Goal: Task Accomplishment & Management: Use online tool/utility

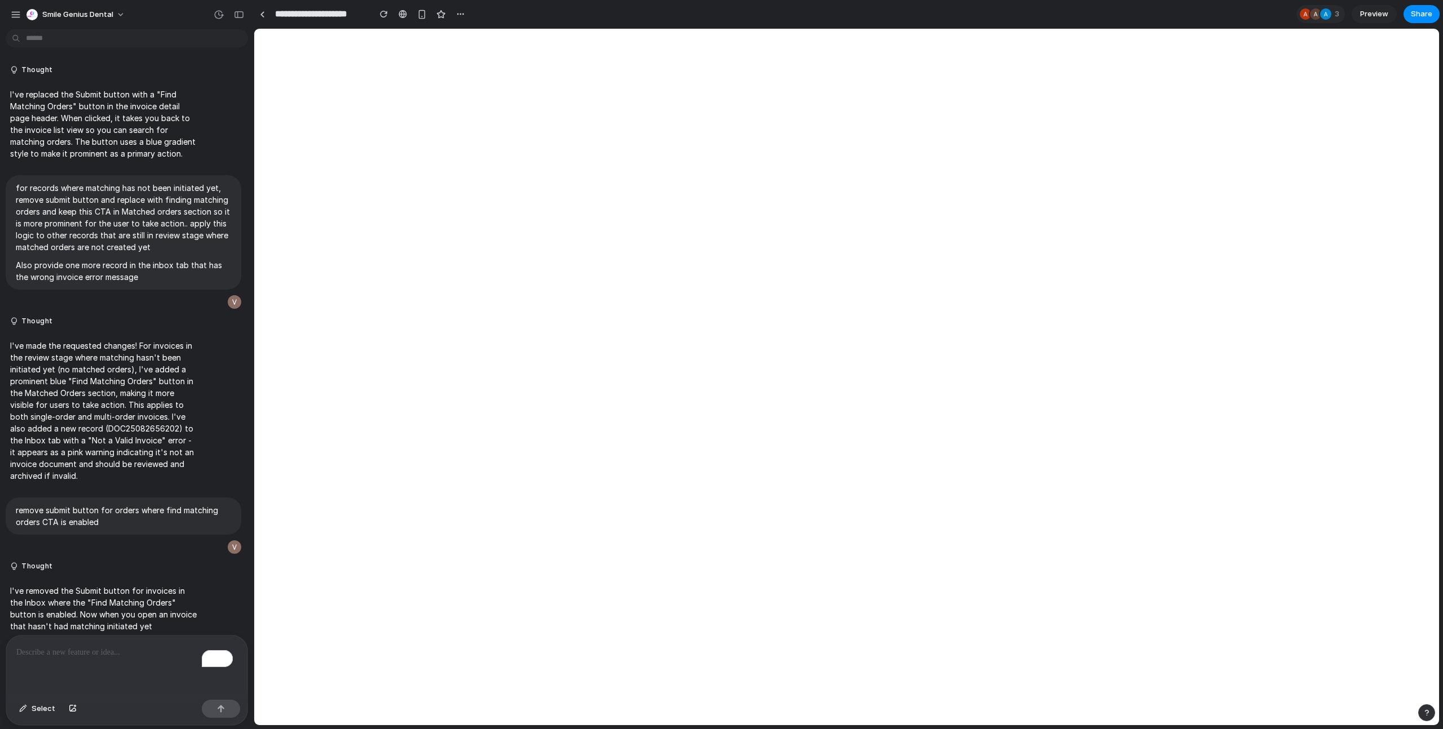
select select "**"
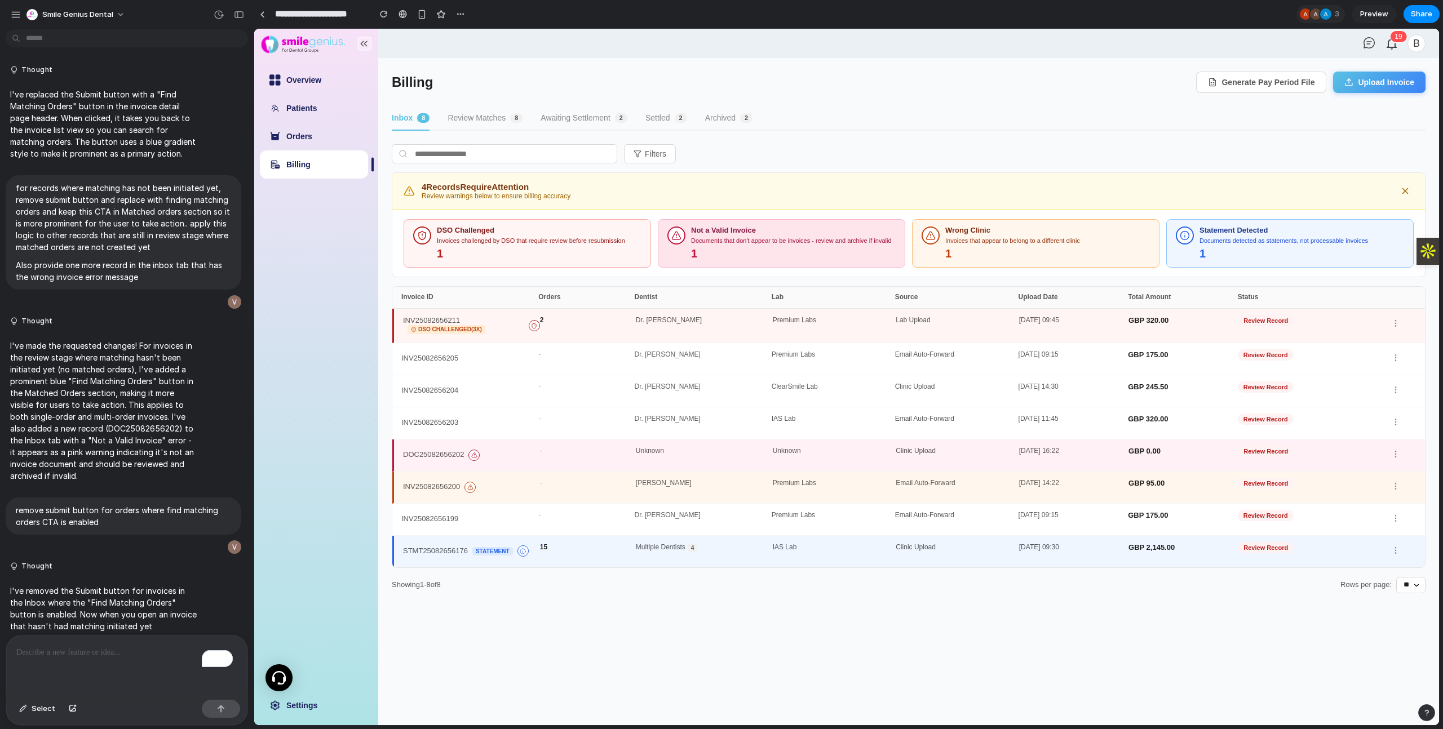
scroll to position [5308, 0]
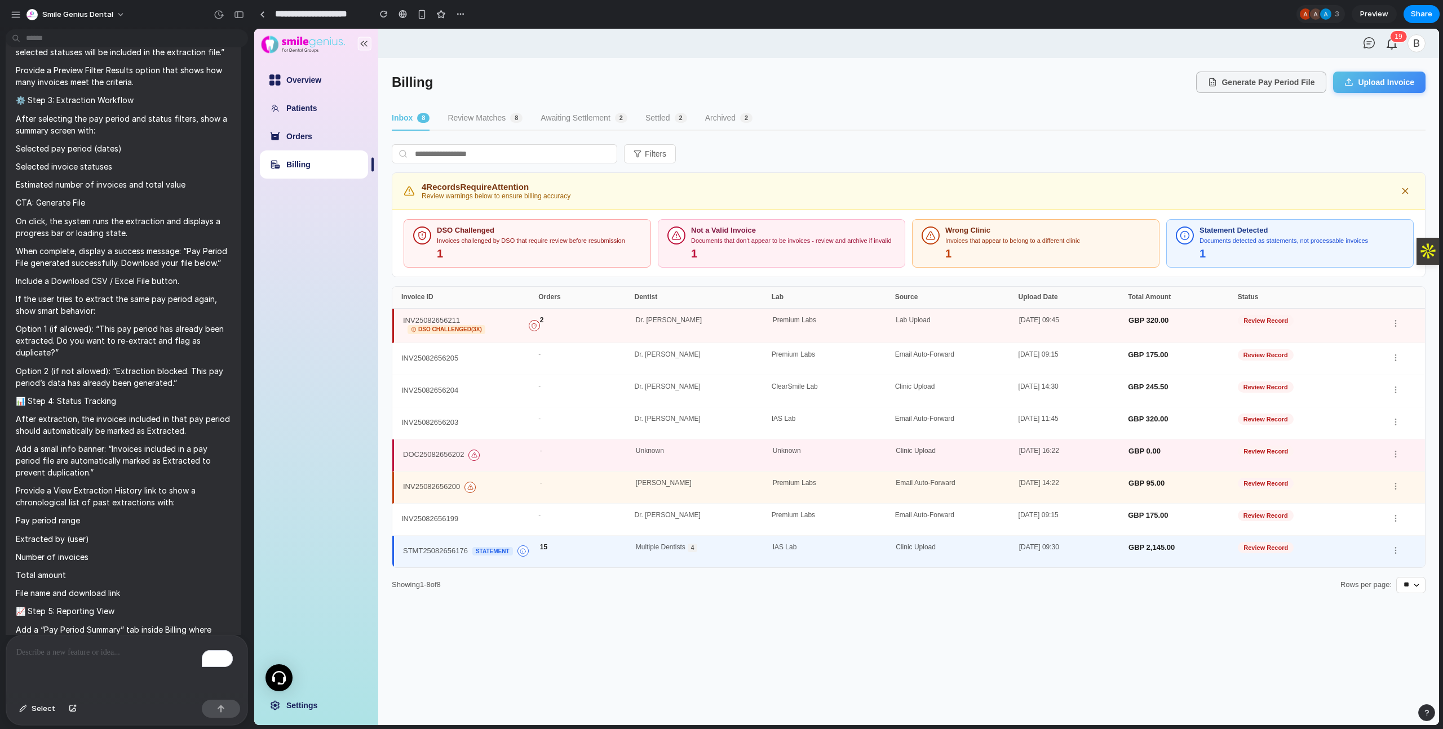
click at [1210, 78] on icon "button" at bounding box center [1212, 82] width 9 height 9
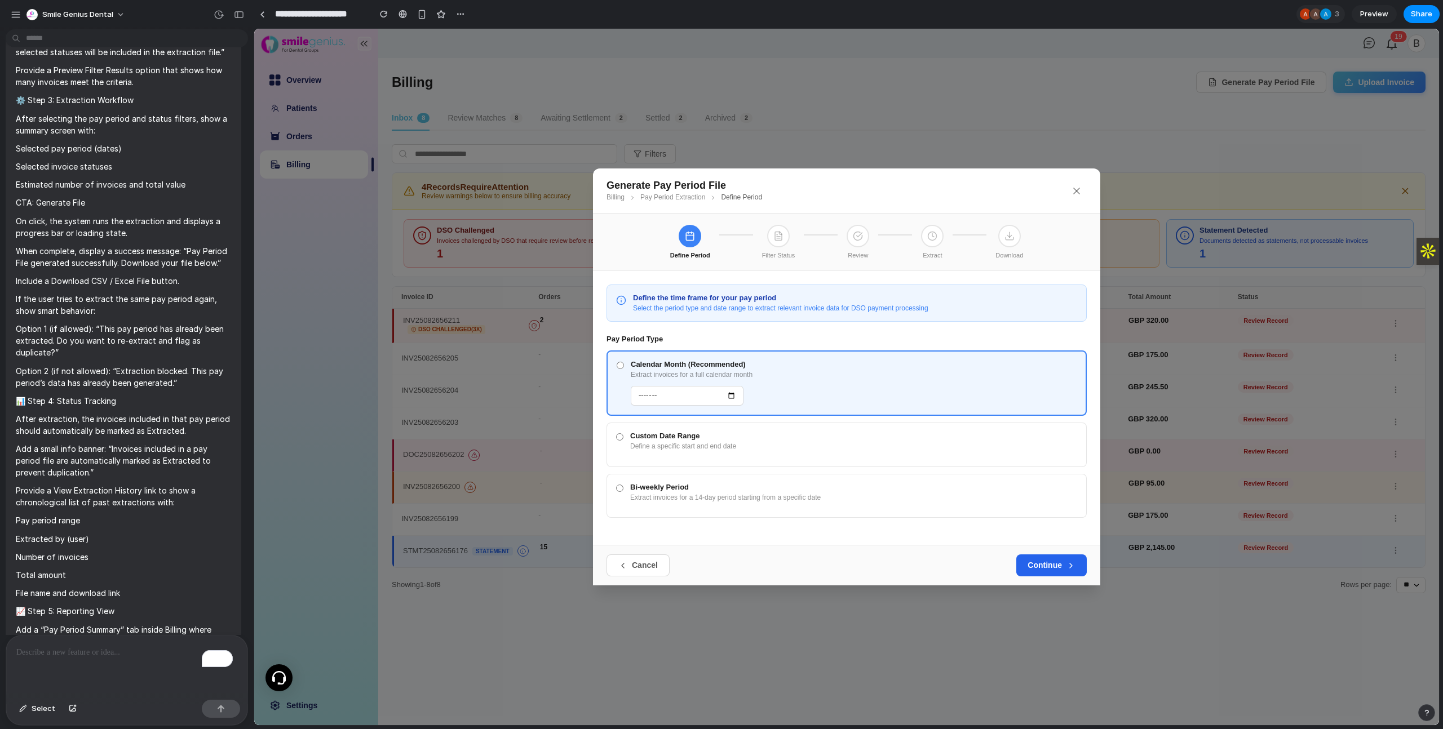
click at [1043, 563] on button "Continue" at bounding box center [1051, 565] width 70 height 21
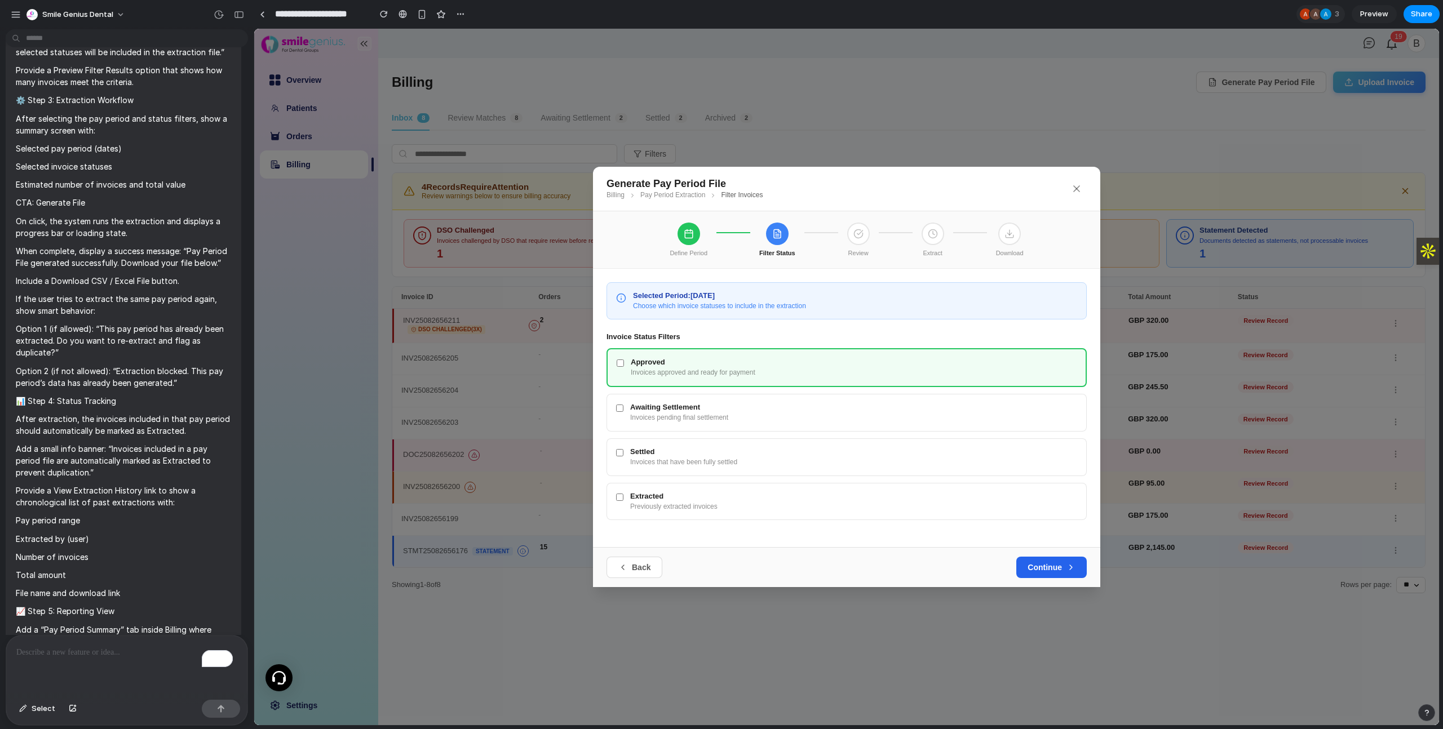
click at [1043, 563] on button "Continue" at bounding box center [1051, 567] width 70 height 21
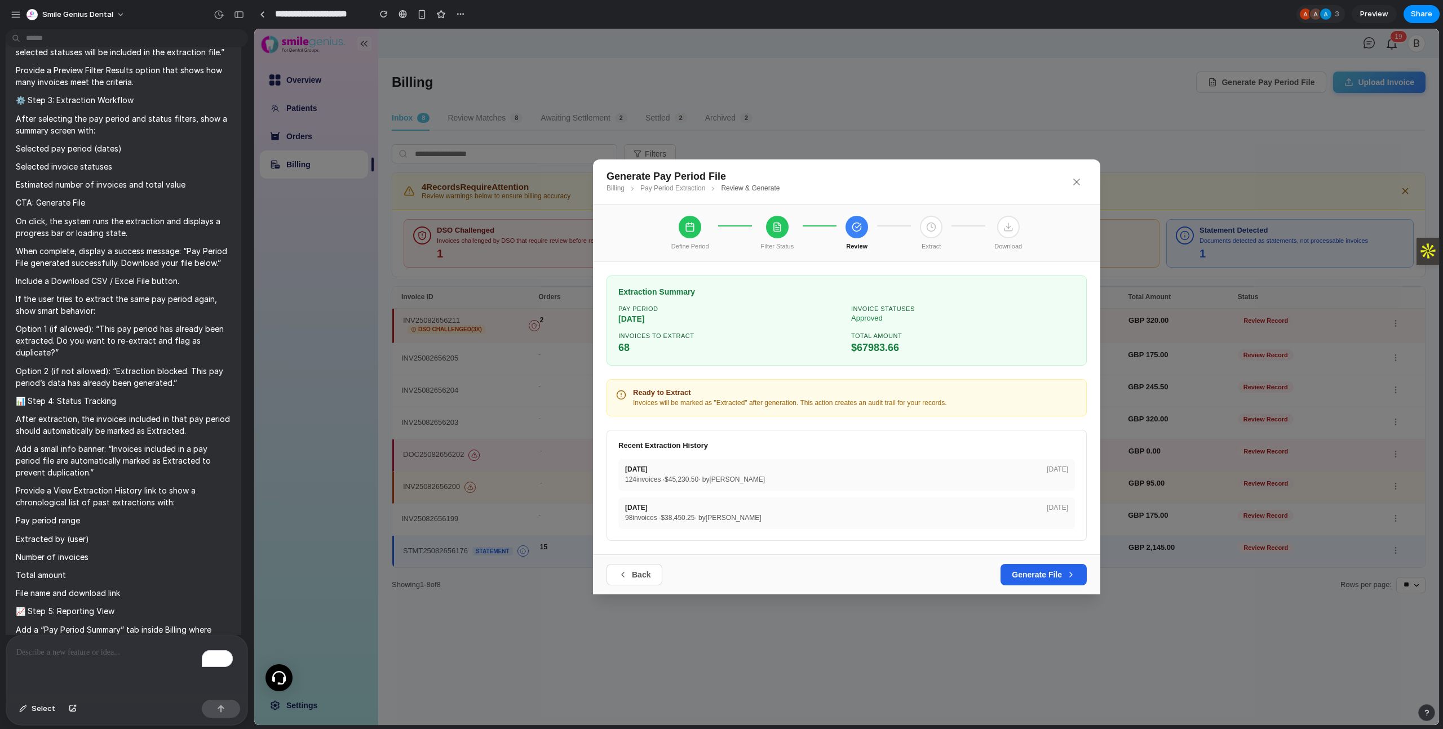
click at [1042, 565] on button "Generate File" at bounding box center [1044, 574] width 86 height 21
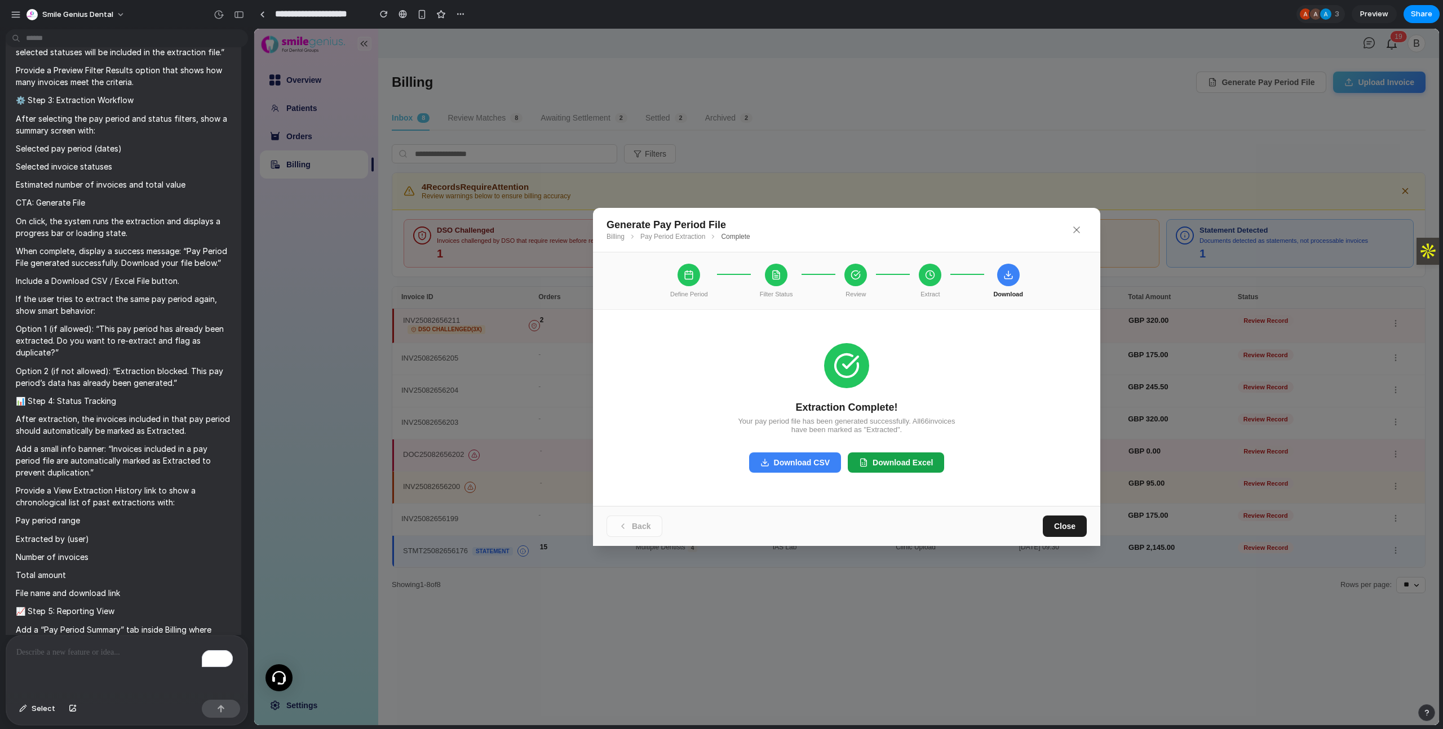
click at [927, 468] on button "Download Excel" at bounding box center [896, 463] width 96 height 20
click at [813, 461] on button "Download CSV" at bounding box center [795, 463] width 92 height 20
click at [1076, 227] on icon at bounding box center [1076, 229] width 11 height 11
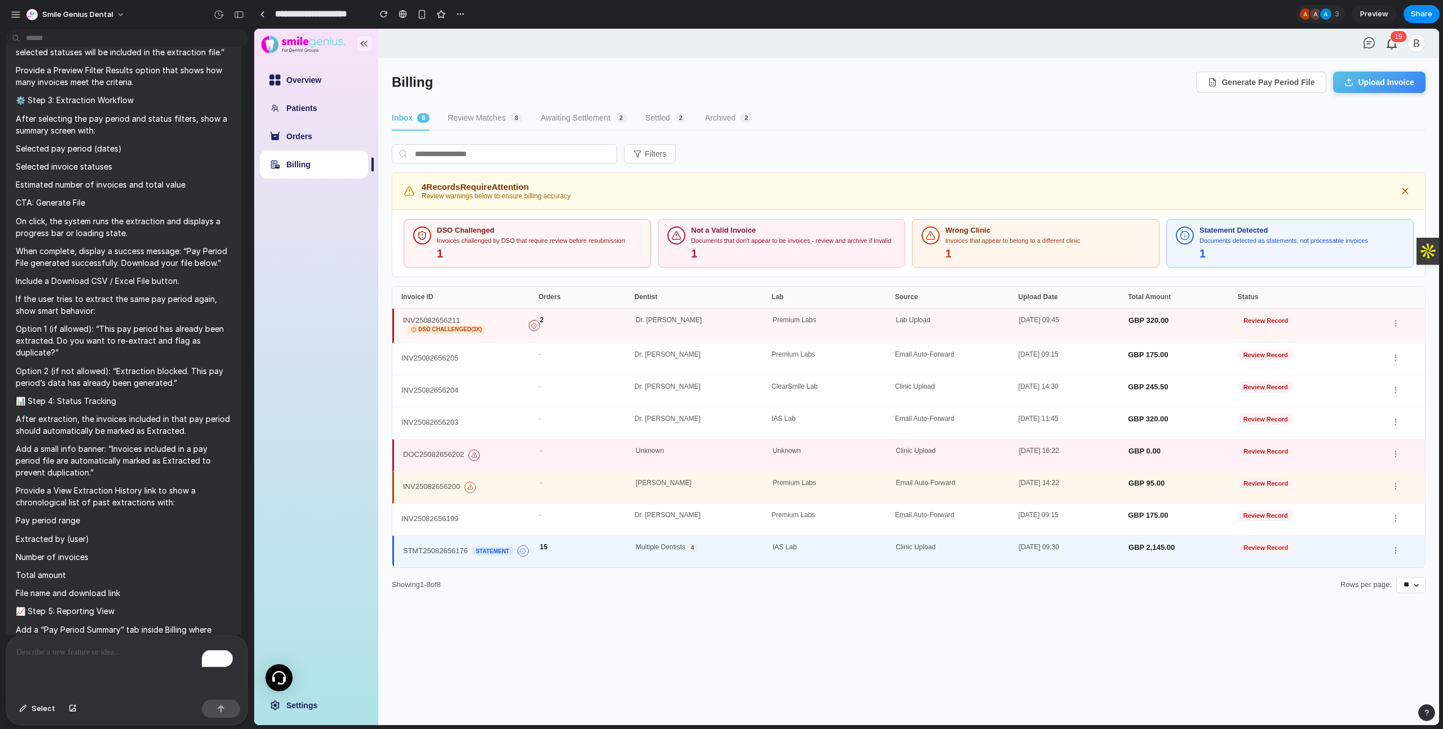
click at [96, 666] on div "To enrich screen reader interactions, please activate Accessibility in Grammarl…" at bounding box center [126, 666] width 241 height 60
click at [76, 657] on div "To enrich screen reader interactions, please activate Accessibility in Grammarl…" at bounding box center [126, 666] width 241 height 60
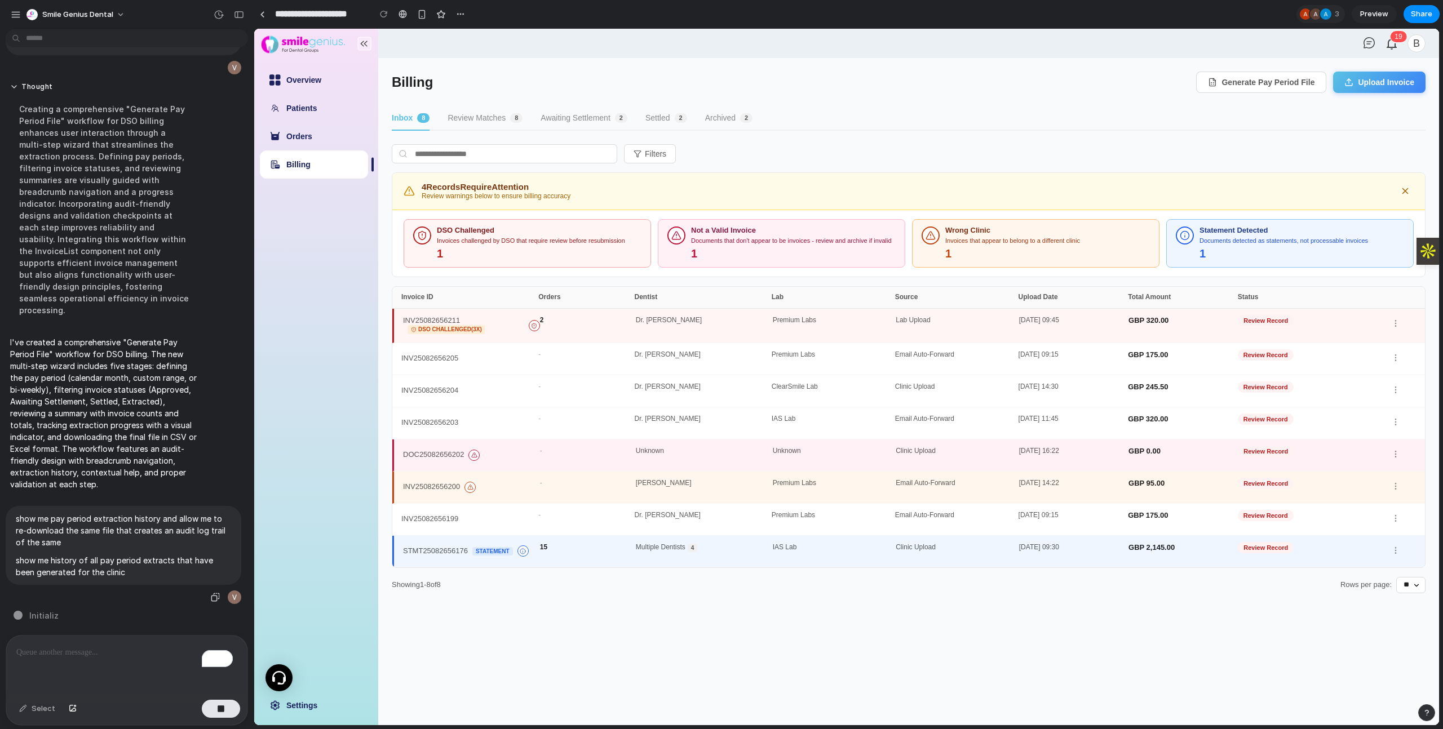
scroll to position [6442, 0]
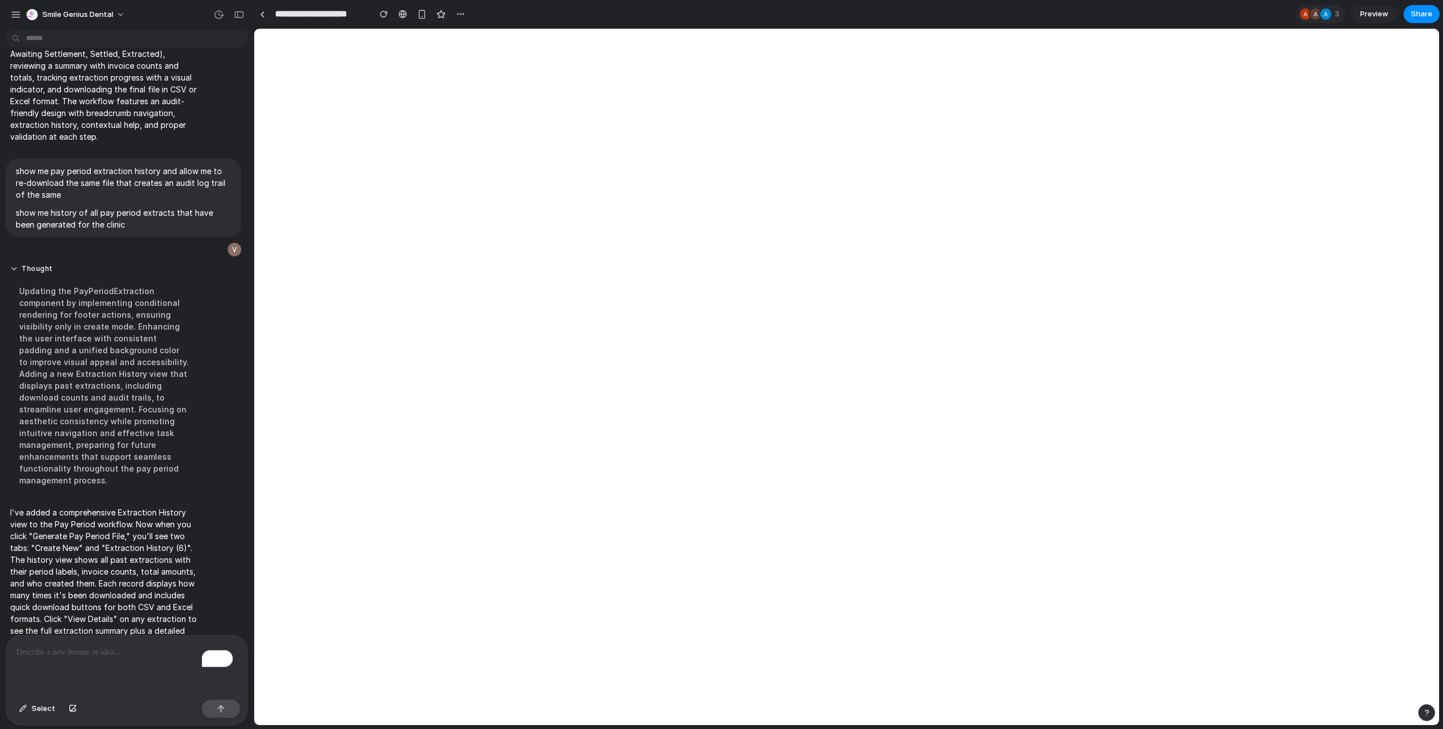
select select "**"
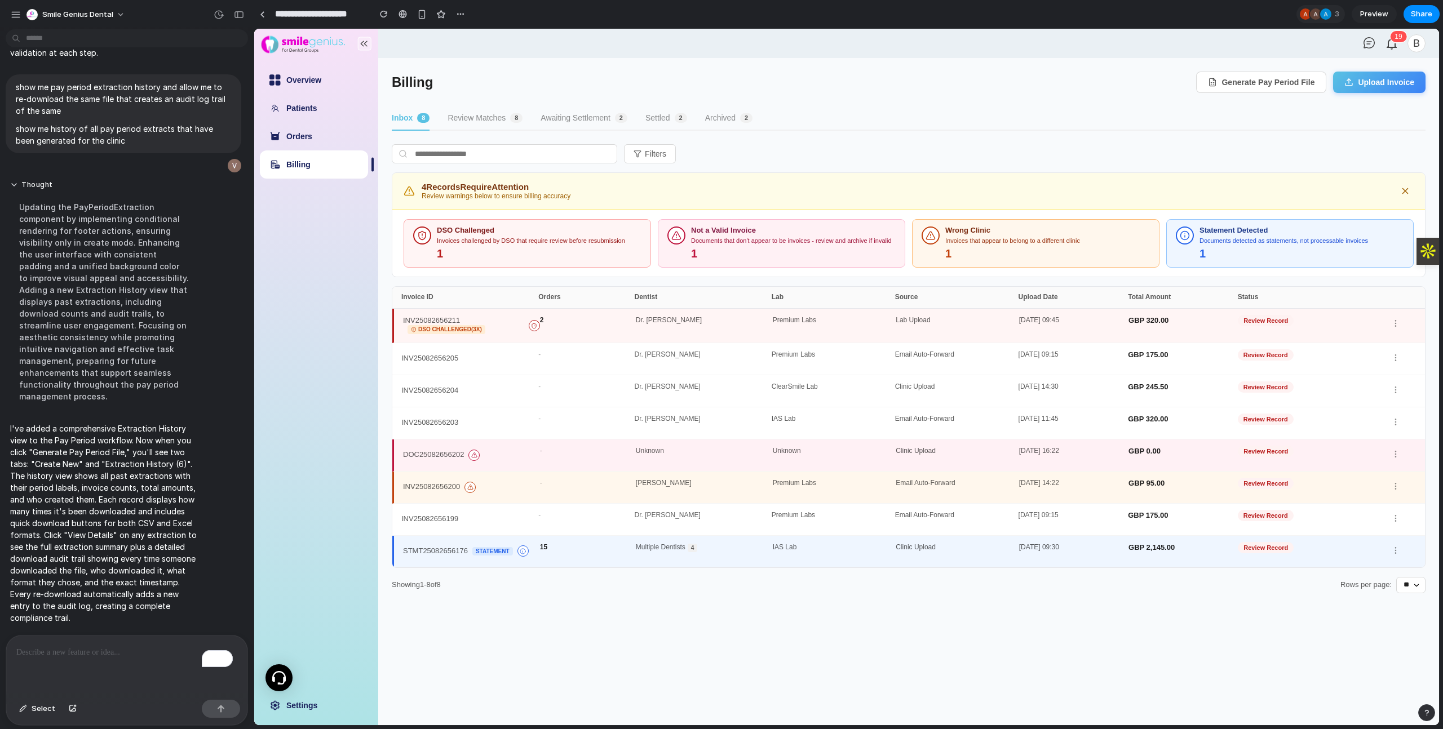
scroll to position [6414, 0]
click at [1260, 83] on button "Generate Pay Period File" at bounding box center [1261, 82] width 130 height 21
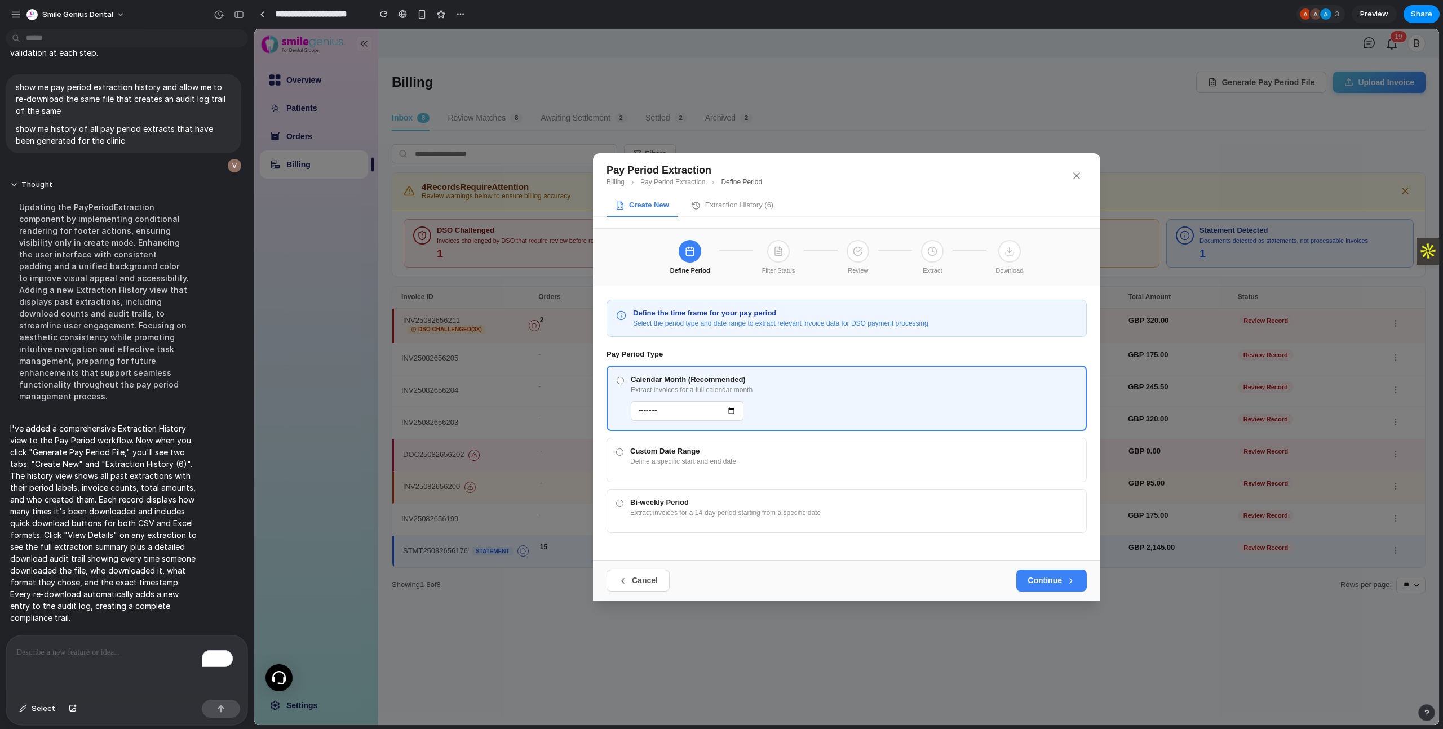
click at [736, 204] on button "Extraction History ( 6 )" at bounding box center [733, 206] width 100 height 21
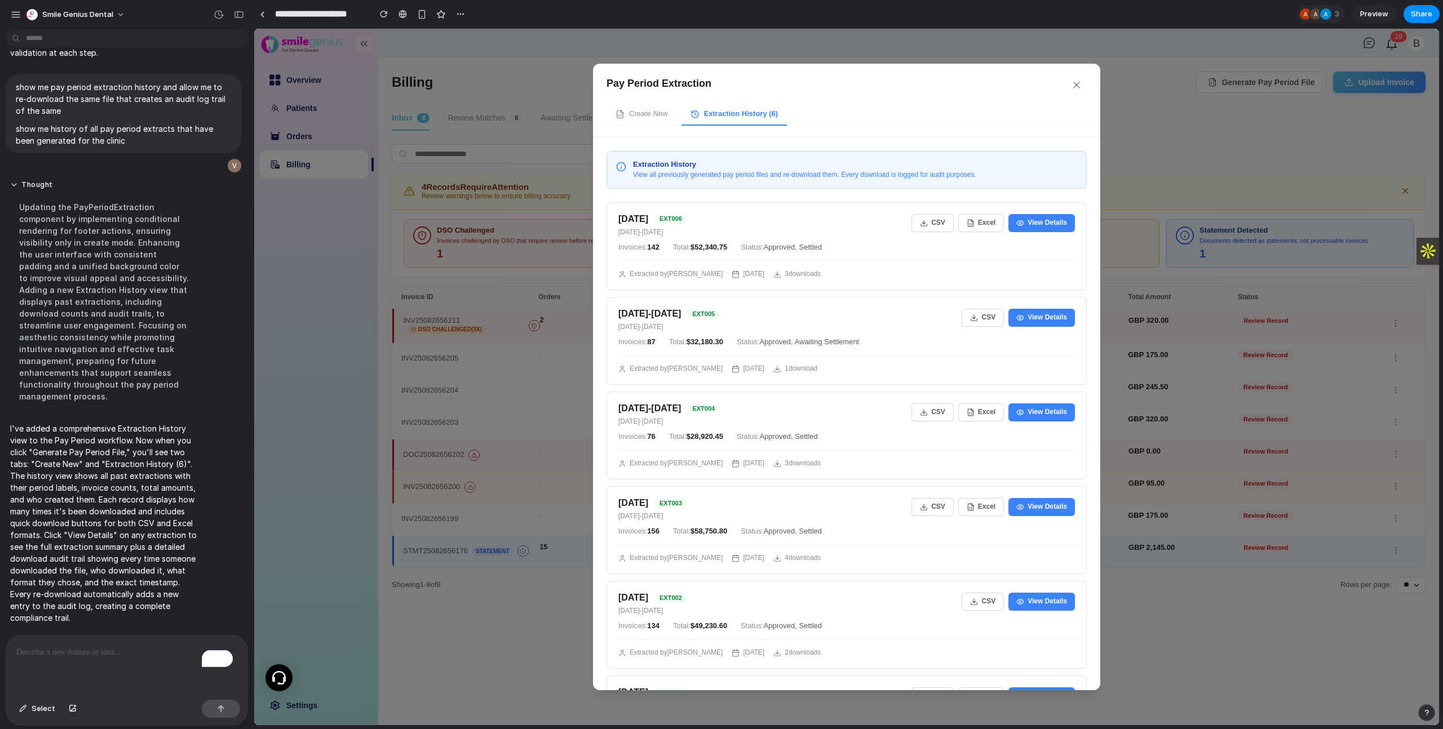
click at [651, 116] on button "Create New" at bounding box center [642, 114] width 70 height 21
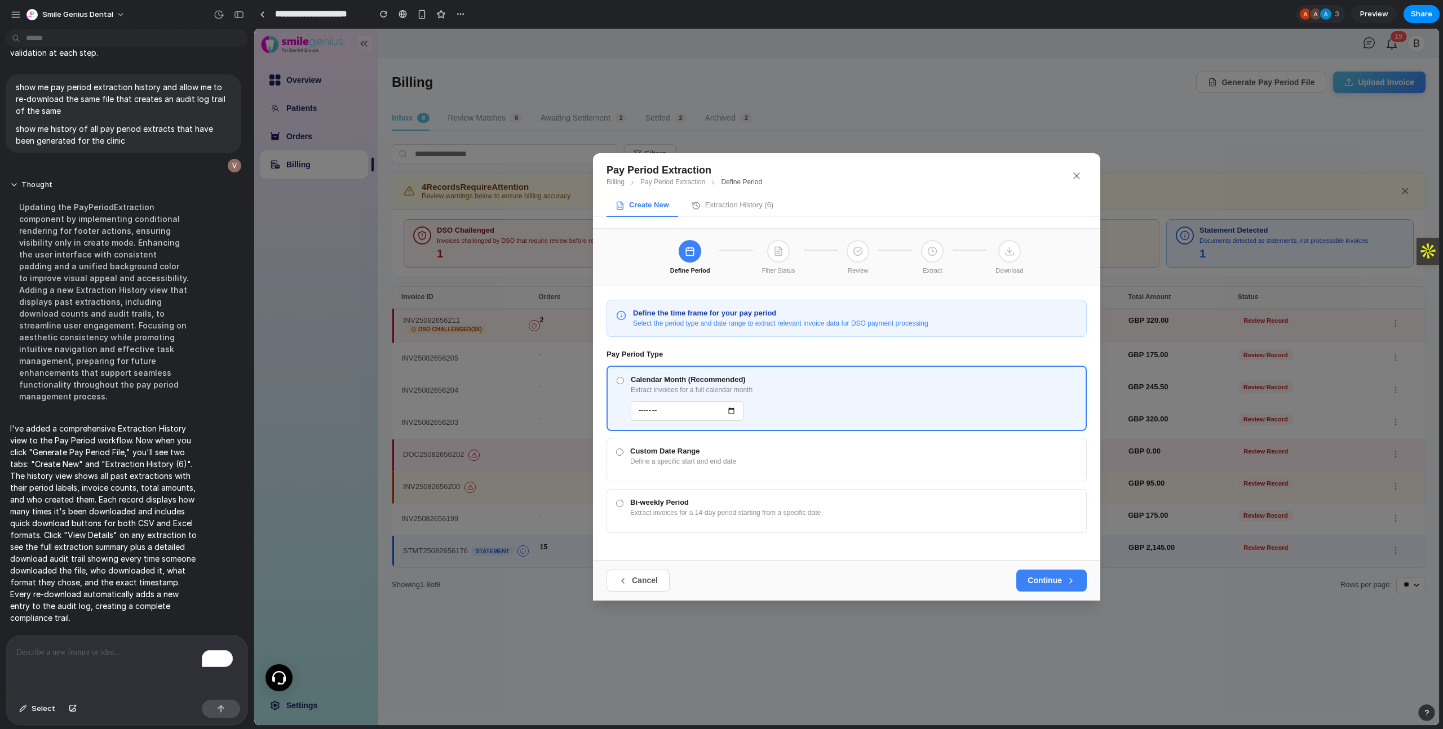
click at [731, 204] on button "Extraction History ( 6 )" at bounding box center [733, 206] width 100 height 21
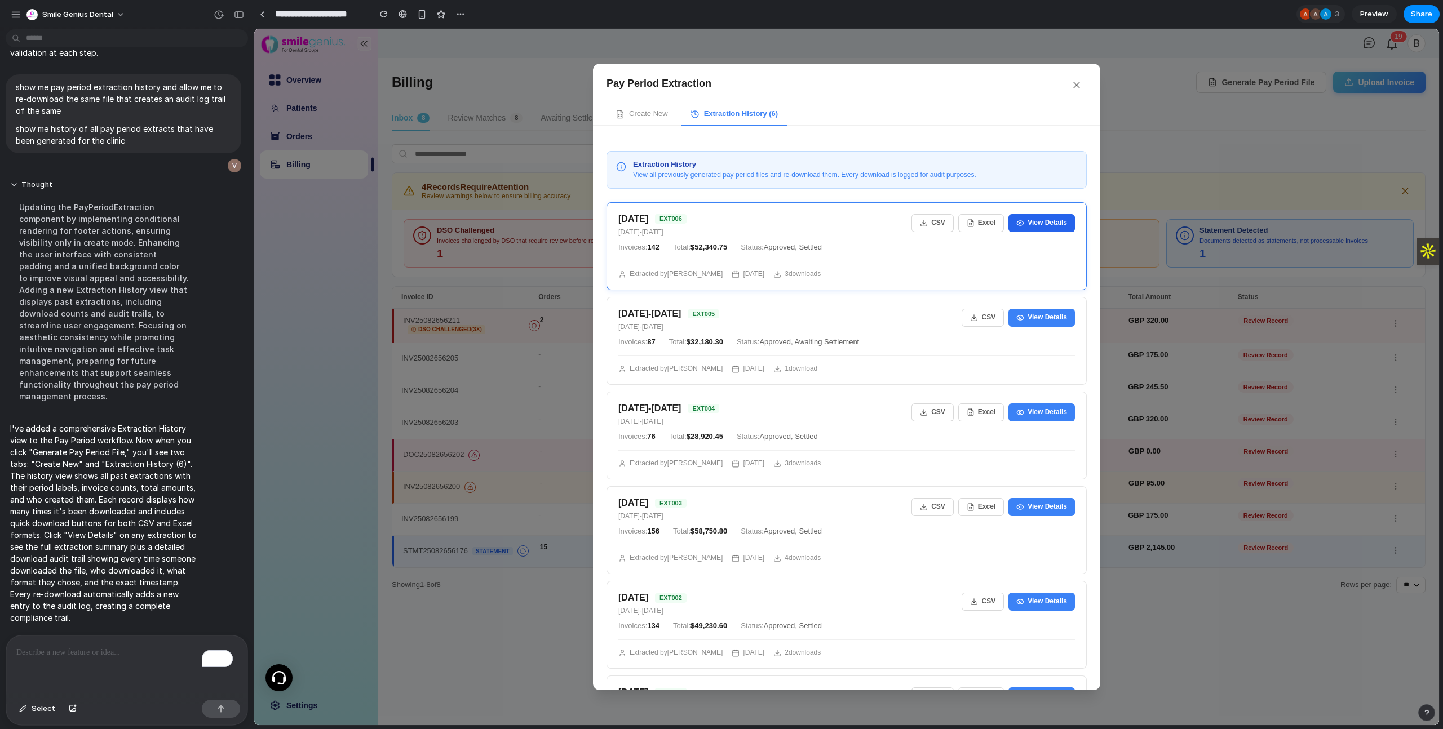
click at [1021, 227] on button "View Details" at bounding box center [1042, 223] width 67 height 18
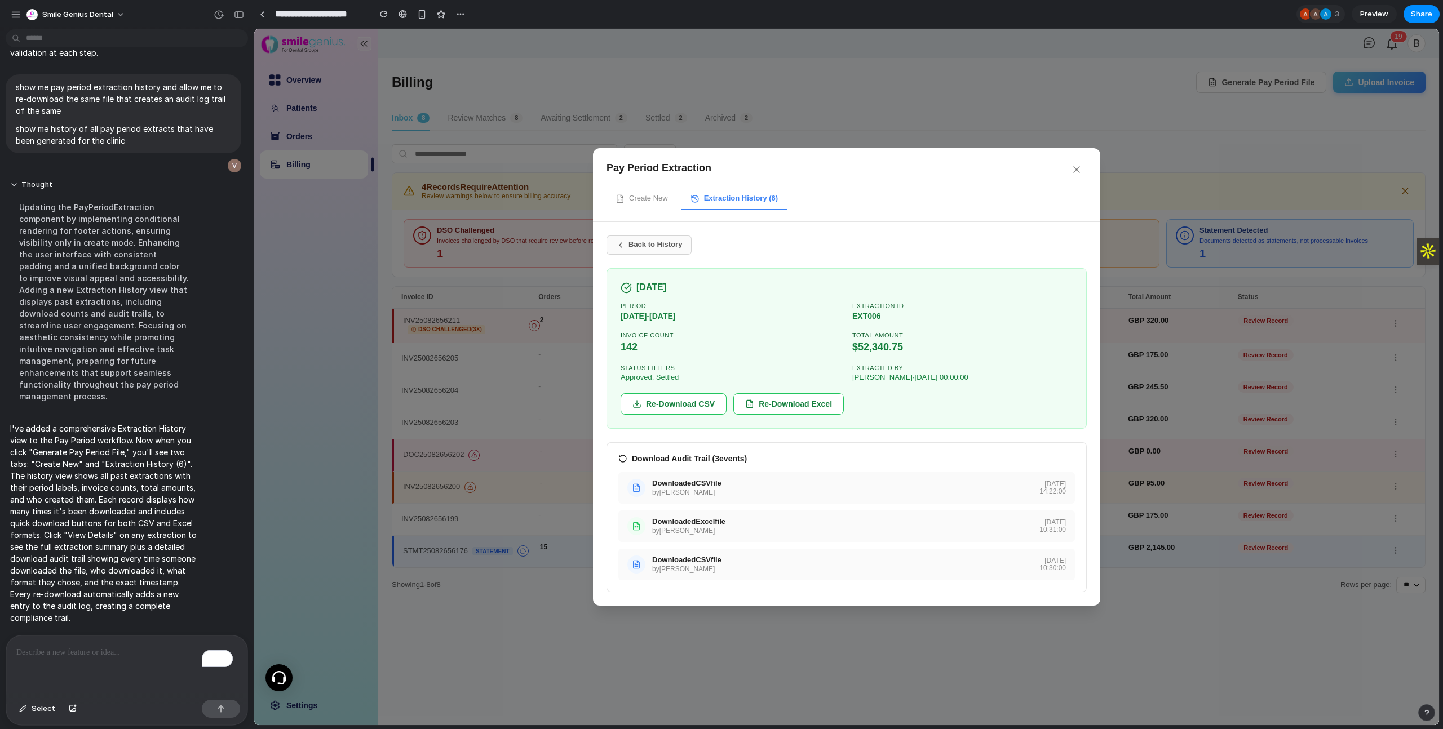
click at [680, 249] on button "Back to History" at bounding box center [649, 245] width 85 height 19
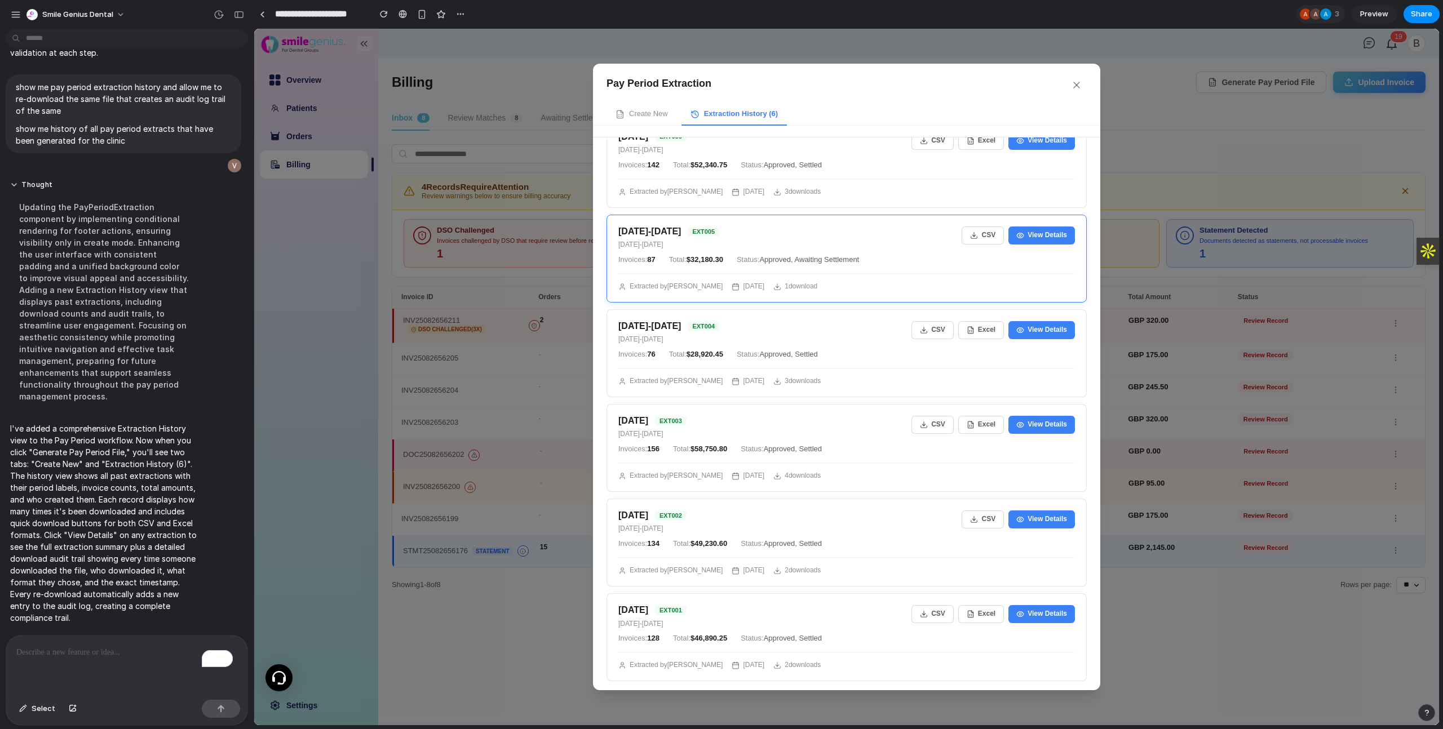
scroll to position [0, 0]
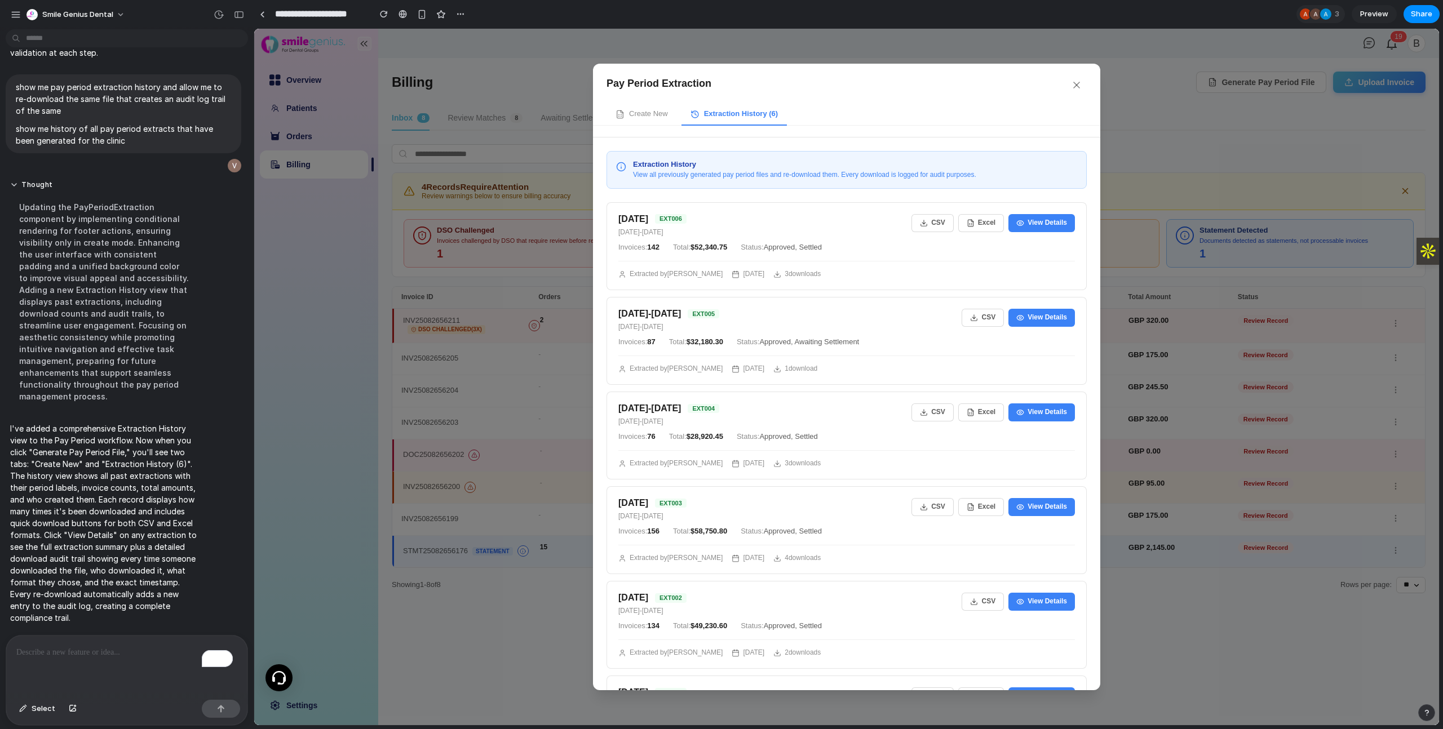
click at [93, 653] on p "To enrich screen reader interactions, please activate Accessibility in Grammarl…" at bounding box center [124, 653] width 216 height 14
click at [628, 113] on button "Create New" at bounding box center [642, 114] width 70 height 21
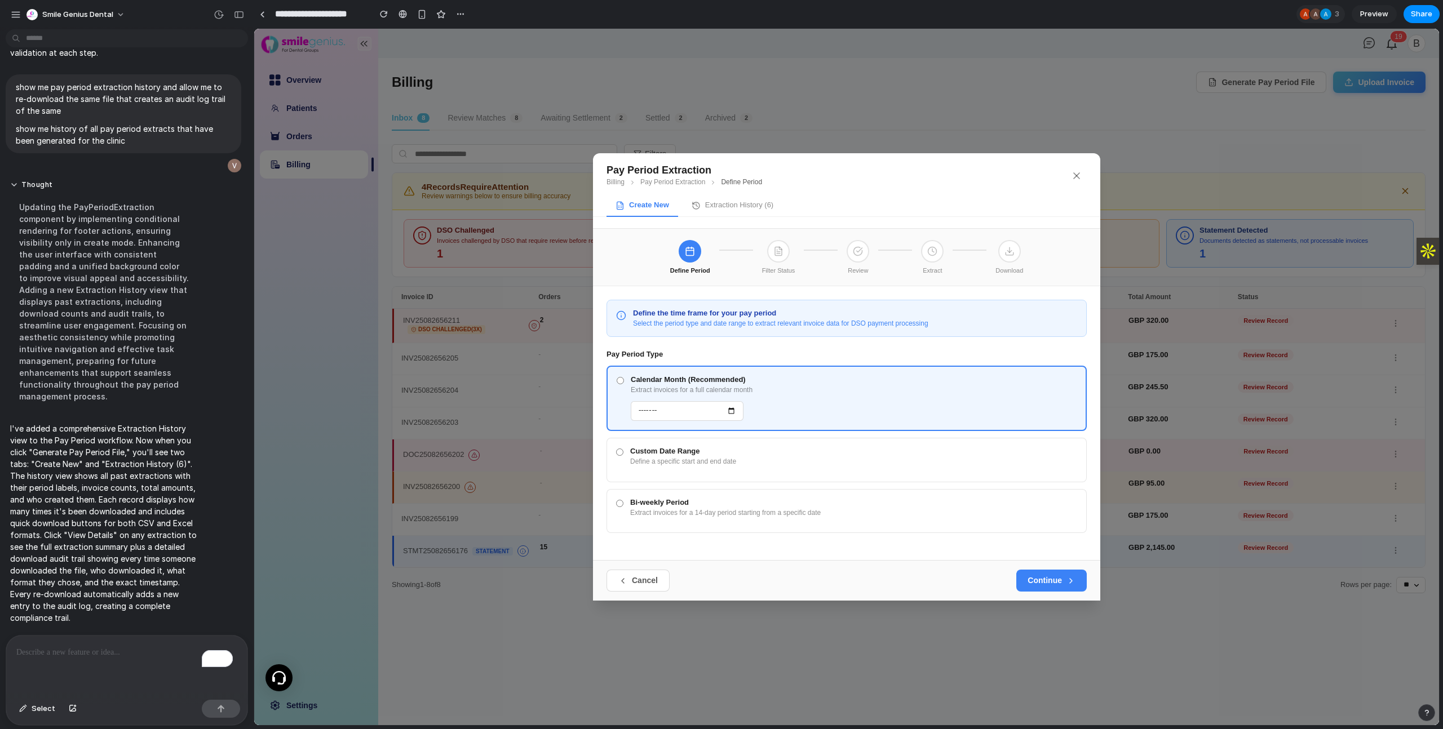
click at [634, 450] on div "Custom Date Range" at bounding box center [853, 452] width 447 height 8
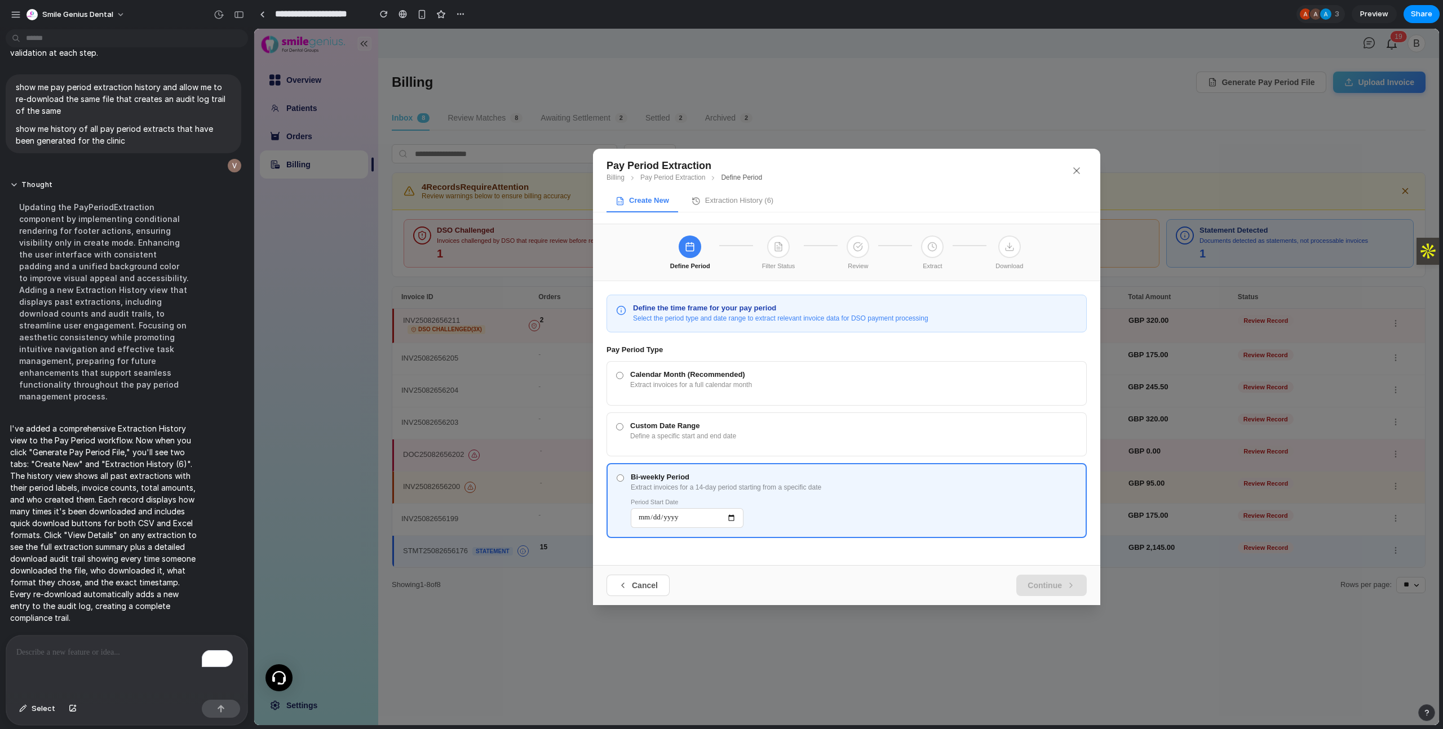
click at [620, 371] on div "Calendar Month (Recommended) Extract invoices for a full calendar month" at bounding box center [846, 383] width 461 height 25
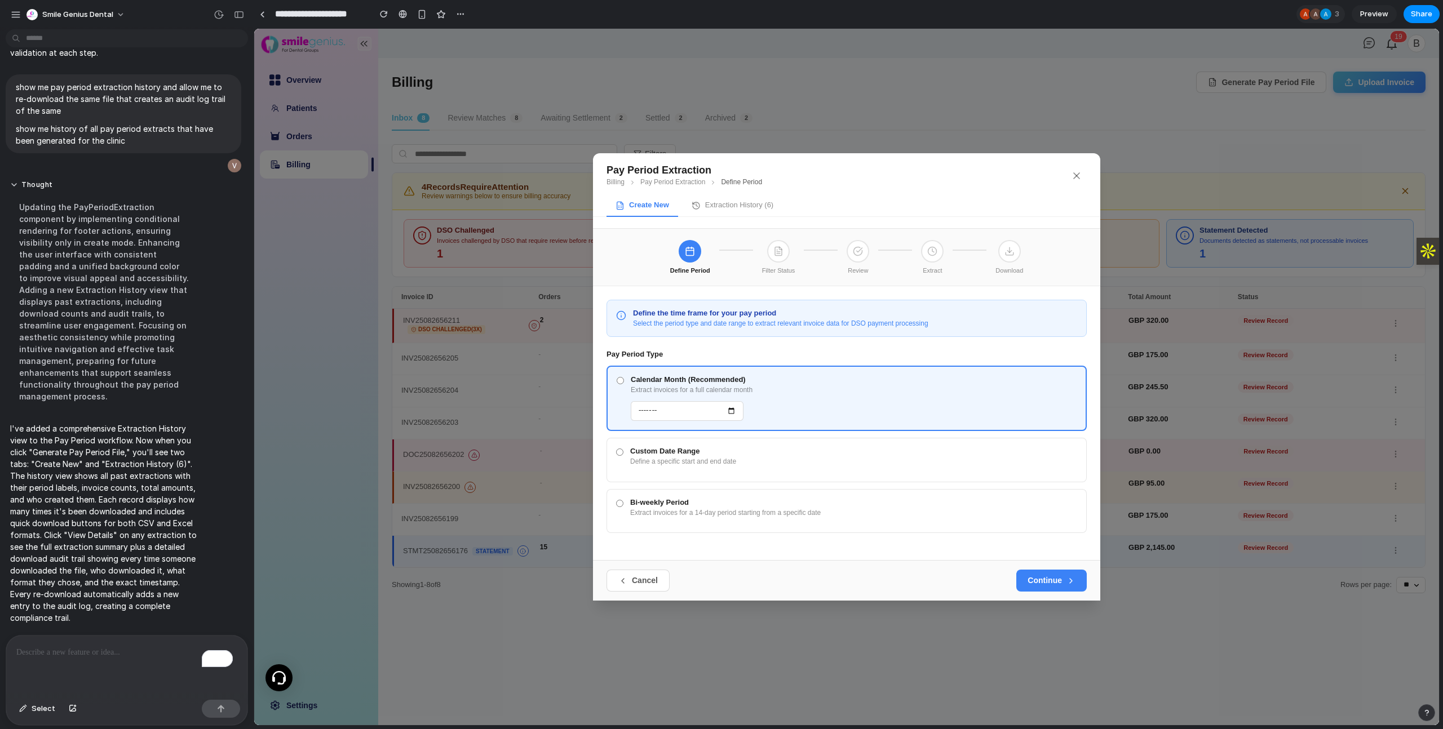
click at [759, 206] on button "Extraction History ( 6 )" at bounding box center [733, 206] width 100 height 21
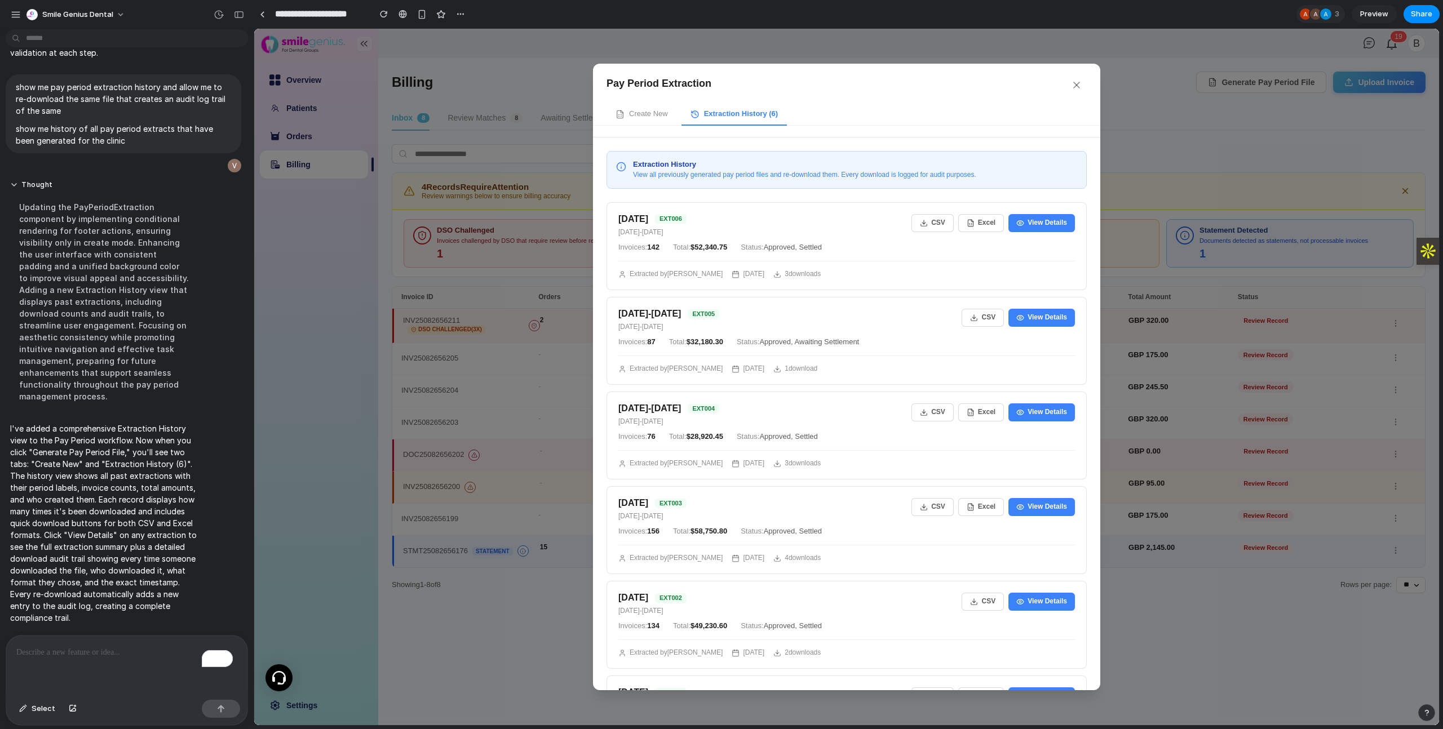
click at [653, 118] on button "Create New" at bounding box center [642, 114] width 70 height 21
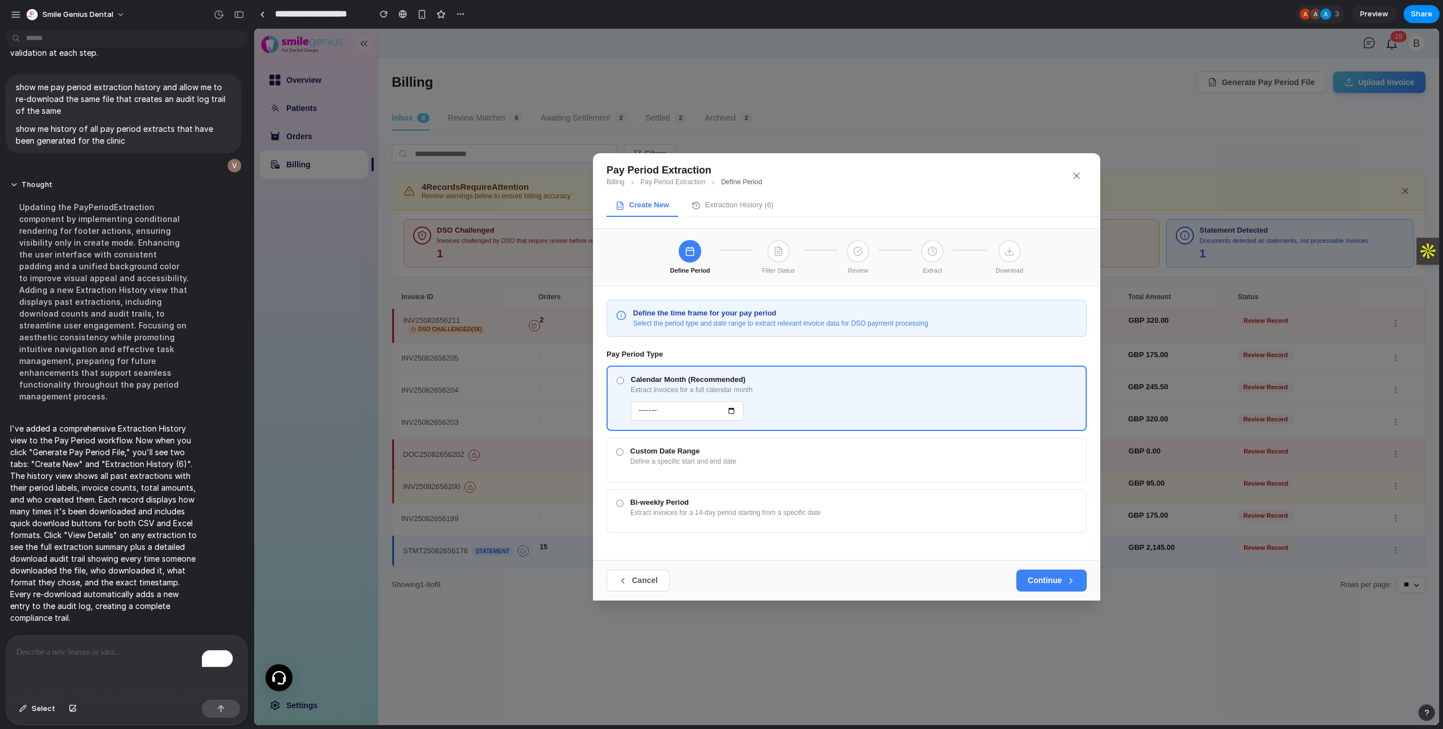
click at [746, 210] on button "Extraction History ( 6 )" at bounding box center [733, 206] width 100 height 21
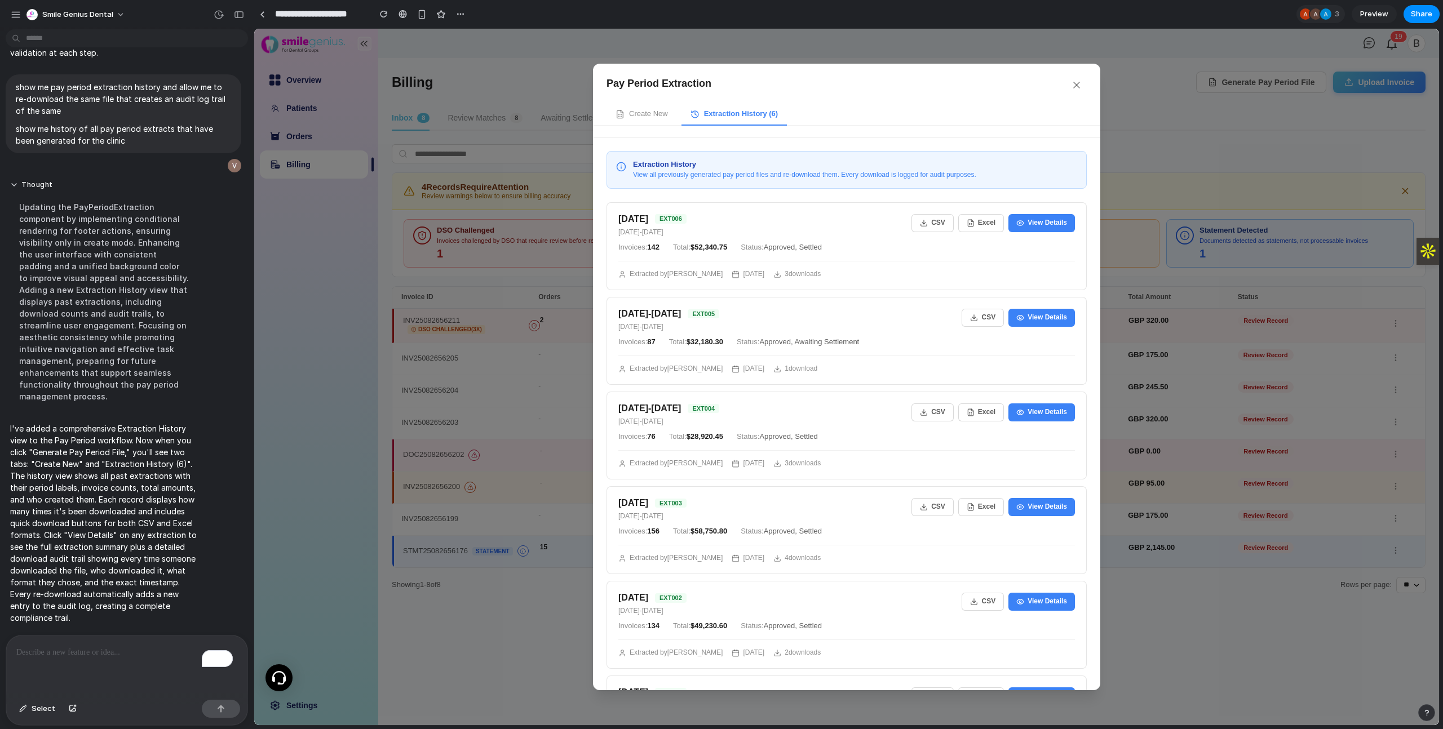
click at [141, 654] on p "To enrich screen reader interactions, please activate Accessibility in Grammarl…" at bounding box center [124, 653] width 216 height 14
click at [49, 706] on span "Select" at bounding box center [44, 709] width 24 height 11
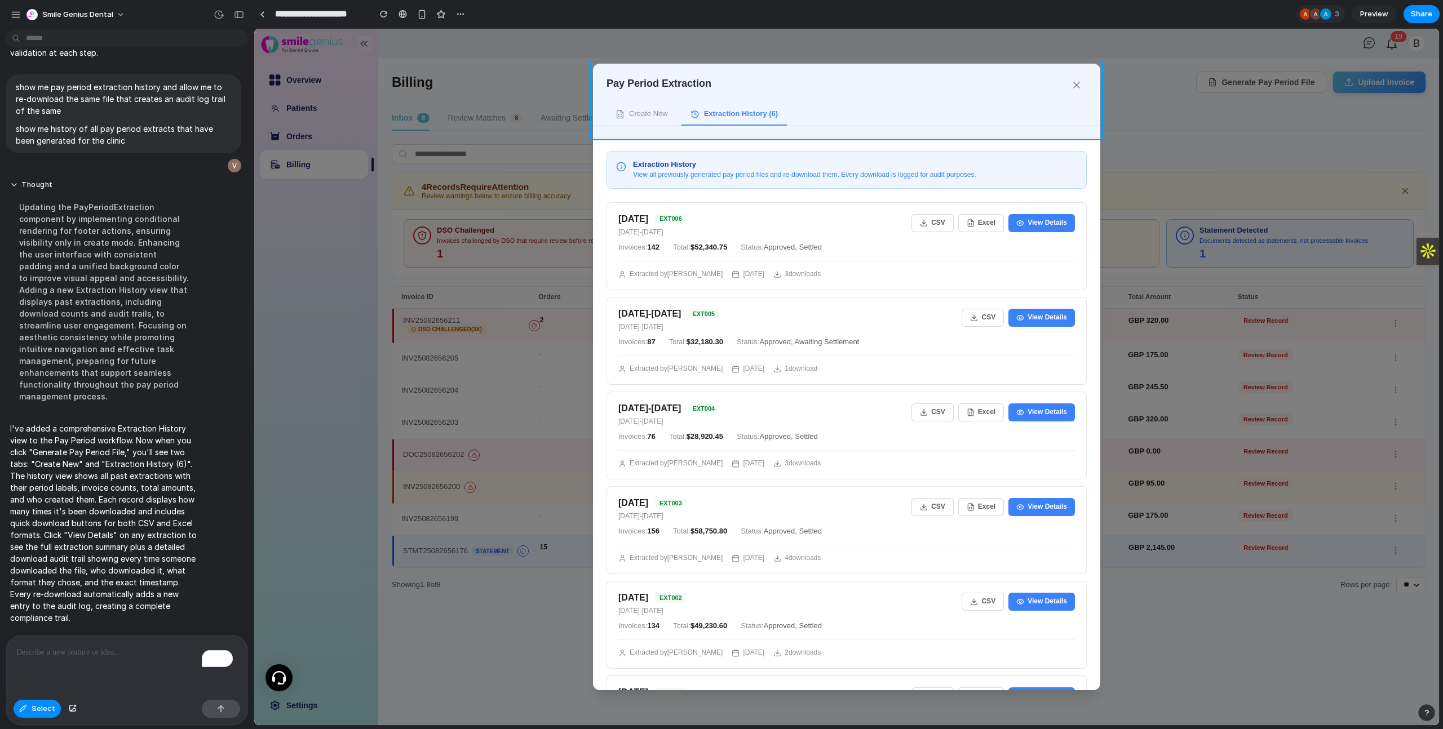
click at [853, 71] on div at bounding box center [846, 377] width 1185 height 697
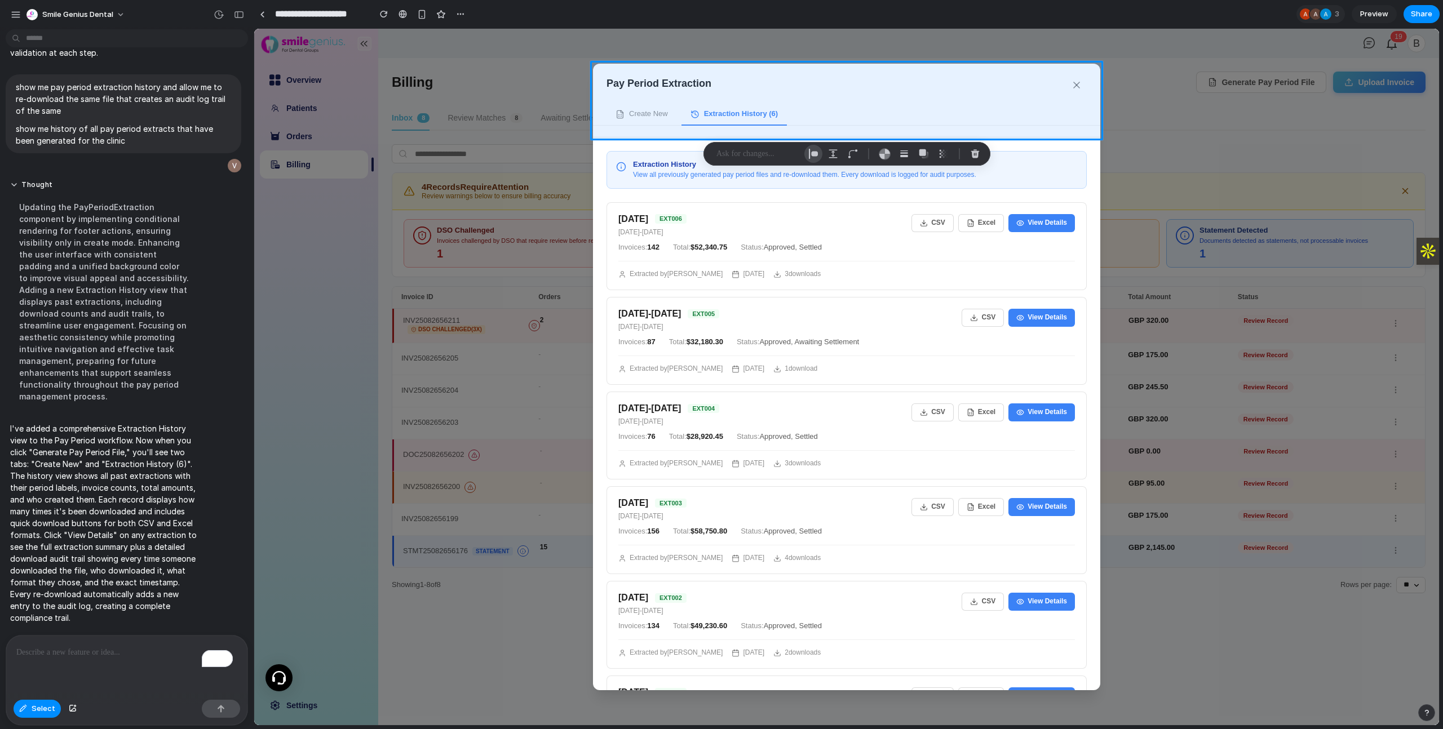
click at [819, 153] on button "button" at bounding box center [813, 154] width 18 height 18
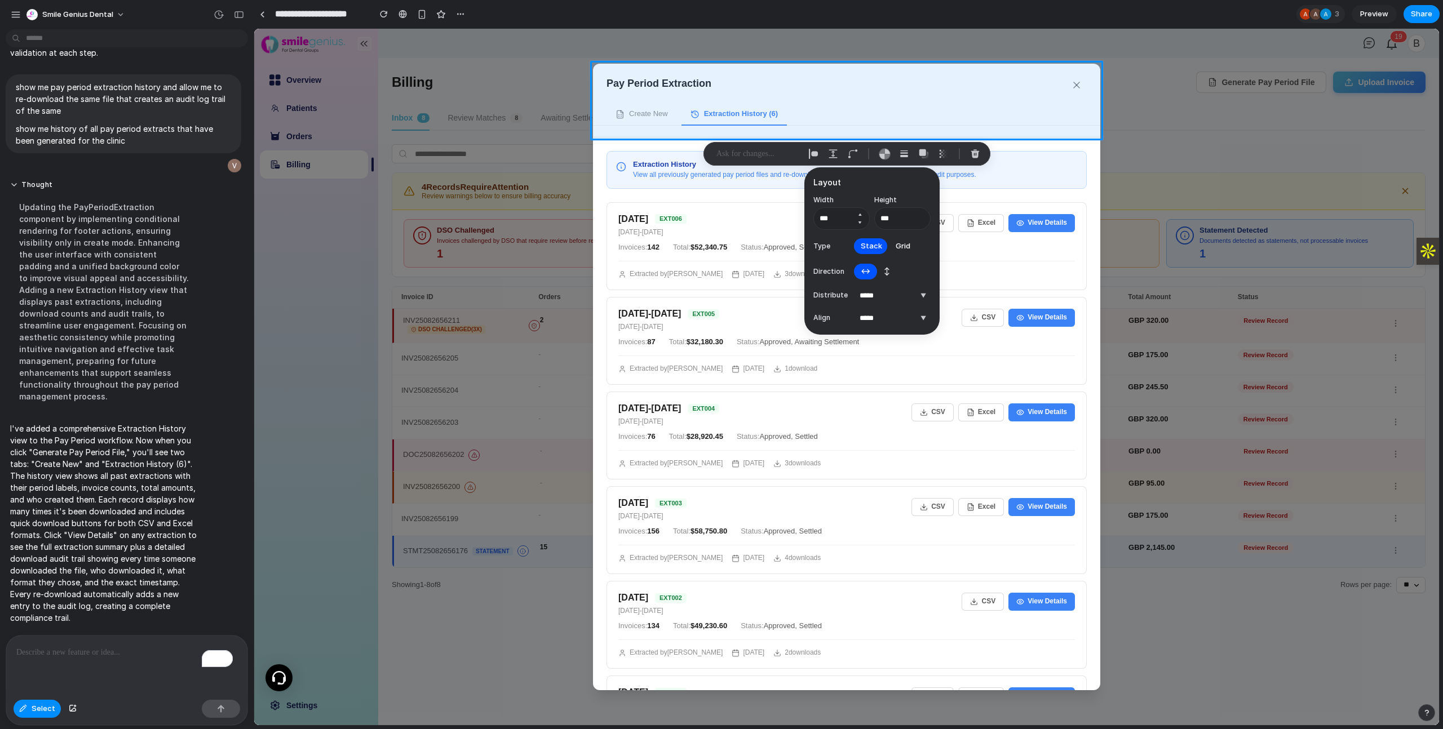
click at [861, 215] on button "Increment" at bounding box center [859, 214] width 11 height 9
click at [860, 222] on button "Decrement" at bounding box center [859, 222] width 11 height 9
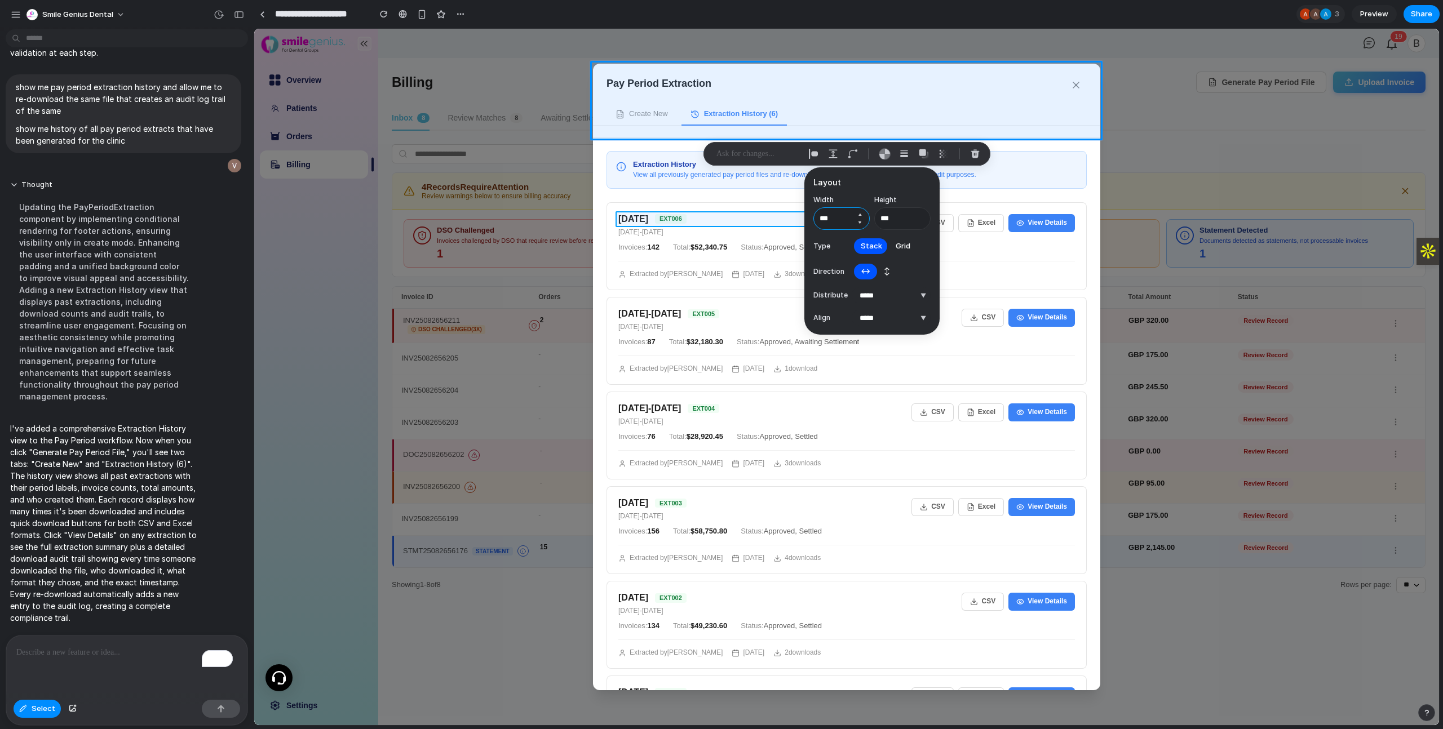
drag, startPoint x: 837, startPoint y: 219, endPoint x: 802, endPoint y: 221, distance: 35.6
click at [802, 221] on body "Smile Genius Dental Thought I've made the requested changes! For invoices in th…" at bounding box center [721, 364] width 1443 height 729
type input "****"
click at [904, 244] on span "Grid" at bounding box center [903, 246] width 15 height 11
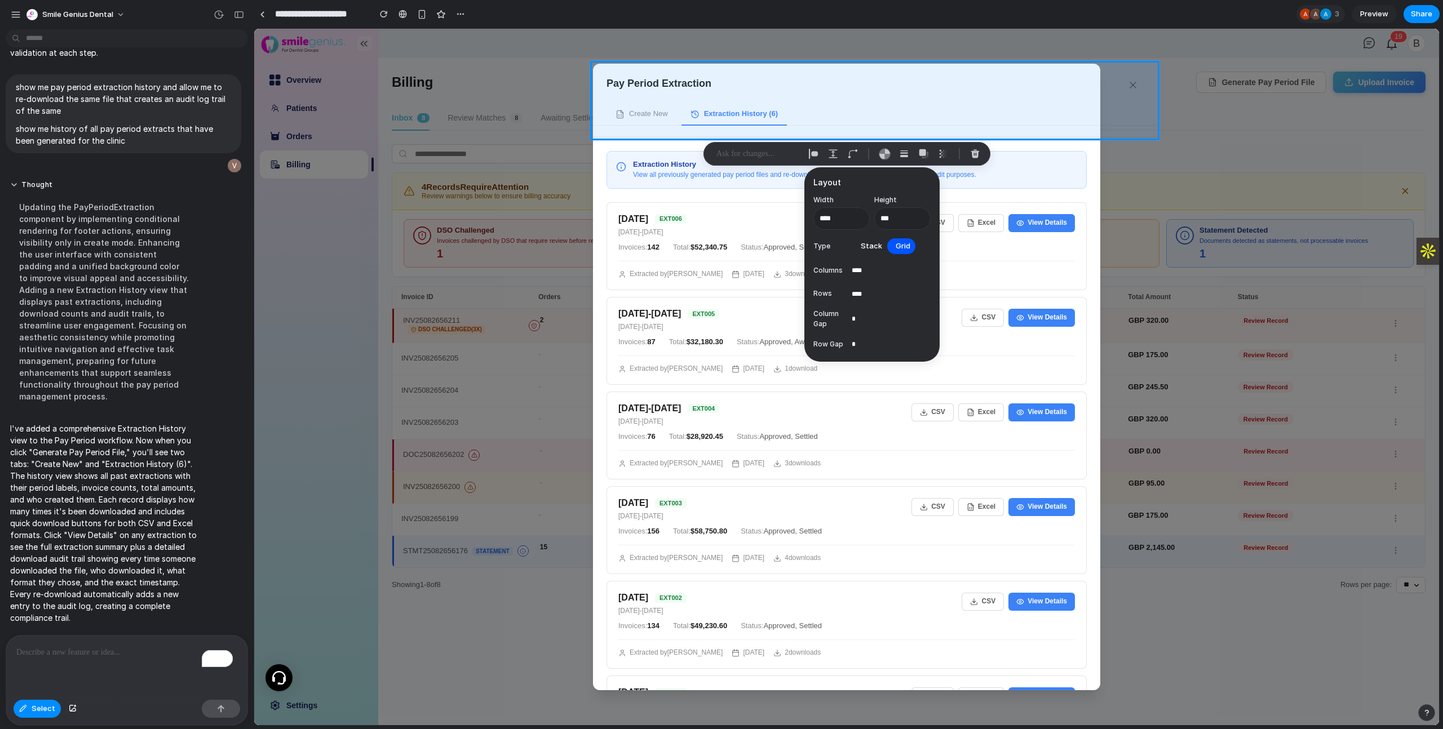
click at [874, 244] on span "Stack" at bounding box center [871, 246] width 21 height 11
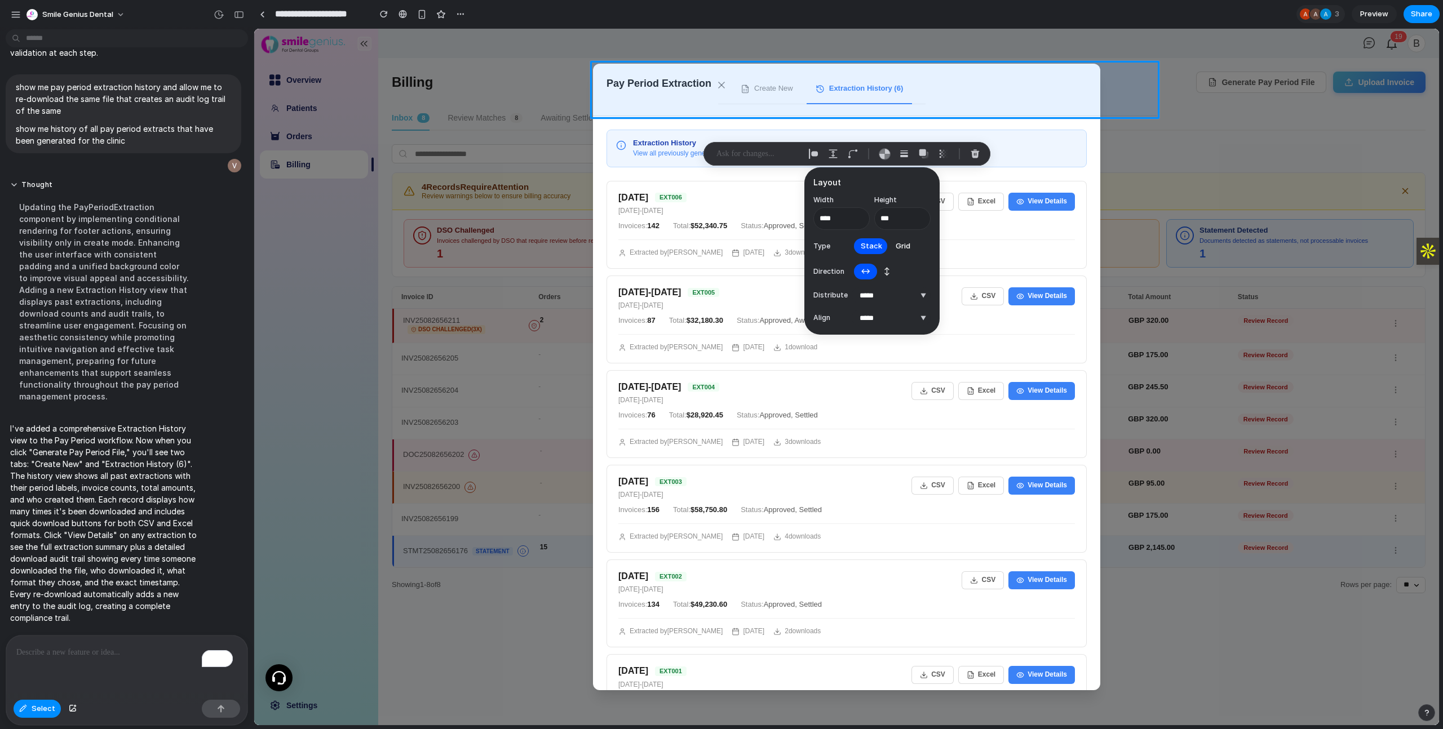
click at [901, 247] on span "Grid" at bounding box center [903, 246] width 15 height 11
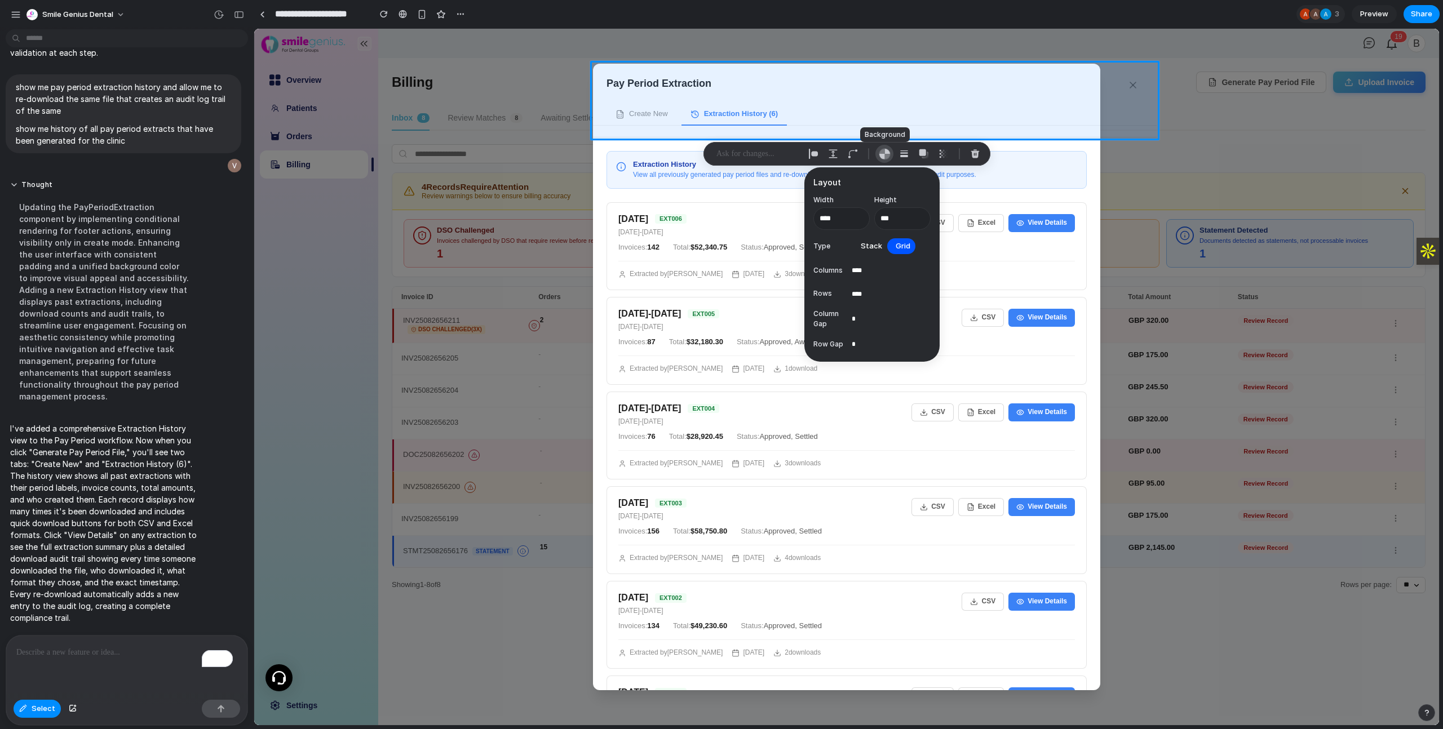
click at [883, 156] on div "button" at bounding box center [885, 154] width 12 height 12
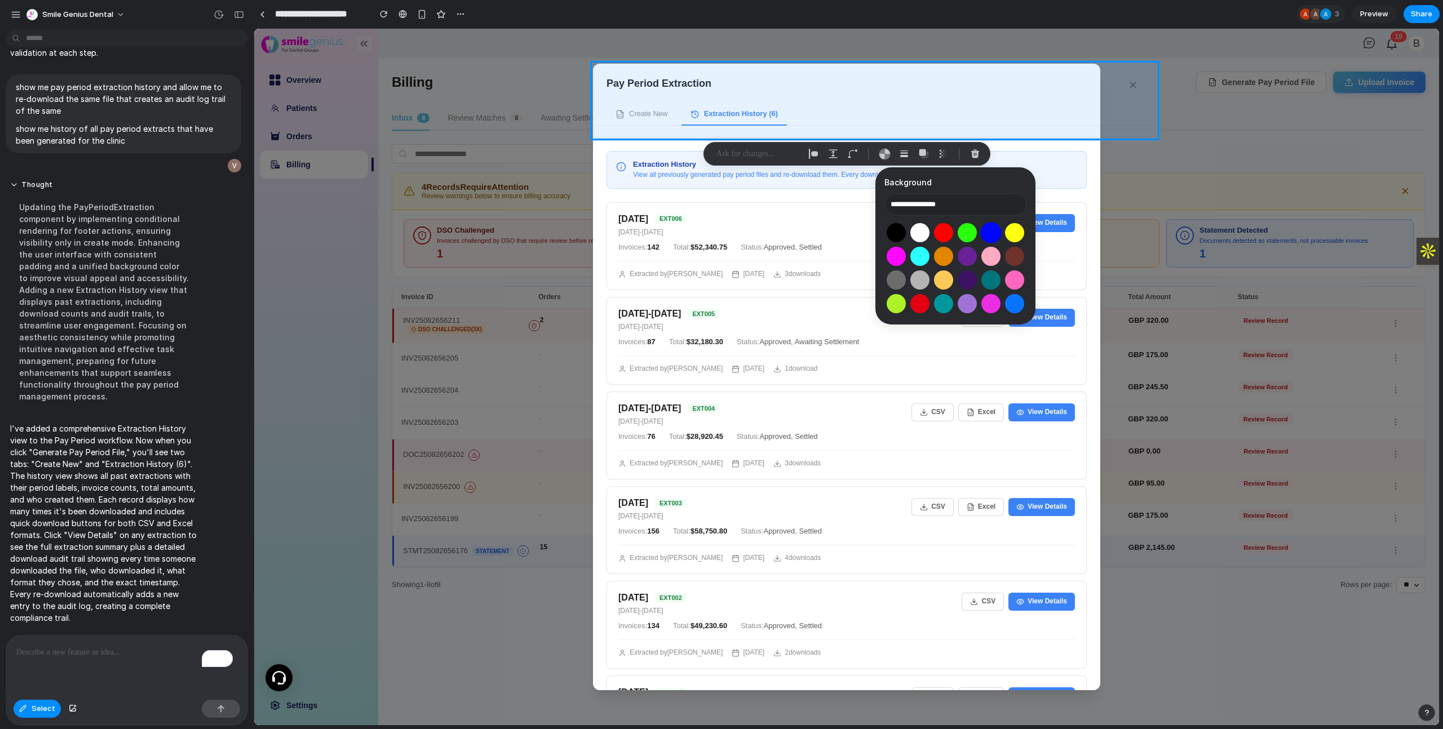
click at [988, 232] on button "Select color oklch(0.45 0.31 264)" at bounding box center [990, 232] width 21 height 21
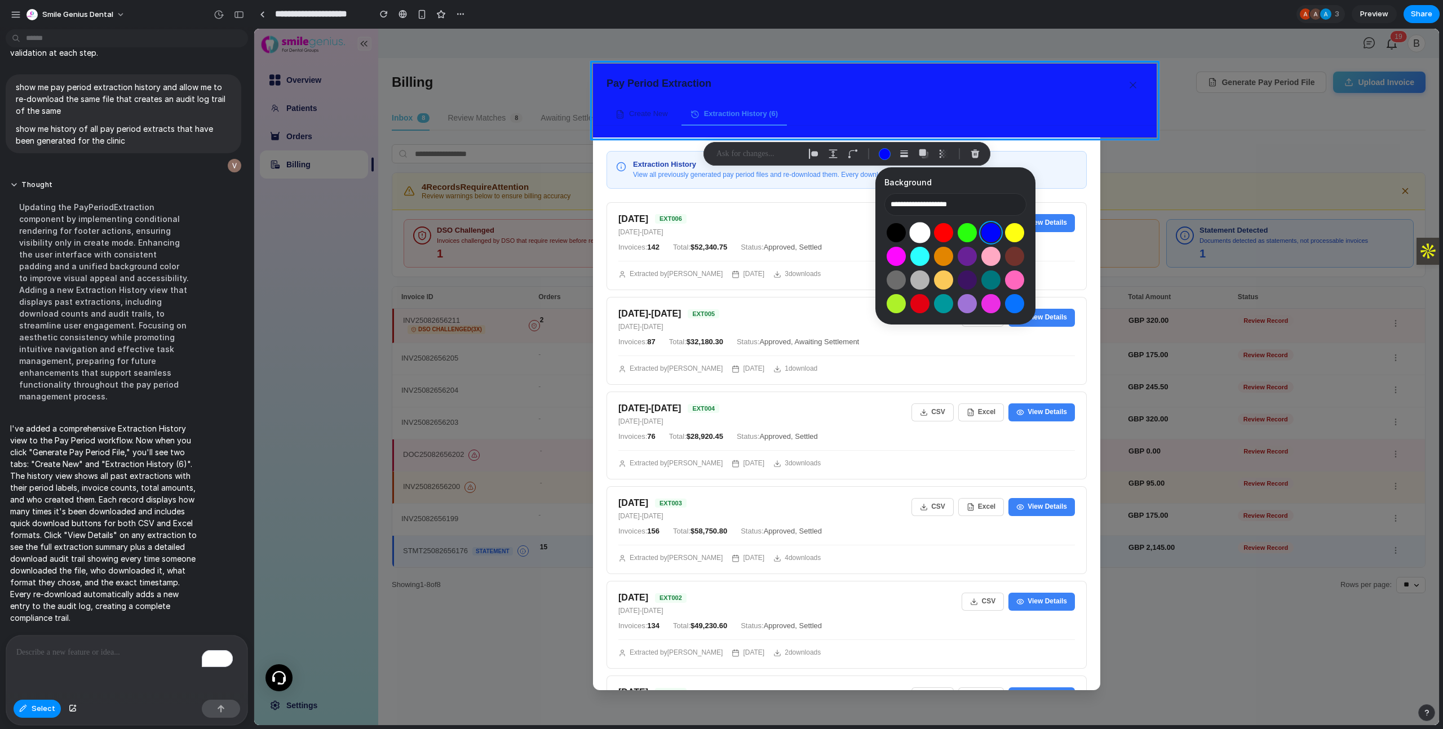
click at [914, 232] on button "Select color oklch(1 0 0)" at bounding box center [919, 232] width 21 height 21
type input "**********"
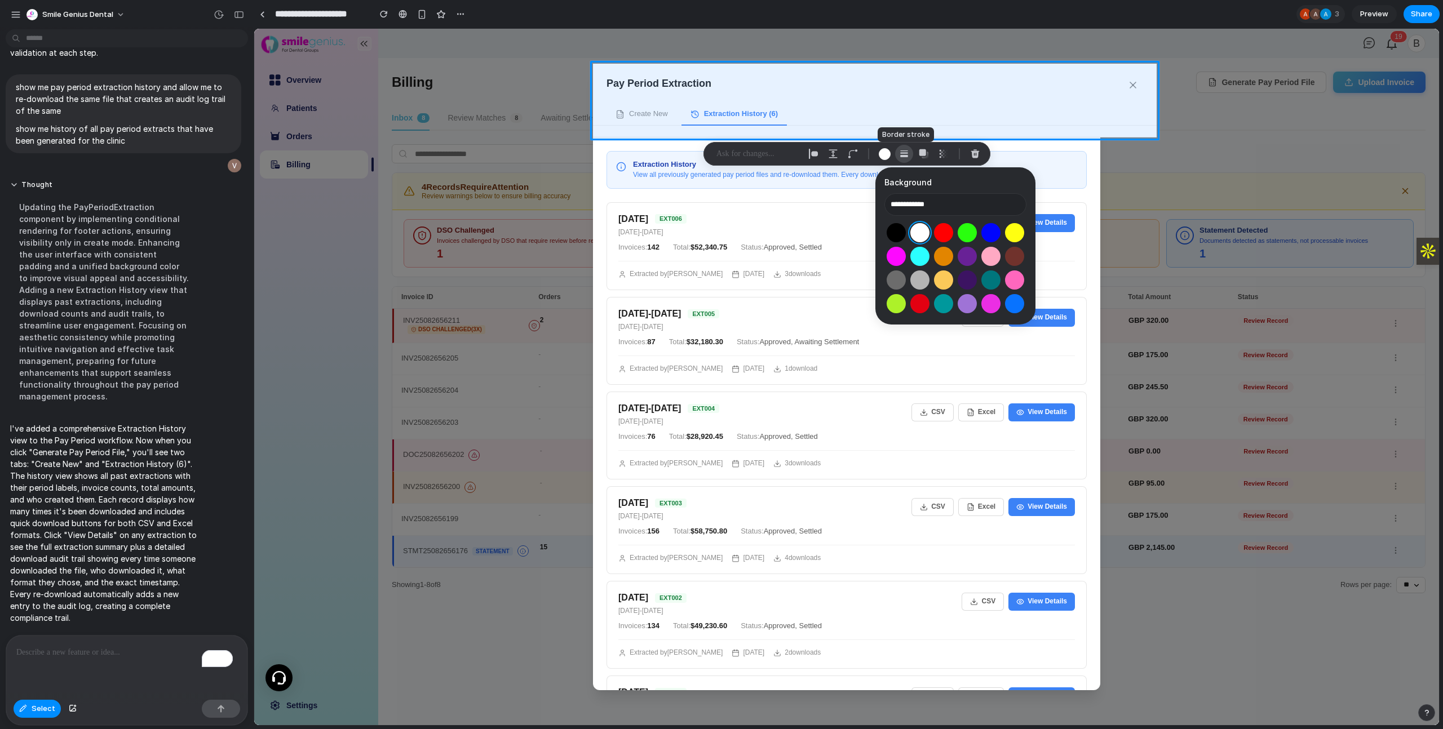
click at [900, 155] on div "button" at bounding box center [904, 154] width 10 height 10
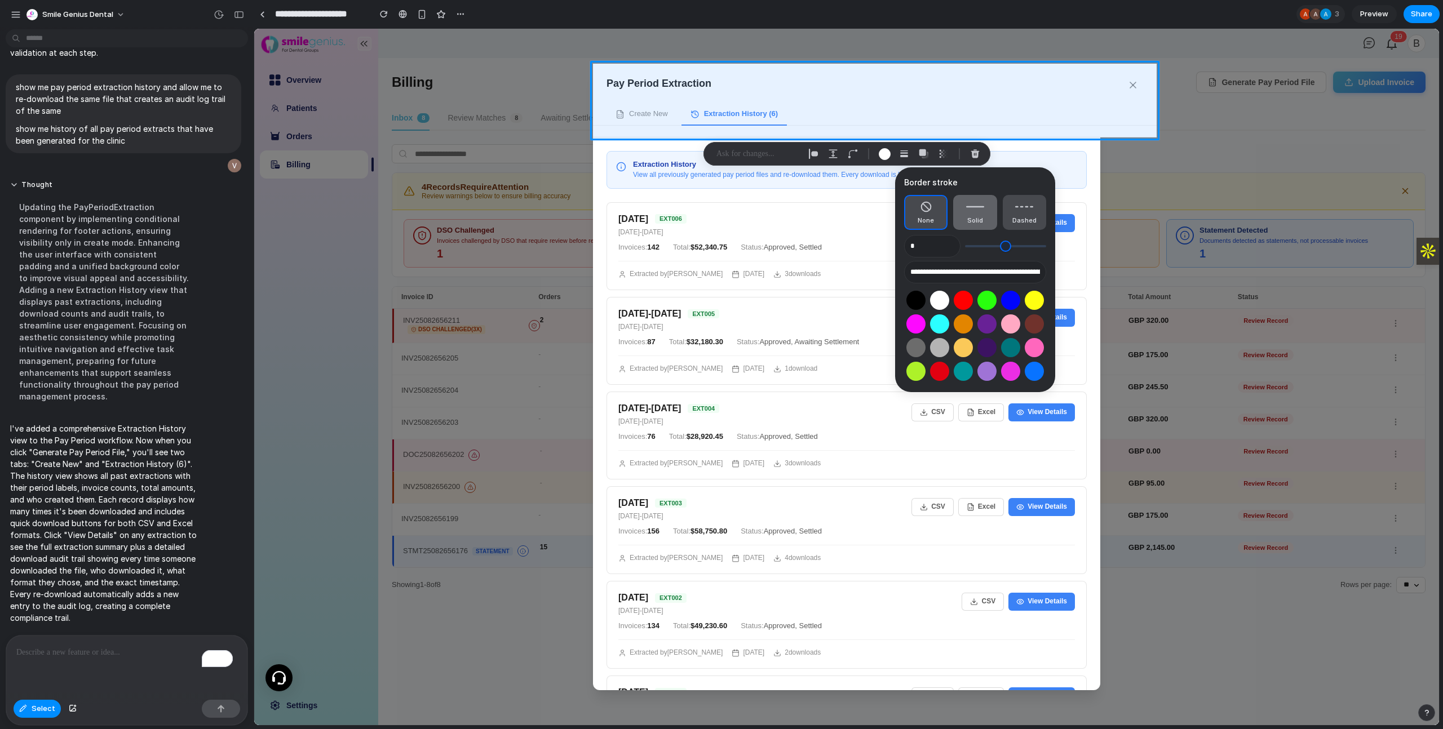
click at [975, 217] on span "Solid" at bounding box center [975, 221] width 16 height 10
type input "*"
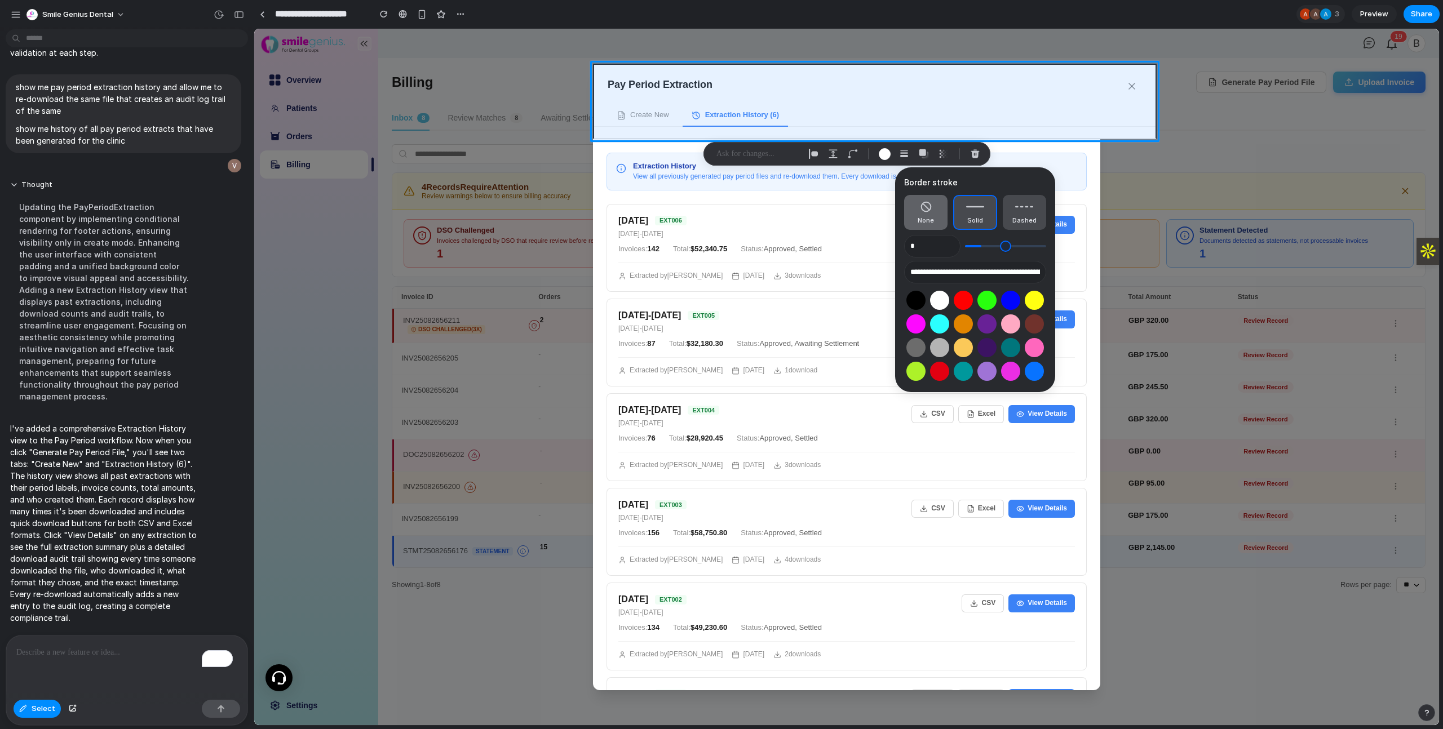
click at [930, 214] on button "None" at bounding box center [925, 212] width 43 height 35
type input "*"
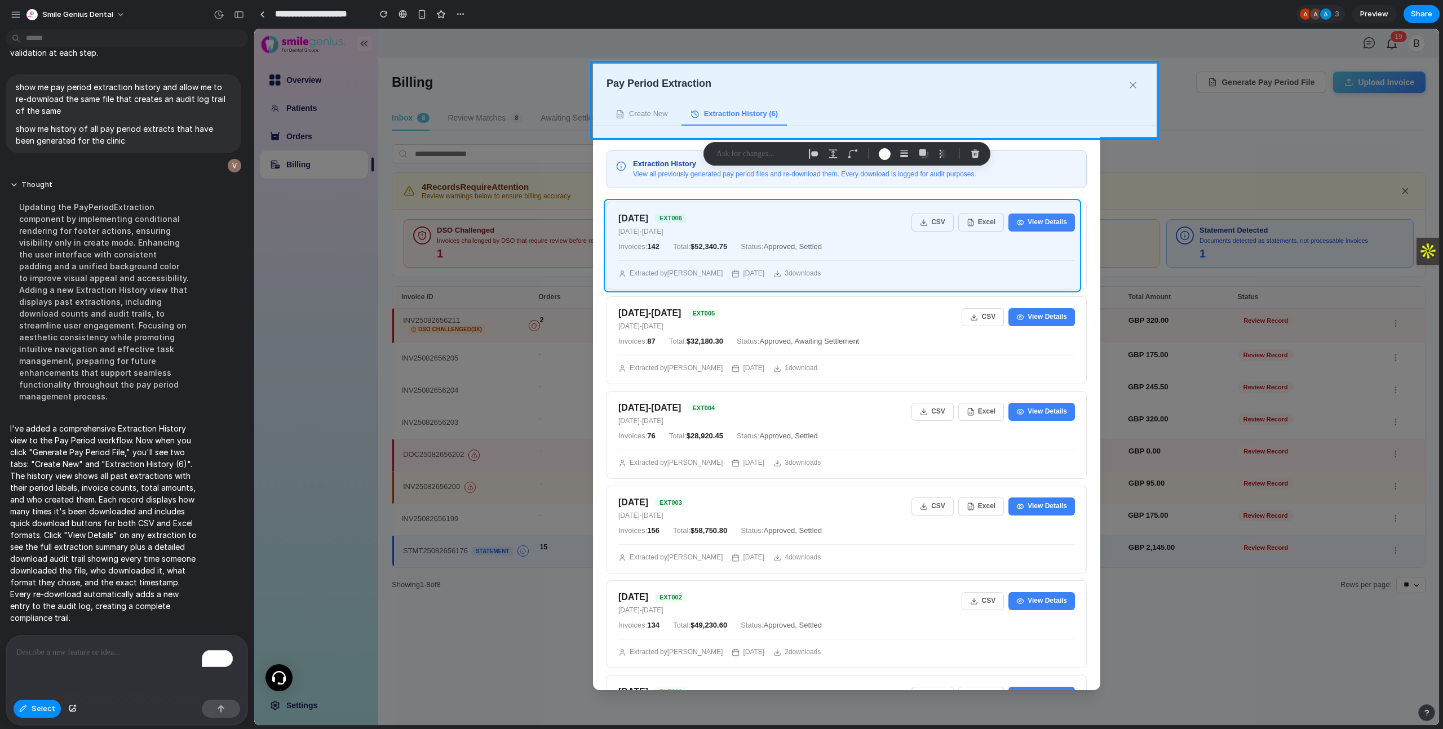
click at [834, 204] on div at bounding box center [846, 377] width 1185 height 697
type input "*"
type input "**********"
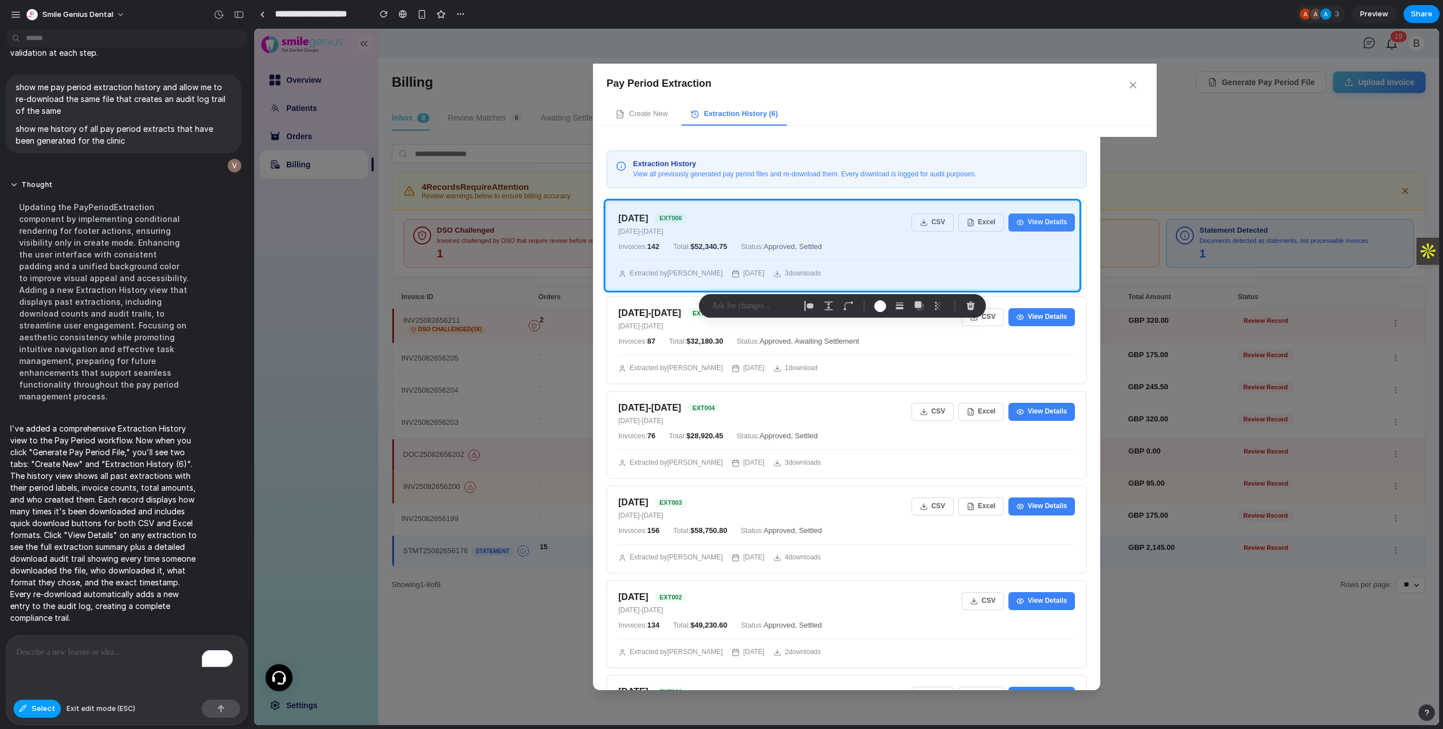
click at [40, 709] on span "Select" at bounding box center [44, 709] width 24 height 11
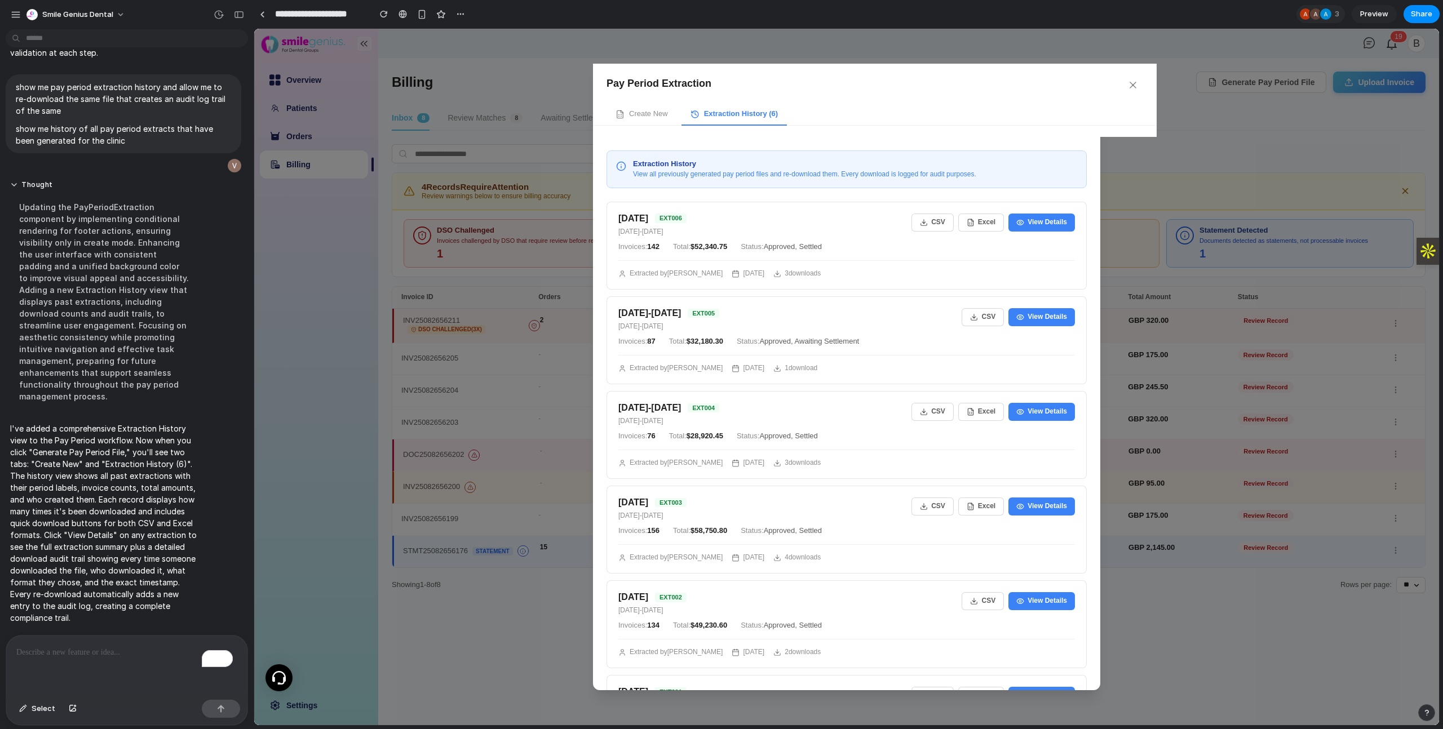
click at [146, 657] on div "To enrich screen reader interactions, please activate Accessibility in Grammarl…" at bounding box center [126, 666] width 241 height 60
click at [92, 662] on div "To enrich screen reader interactions, please activate Accessibility in Grammarl…" at bounding box center [126, 666] width 241 height 60
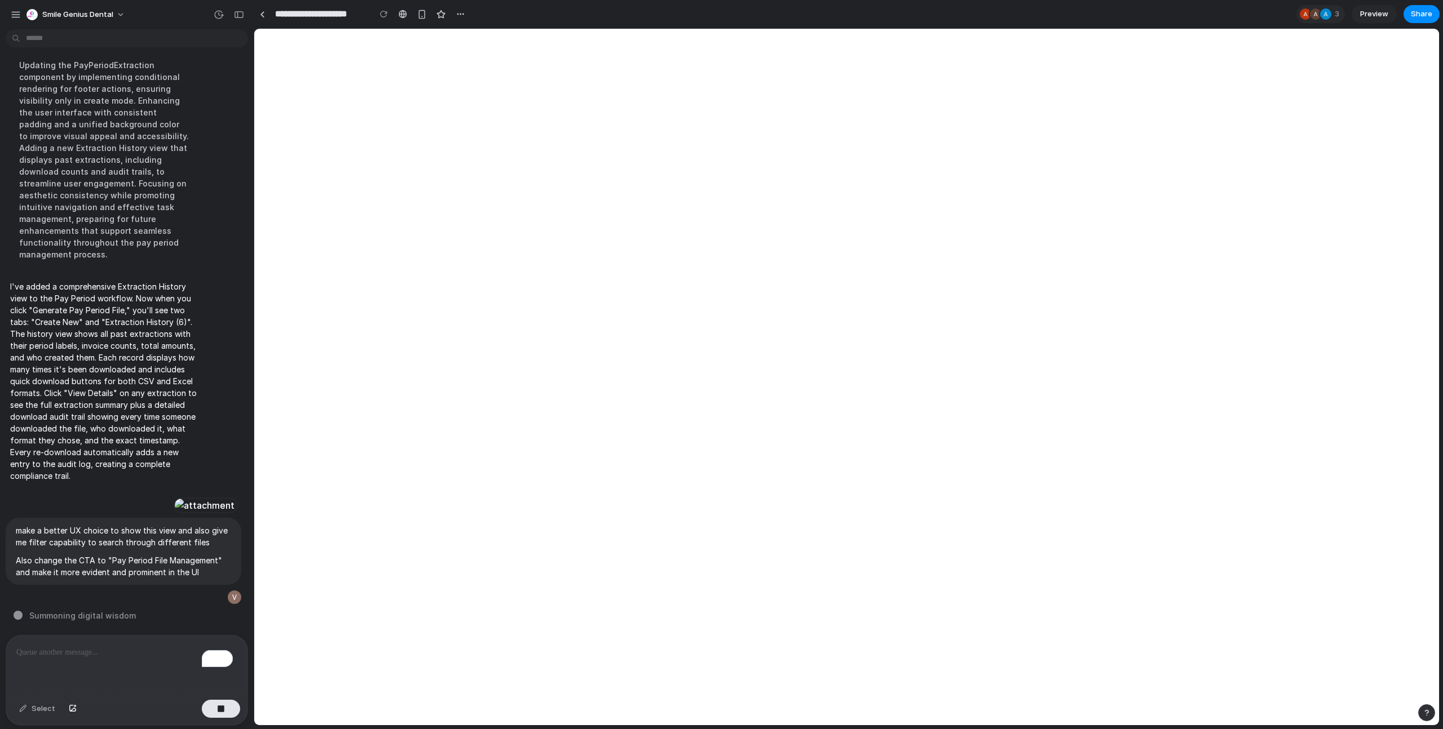
select select "**"
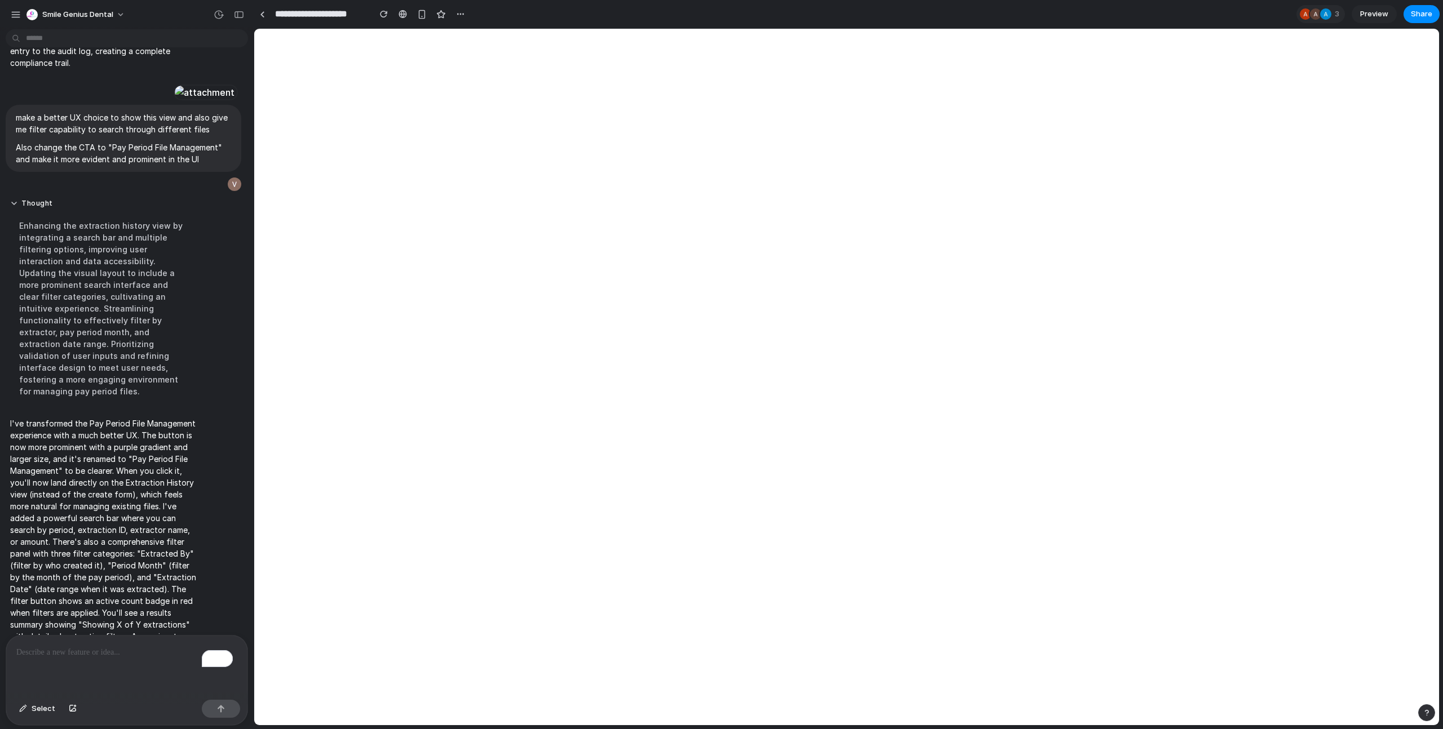
select select "**"
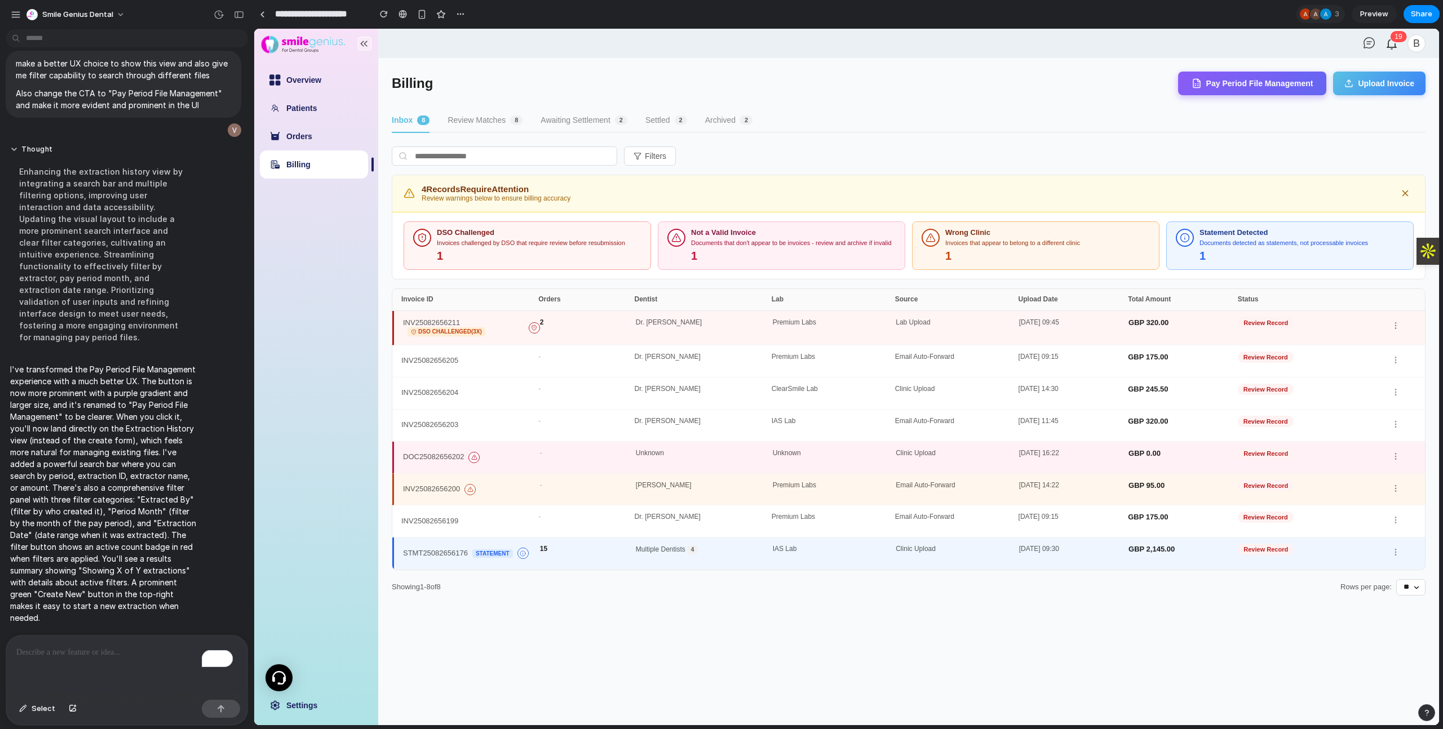
scroll to position [6630, 0]
click at [1249, 87] on button "Pay Period File Management" at bounding box center [1252, 83] width 149 height 24
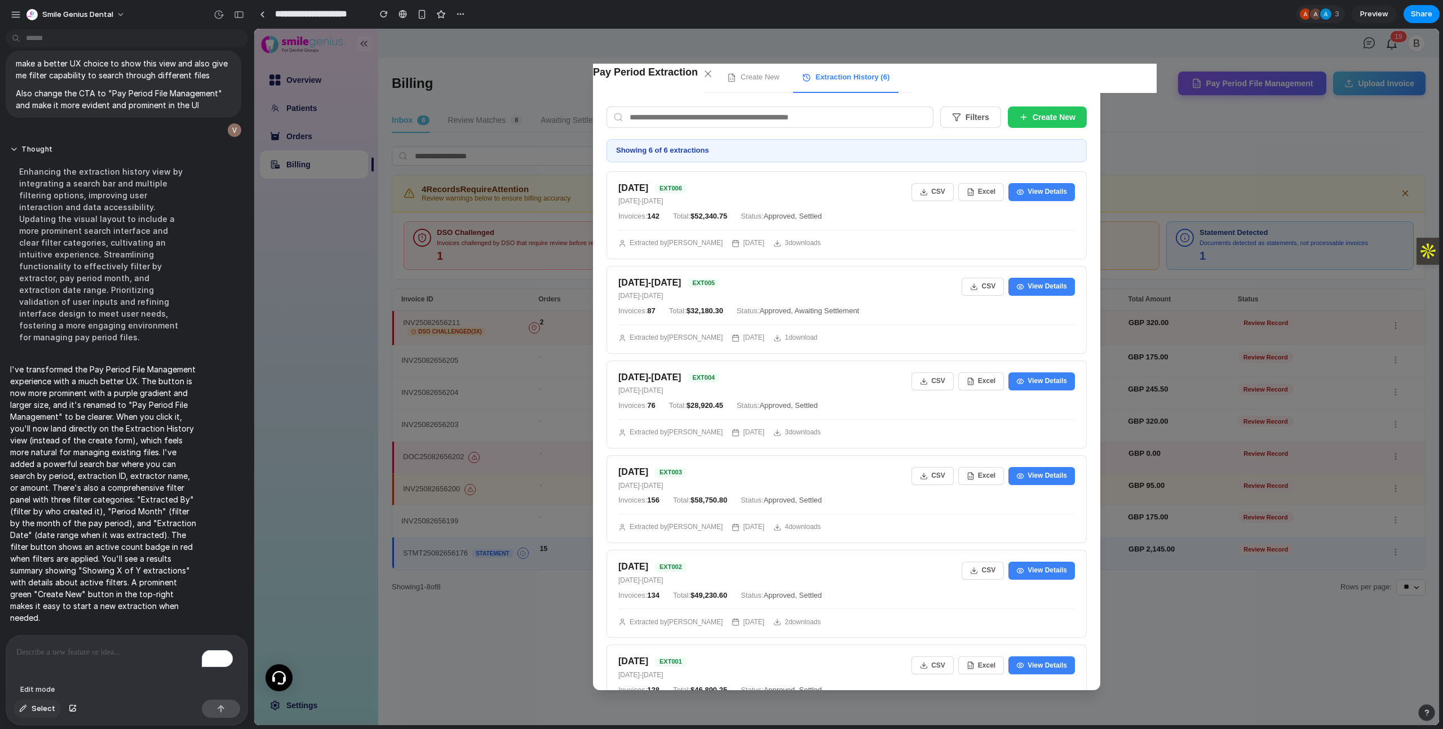
click at [33, 714] on span "Select" at bounding box center [44, 709] width 24 height 11
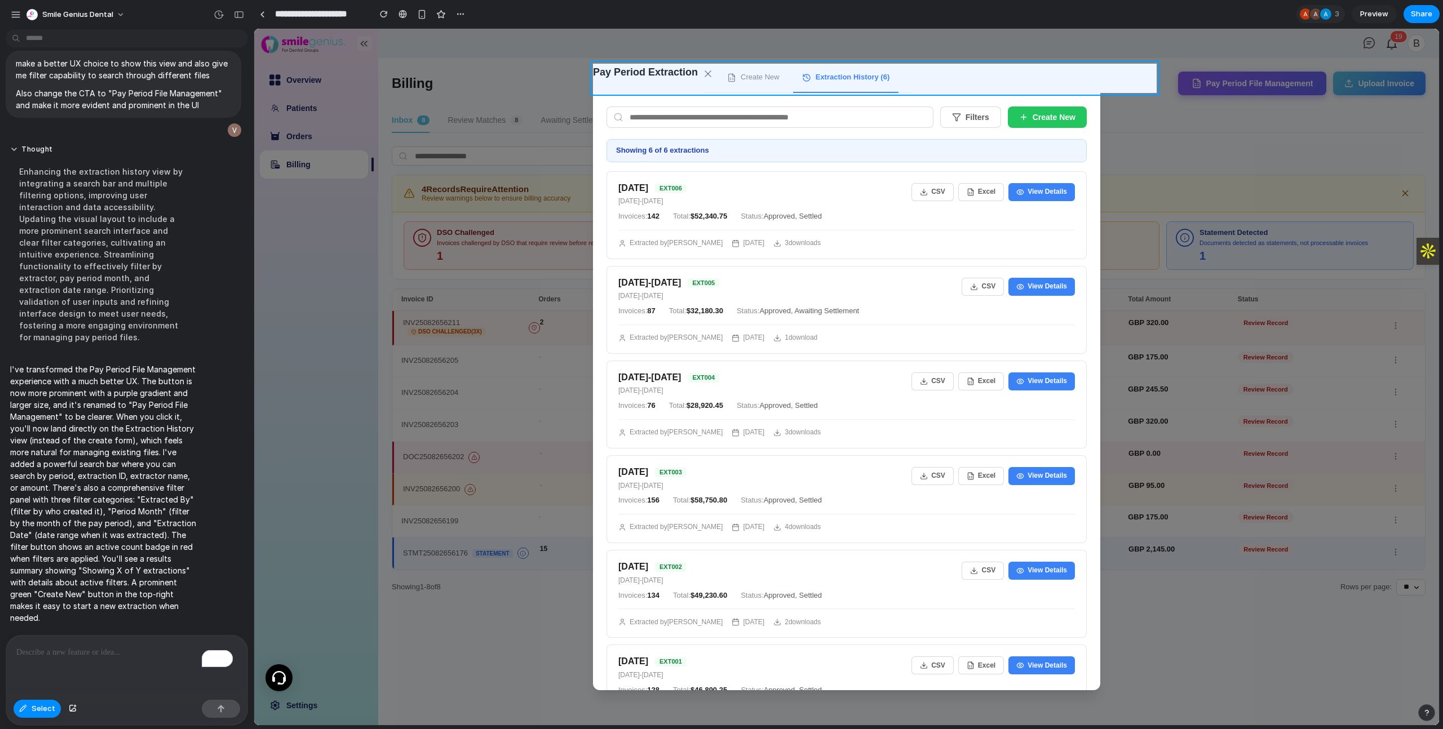
click at [655, 88] on div at bounding box center [846, 377] width 1185 height 697
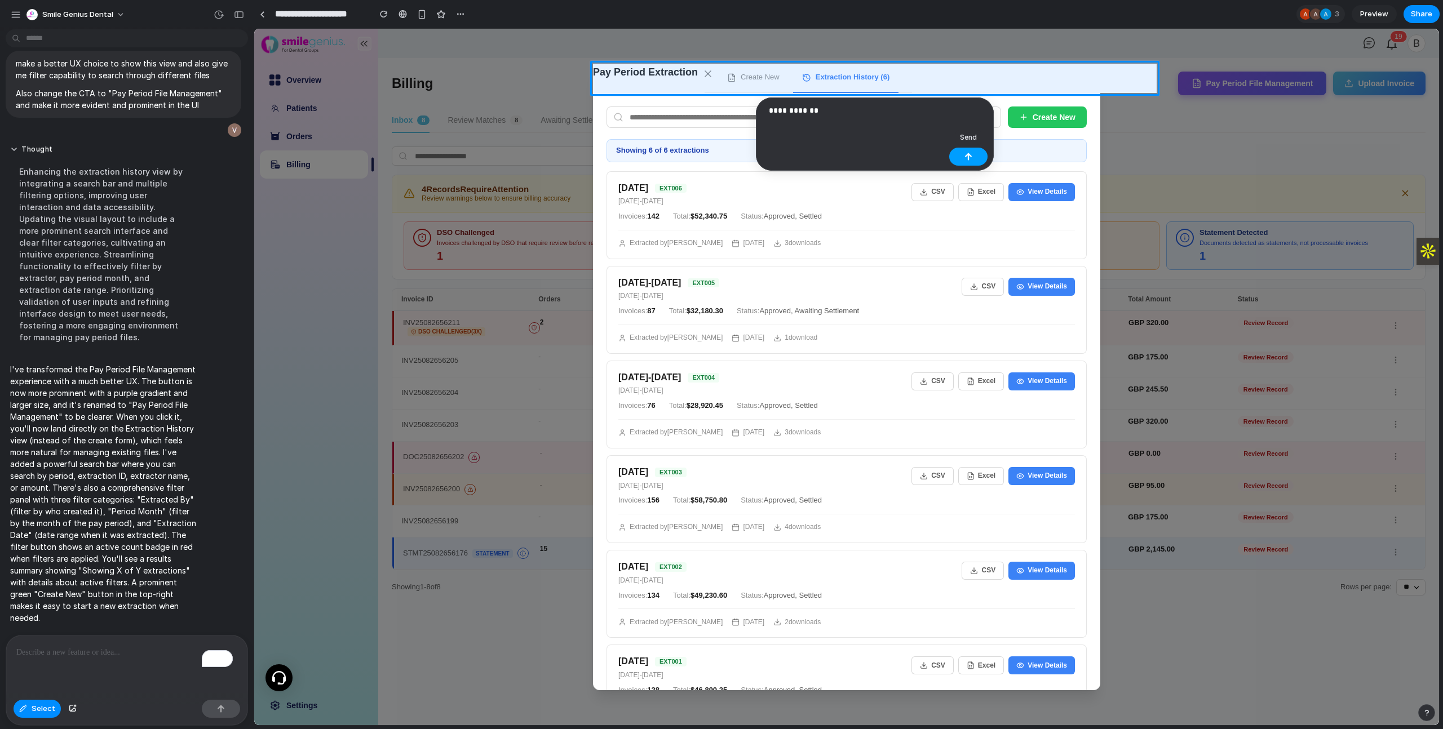
click at [963, 160] on button "button" at bounding box center [968, 157] width 38 height 18
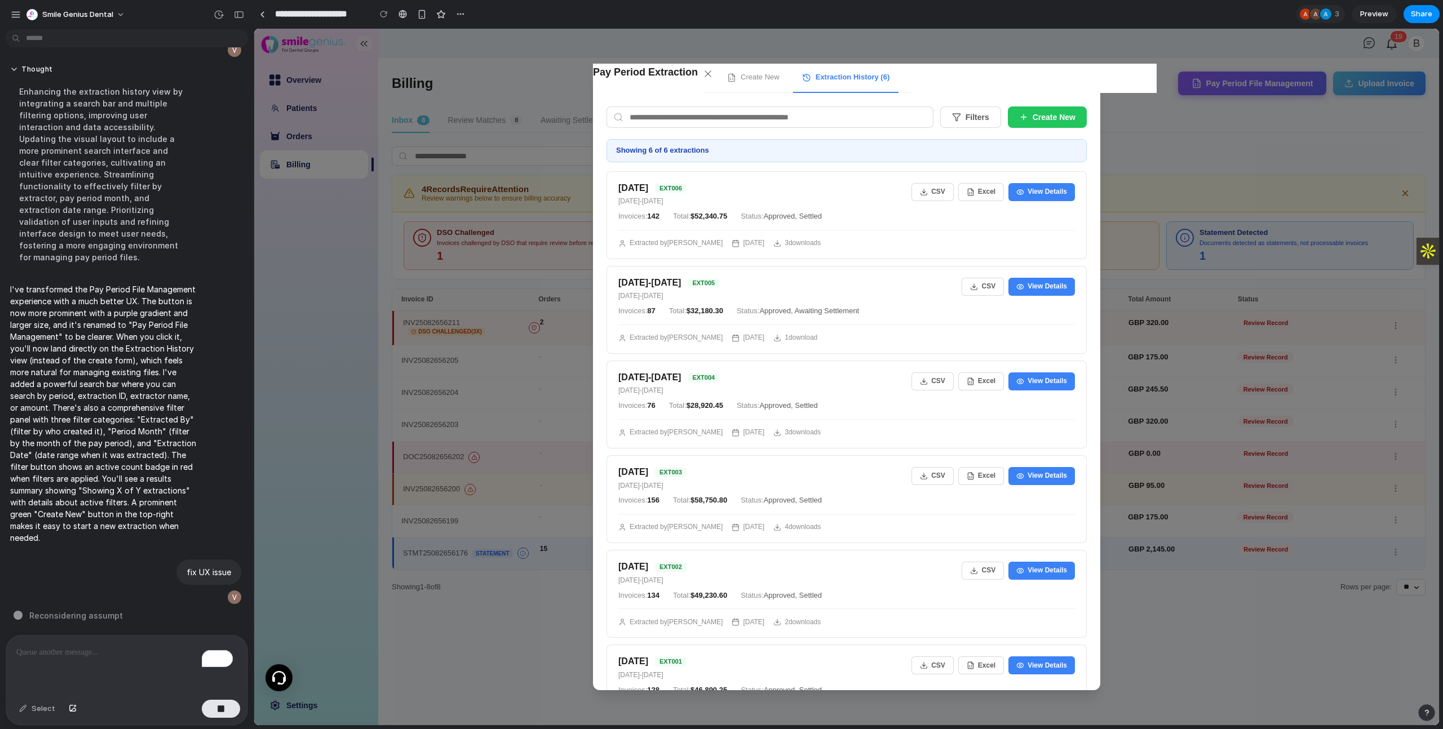
scroll to position [6688, 0]
click at [1028, 119] on button "Create New" at bounding box center [1047, 117] width 79 height 21
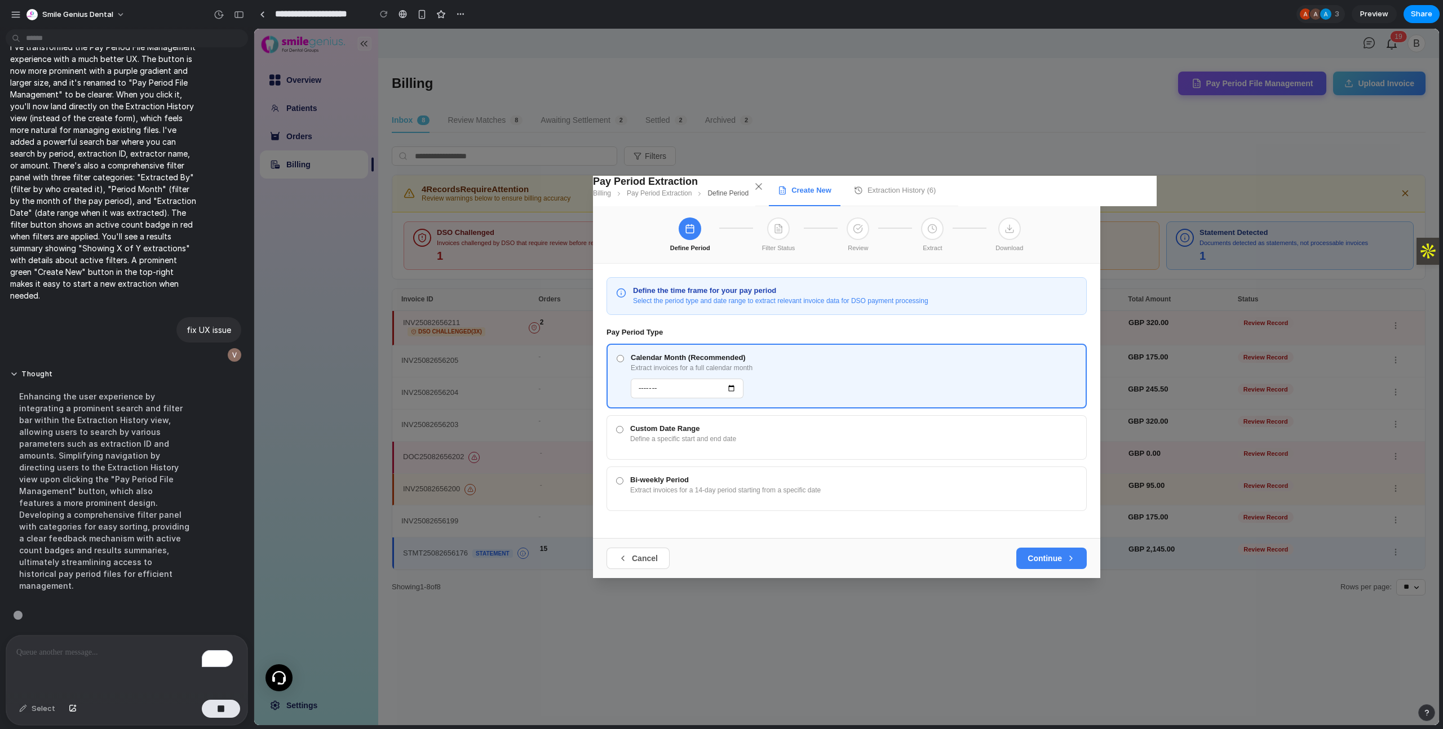
scroll to position [6722, 0]
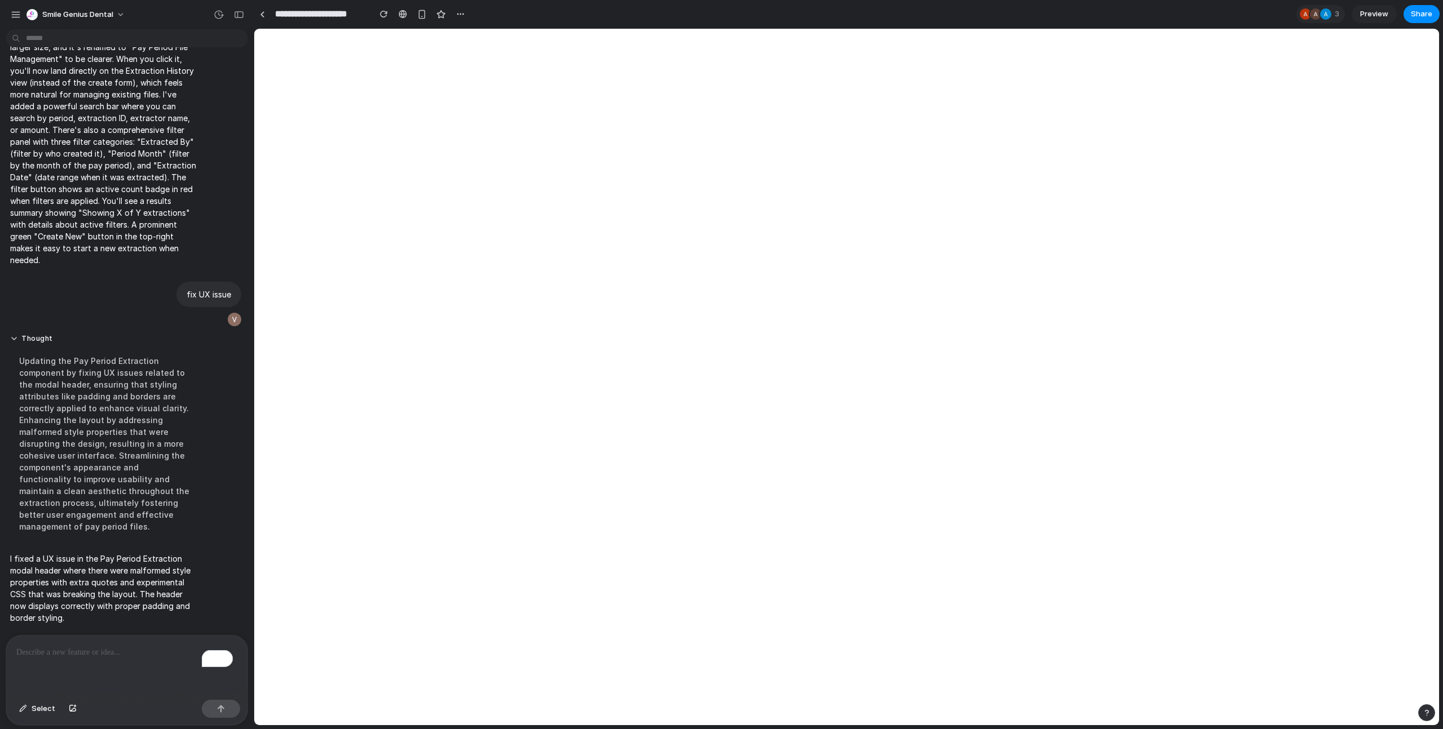
select select "**"
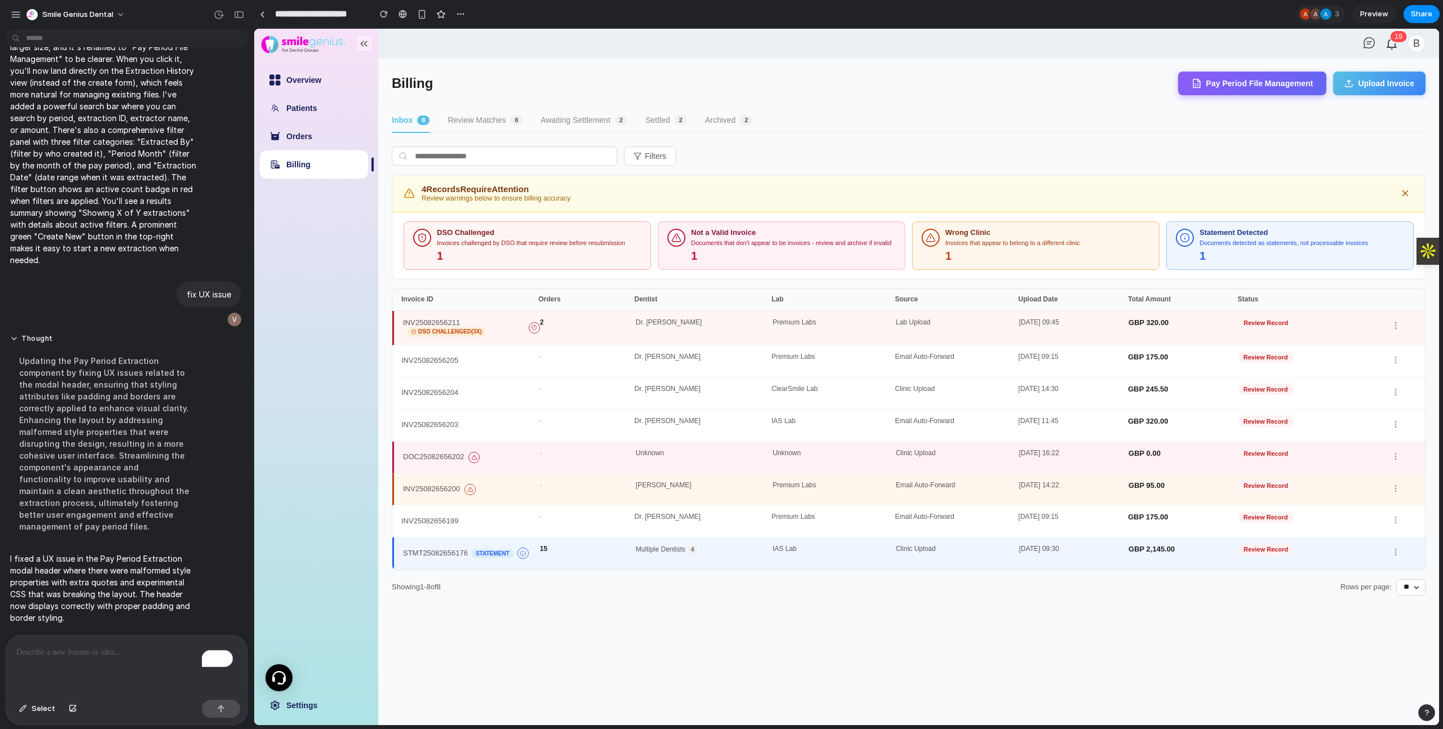
scroll to position [6606, 0]
click at [1281, 76] on button "Pay Period File Management" at bounding box center [1252, 84] width 149 height 24
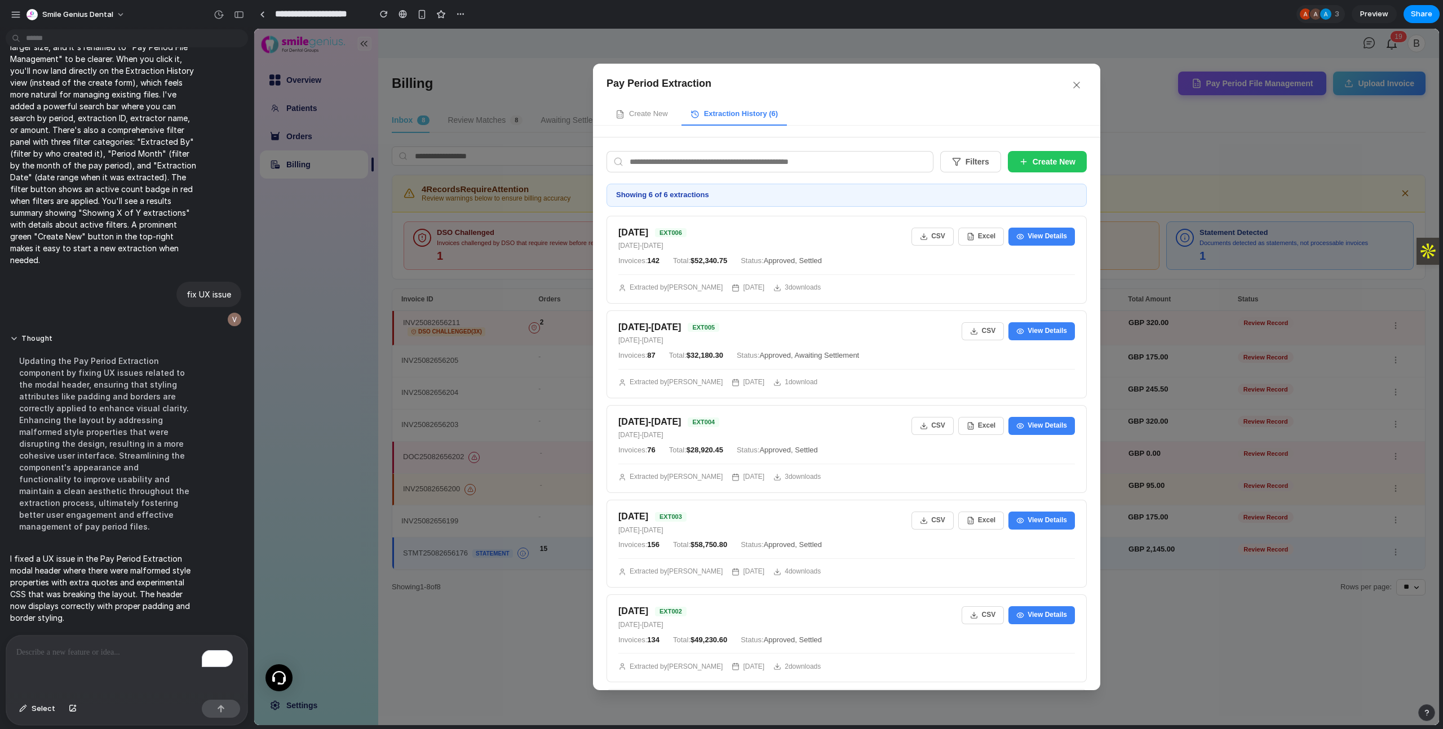
click at [653, 120] on button "Create New" at bounding box center [642, 114] width 70 height 21
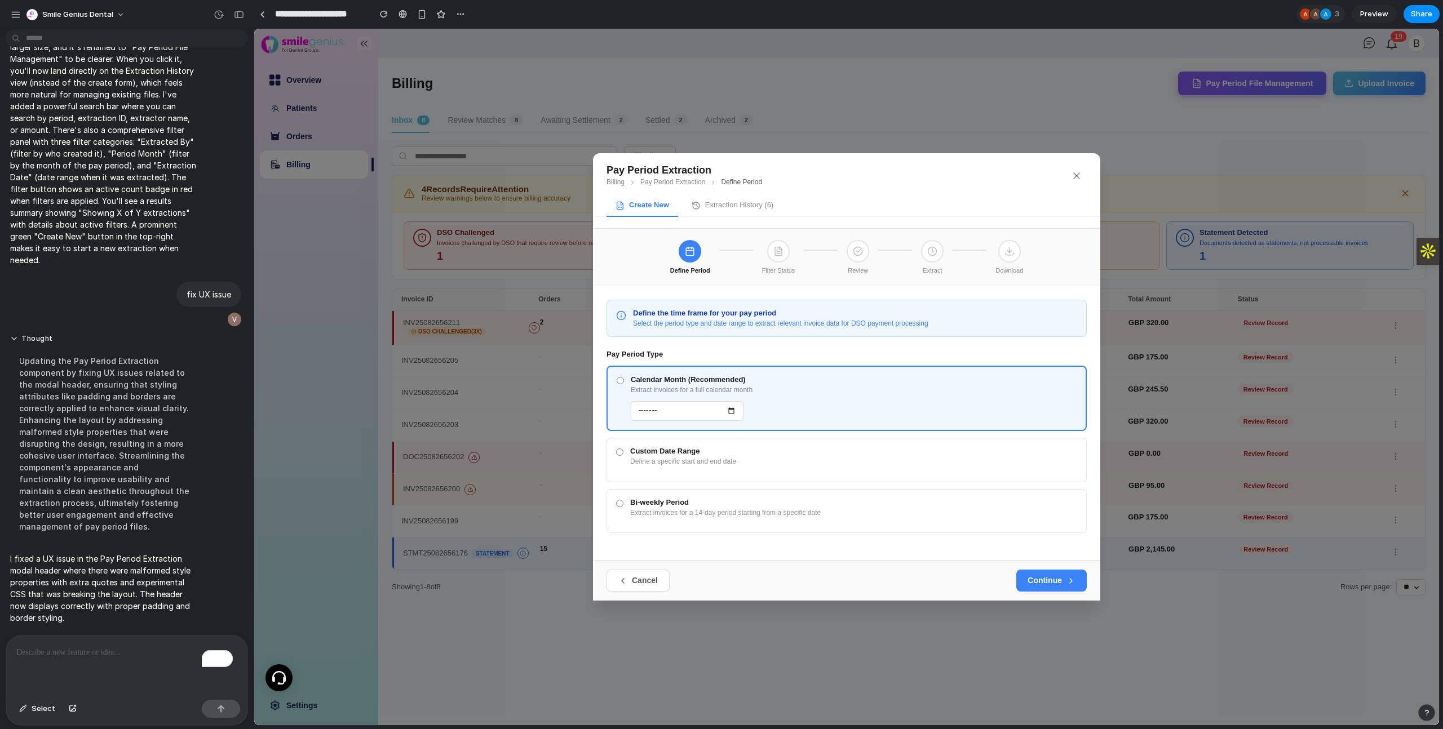
click at [720, 208] on button "Extraction History ( 6 )" at bounding box center [733, 206] width 100 height 21
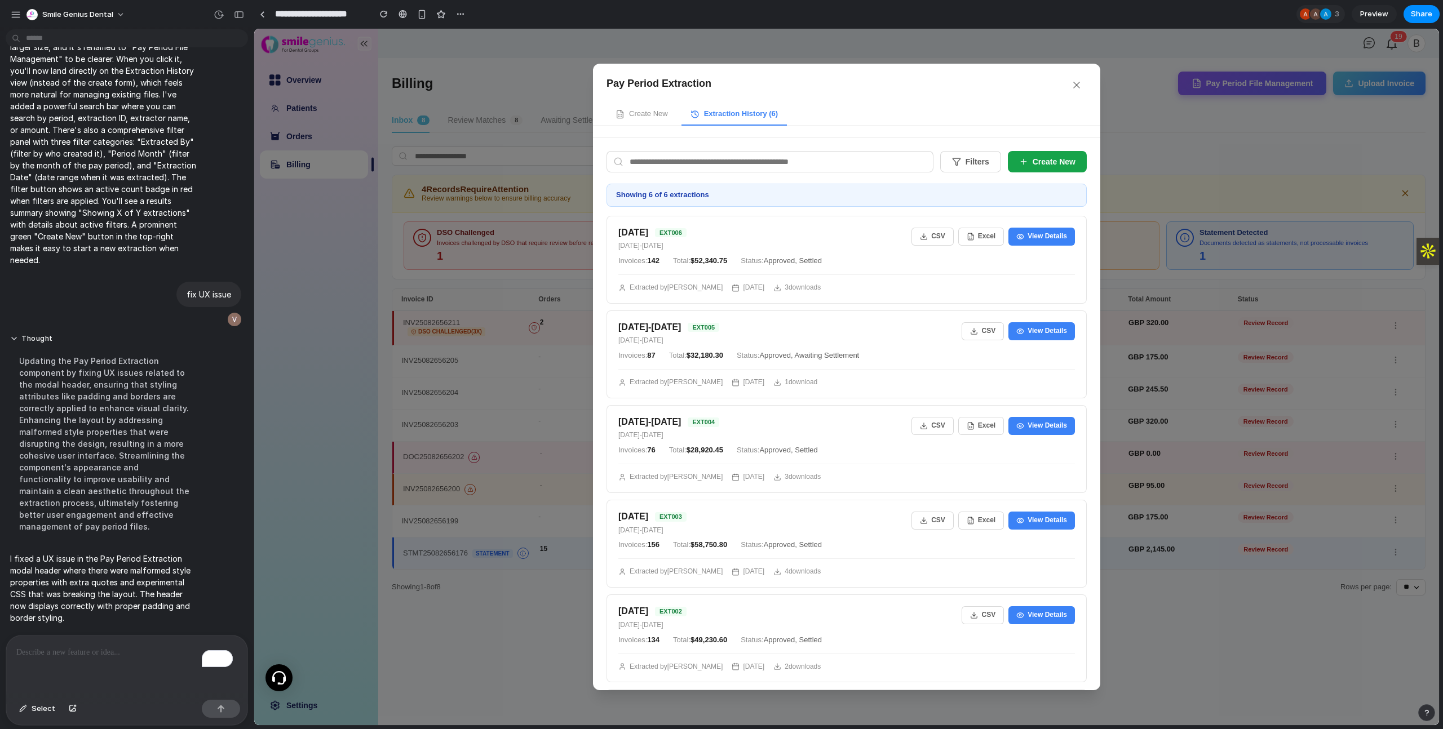
click at [1025, 158] on button "Create New" at bounding box center [1047, 161] width 79 height 21
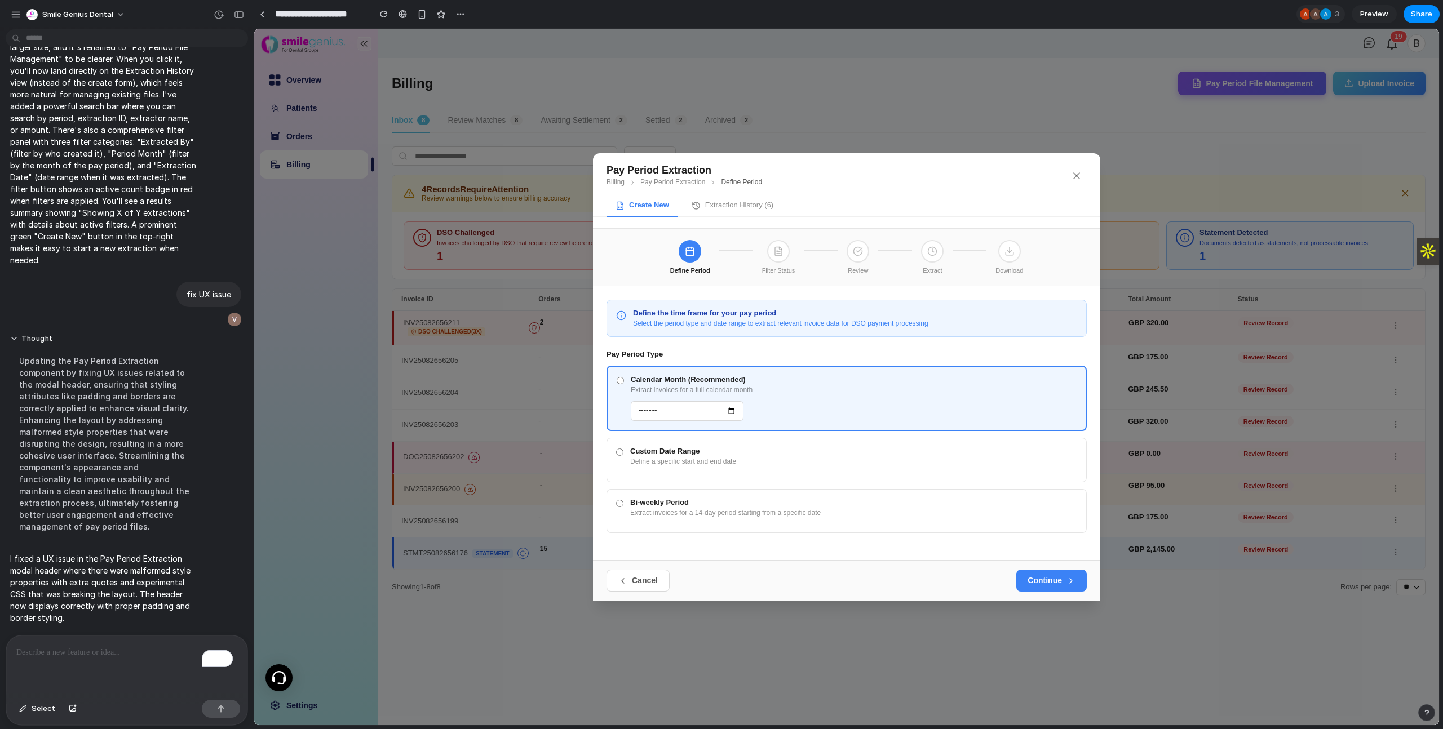
click at [733, 197] on button "Extraction History ( 6 )" at bounding box center [733, 206] width 100 height 21
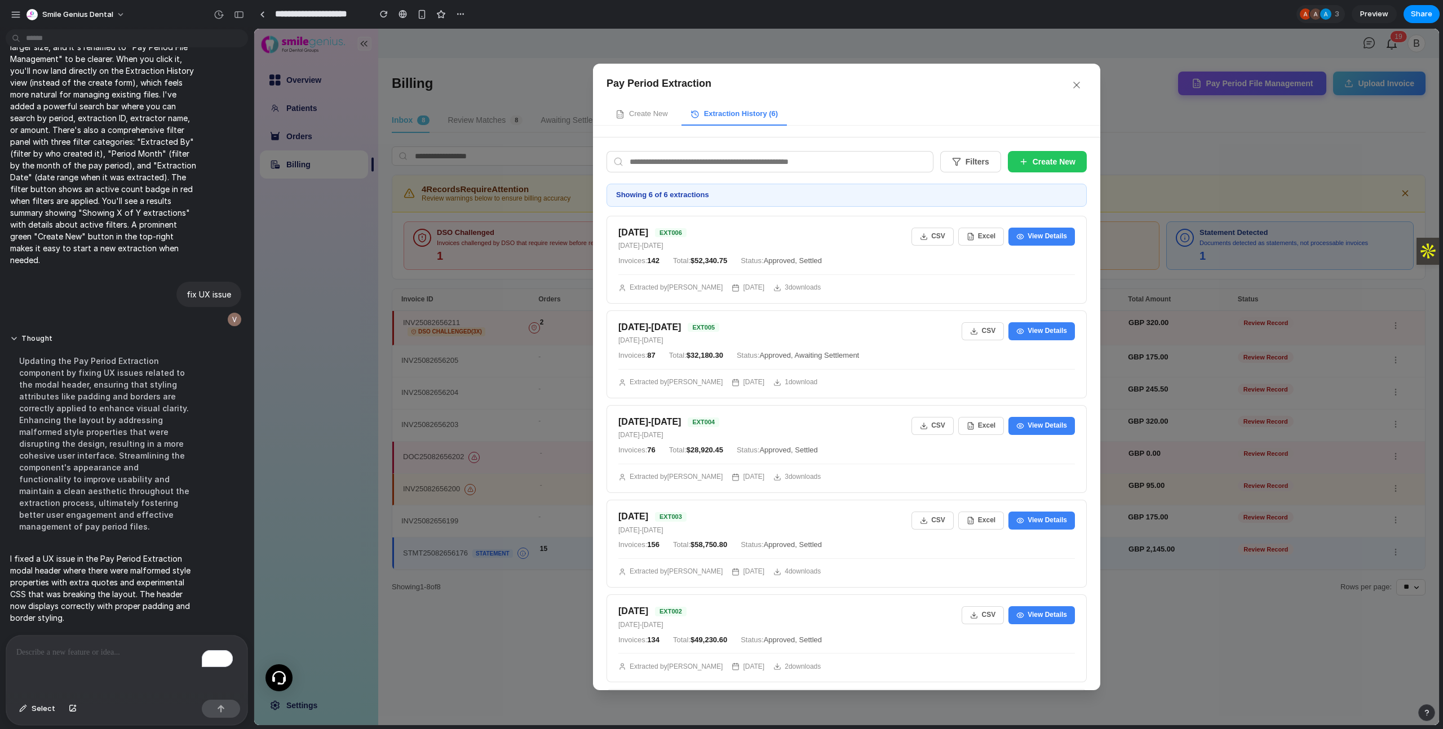
drag, startPoint x: 654, startPoint y: 117, endPoint x: 825, endPoint y: 47, distance: 184.4
click at [654, 116] on button "Create New" at bounding box center [642, 114] width 70 height 21
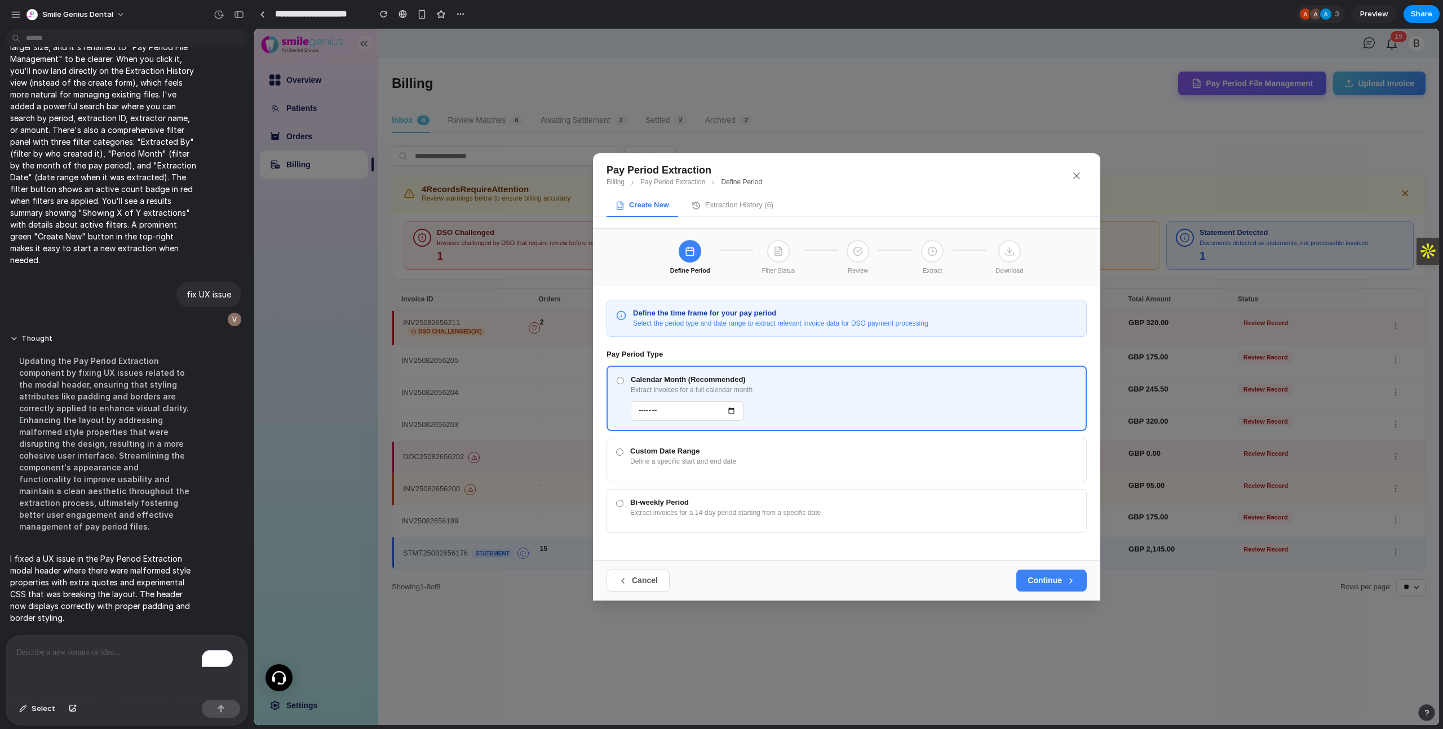
click at [621, 448] on div "Custom Date Range Define a specific start and end date" at bounding box center [846, 460] width 461 height 25
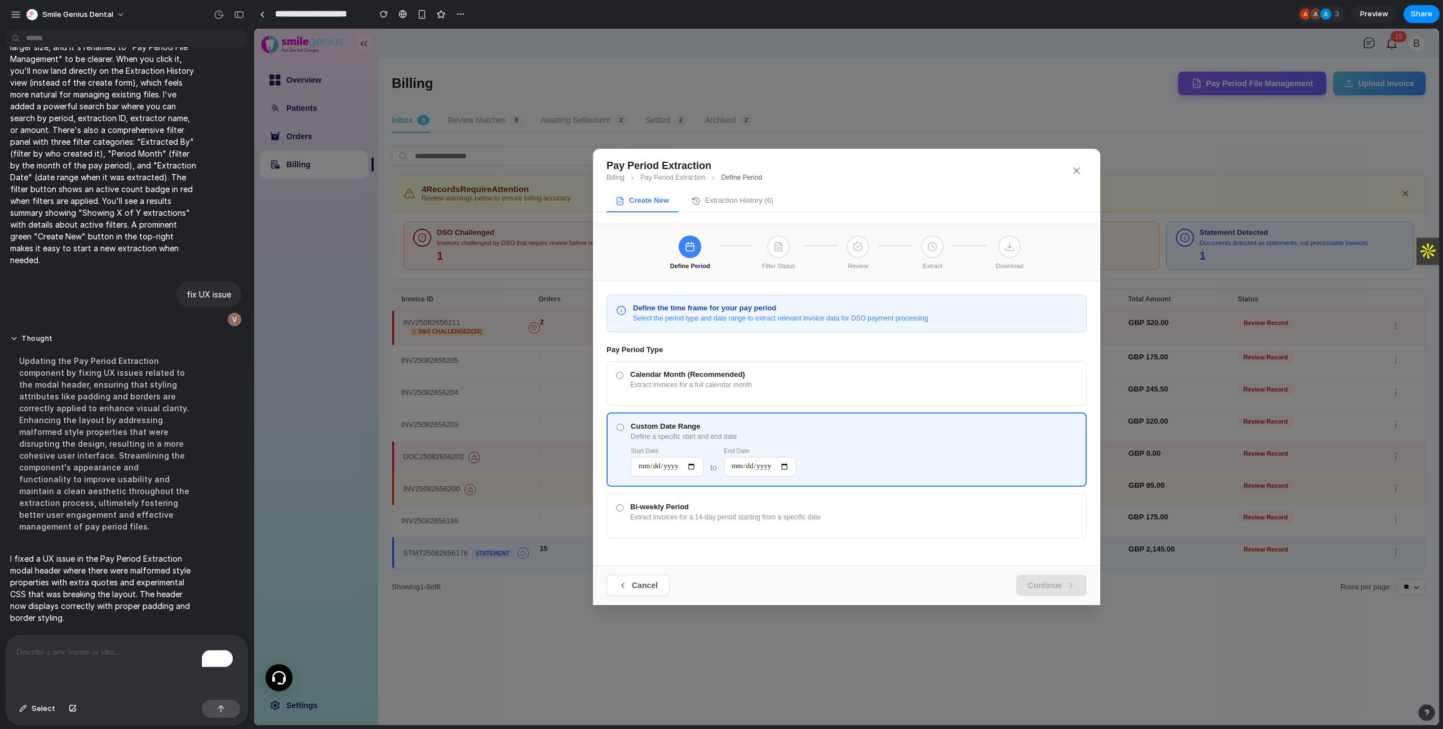
click at [615, 501] on label "Bi-weekly Period Extract invoices for a 14-day period starting from a specific …" at bounding box center [847, 516] width 480 height 45
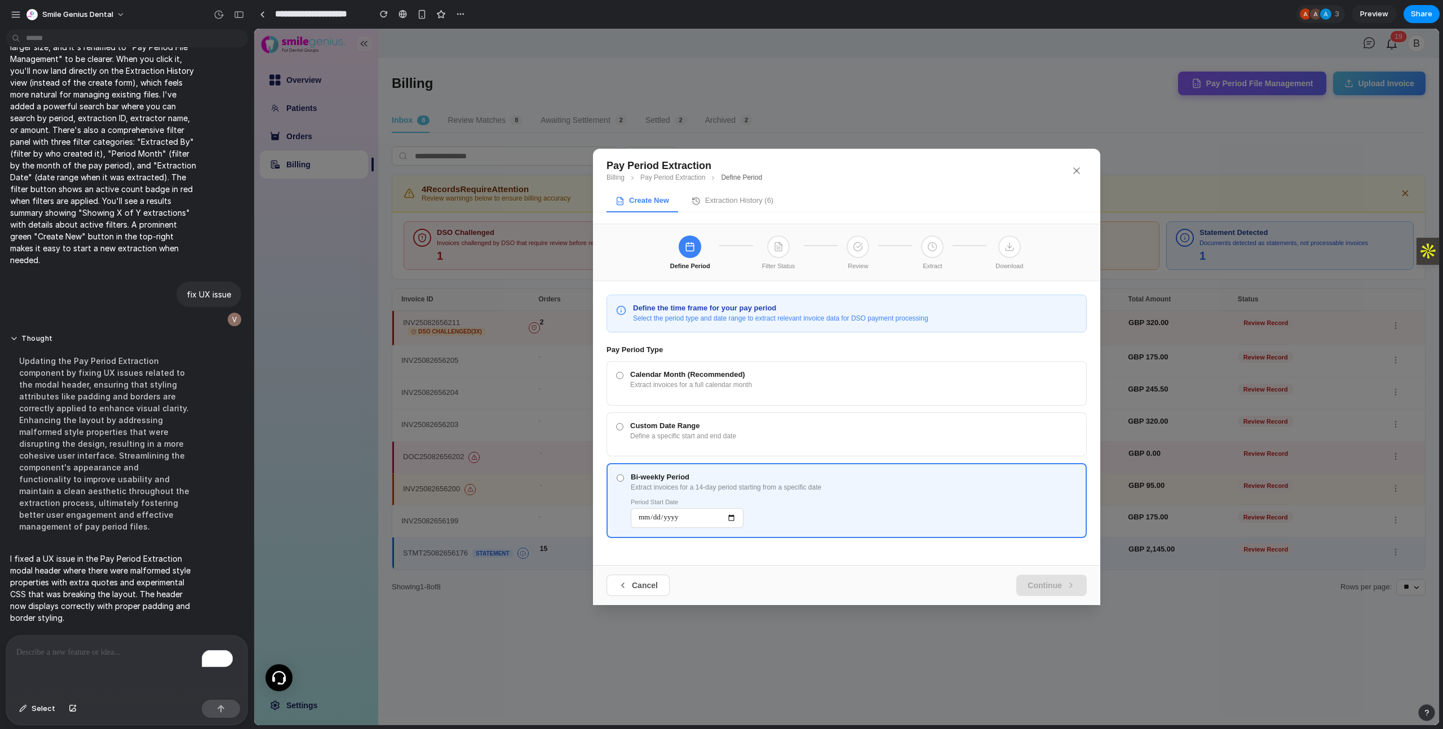
click at [619, 382] on div "Calendar Month (Recommended) Extract invoices for a full calendar month" at bounding box center [846, 383] width 461 height 25
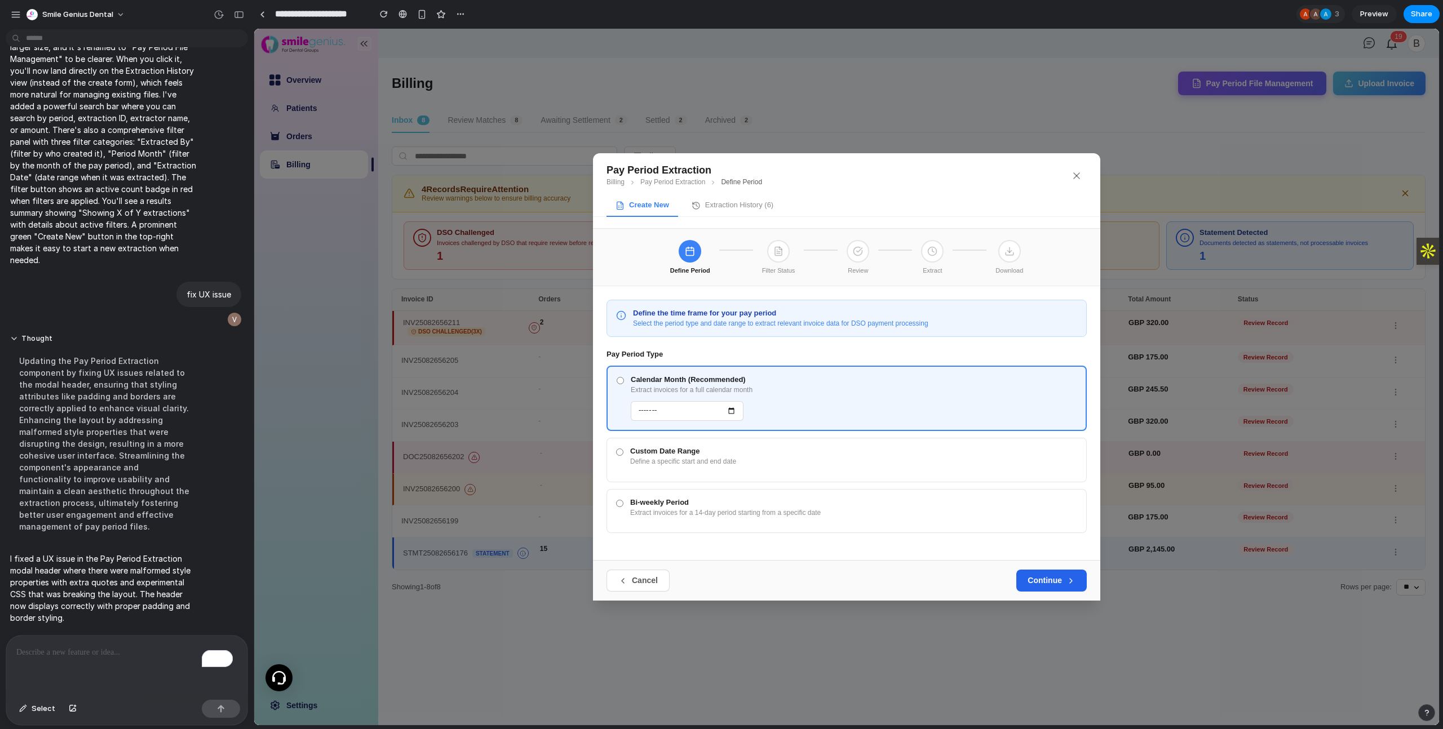
click at [1059, 577] on button "Continue" at bounding box center [1051, 580] width 70 height 21
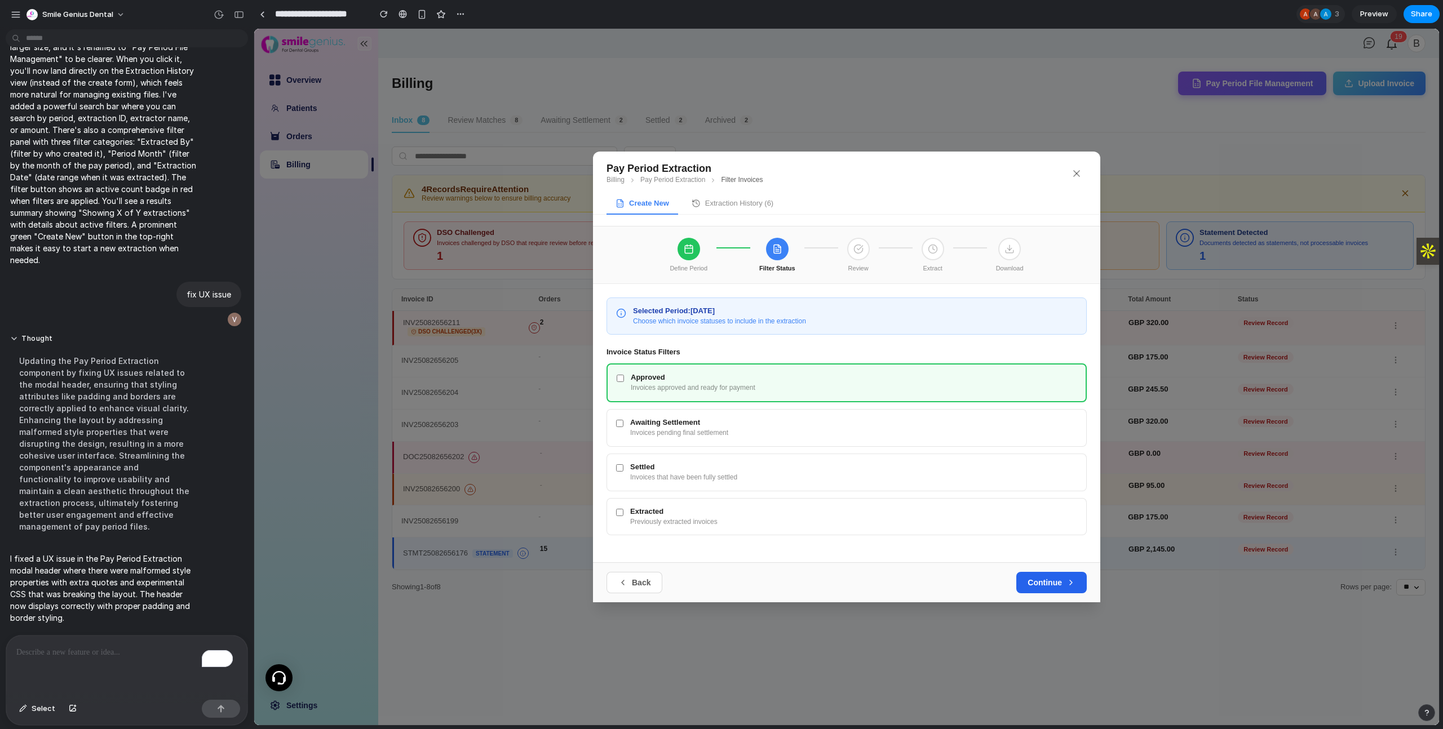
click at [1059, 583] on button "Continue" at bounding box center [1051, 582] width 70 height 21
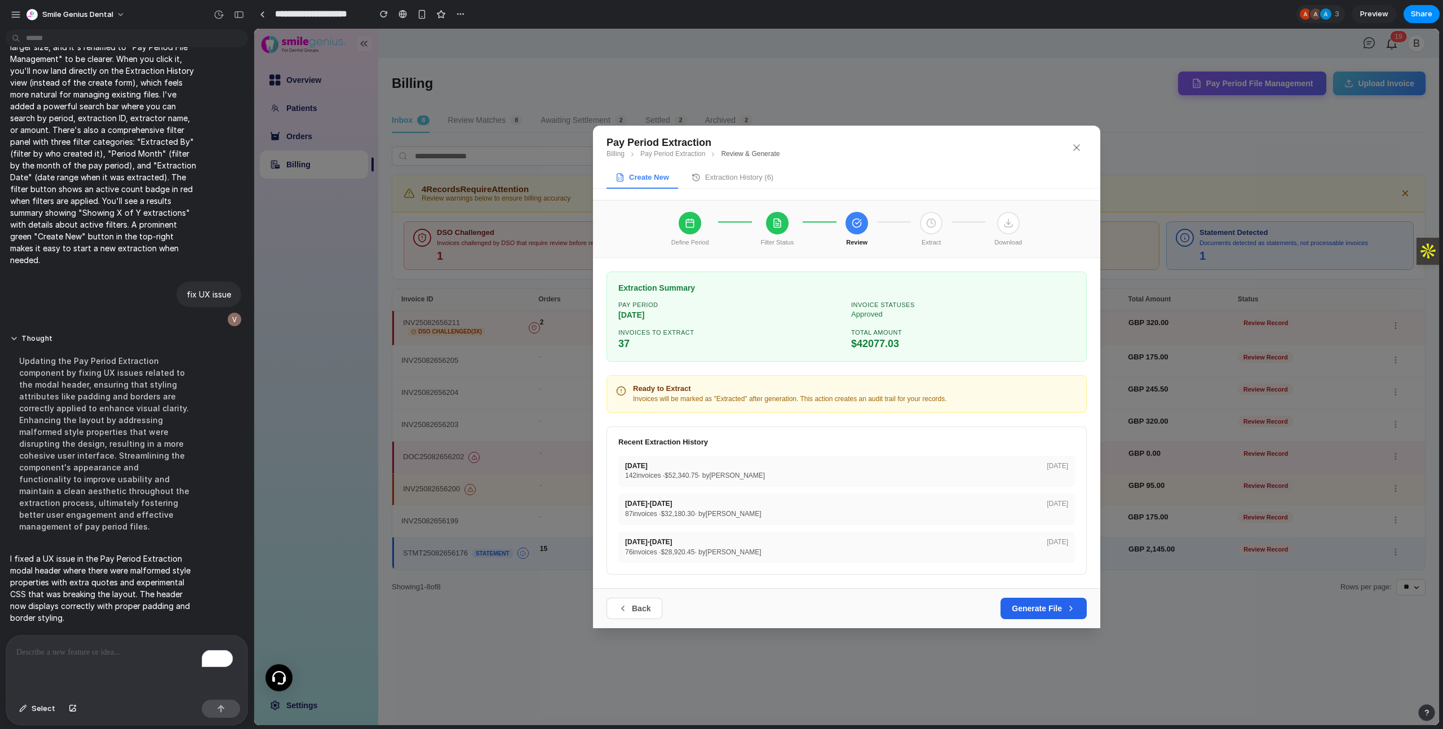
click at [1045, 601] on button "Generate File" at bounding box center [1044, 608] width 86 height 21
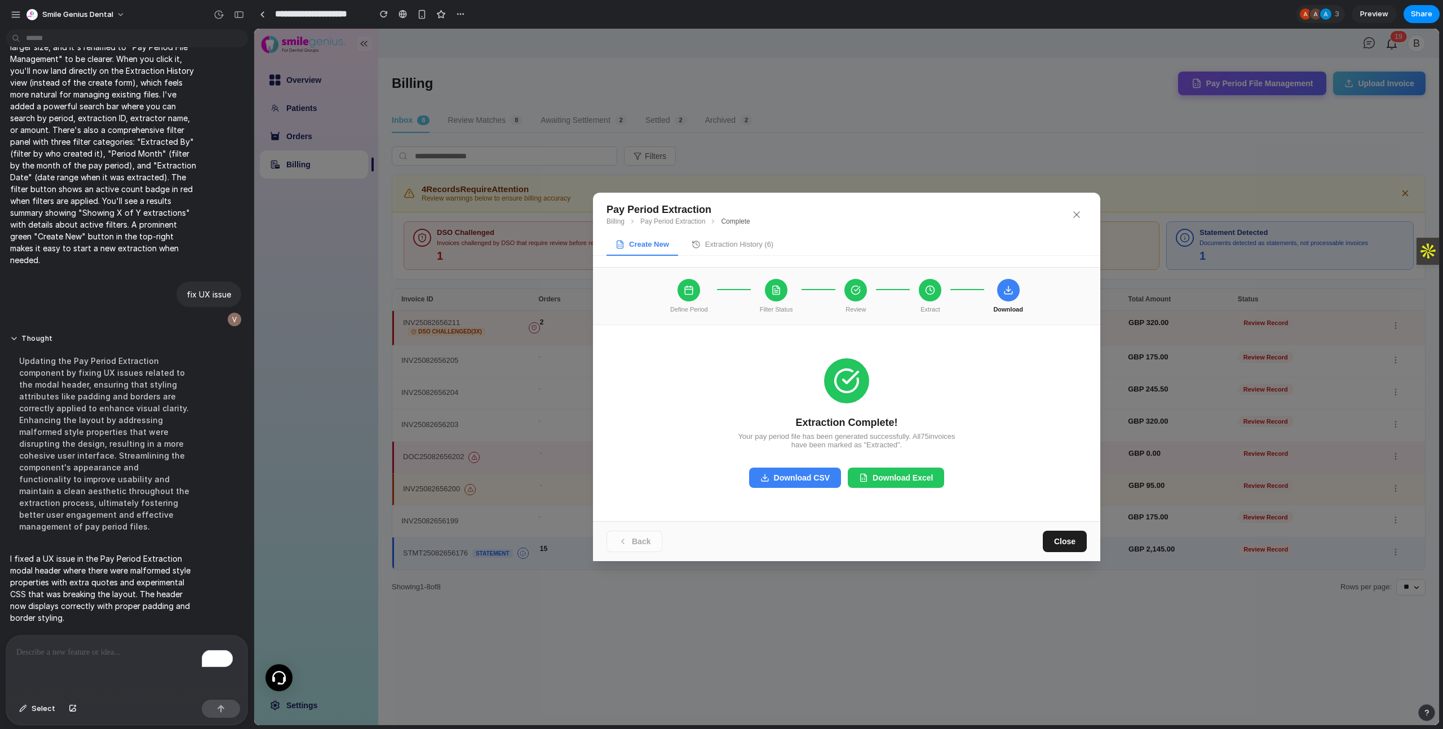
click at [745, 247] on button "Extraction History ( 6 )" at bounding box center [733, 245] width 100 height 21
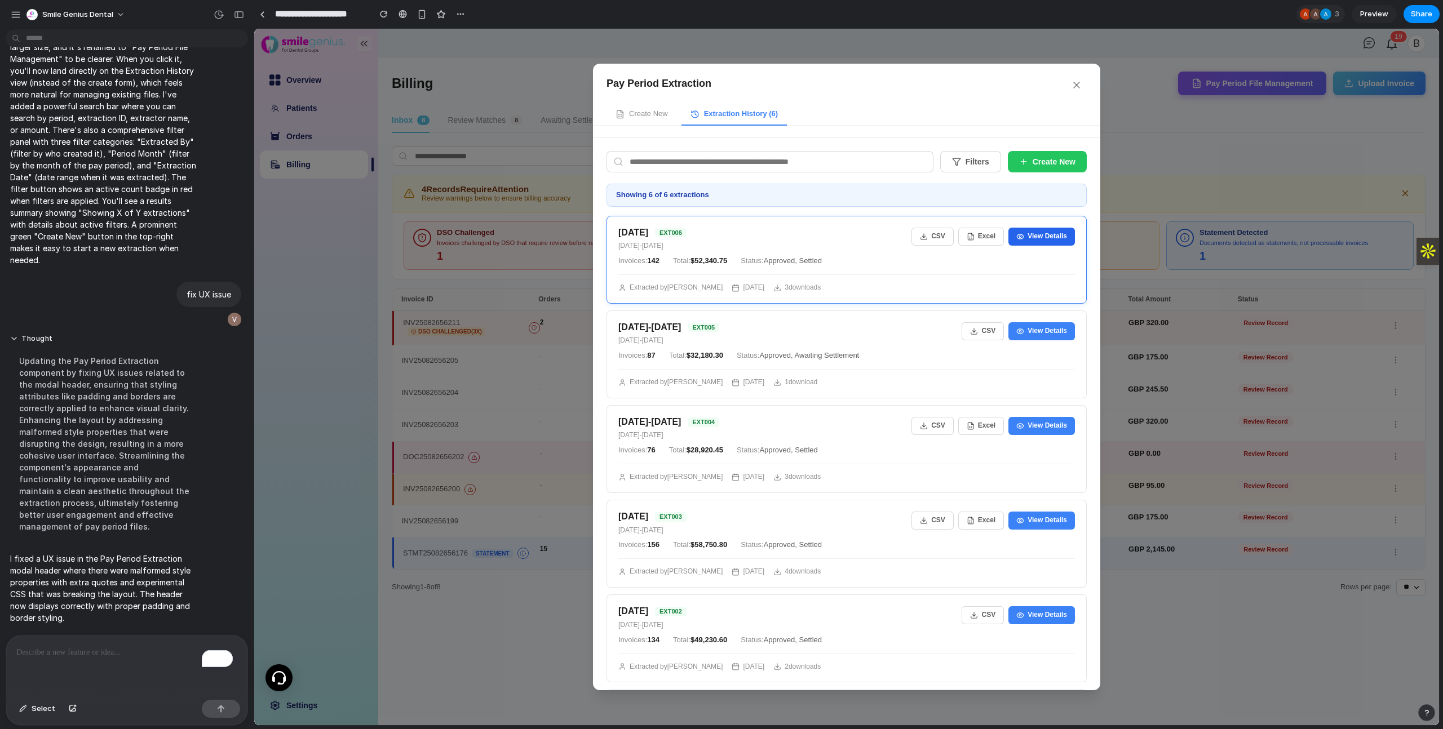
click at [1027, 236] on button "View Details" at bounding box center [1042, 237] width 67 height 18
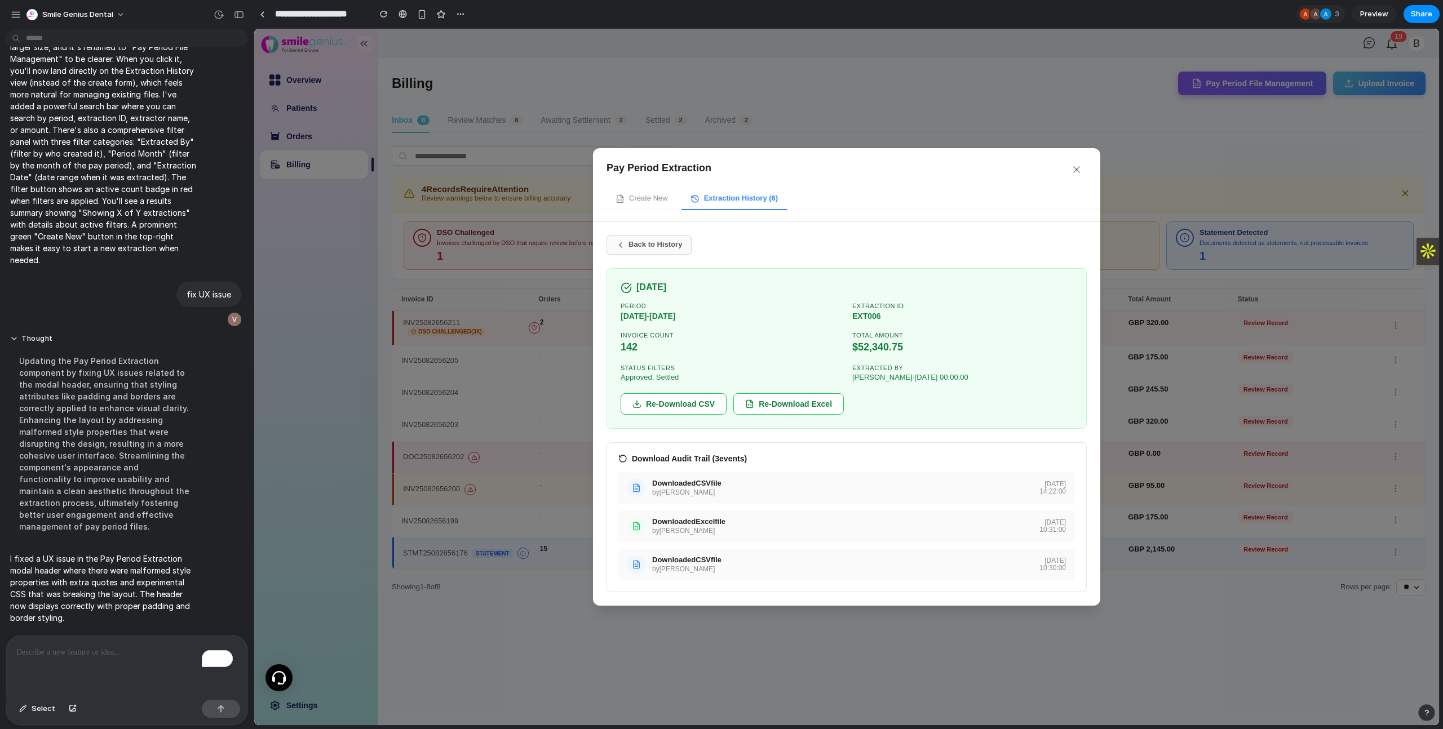
click at [676, 244] on button "Back to History" at bounding box center [649, 245] width 85 height 19
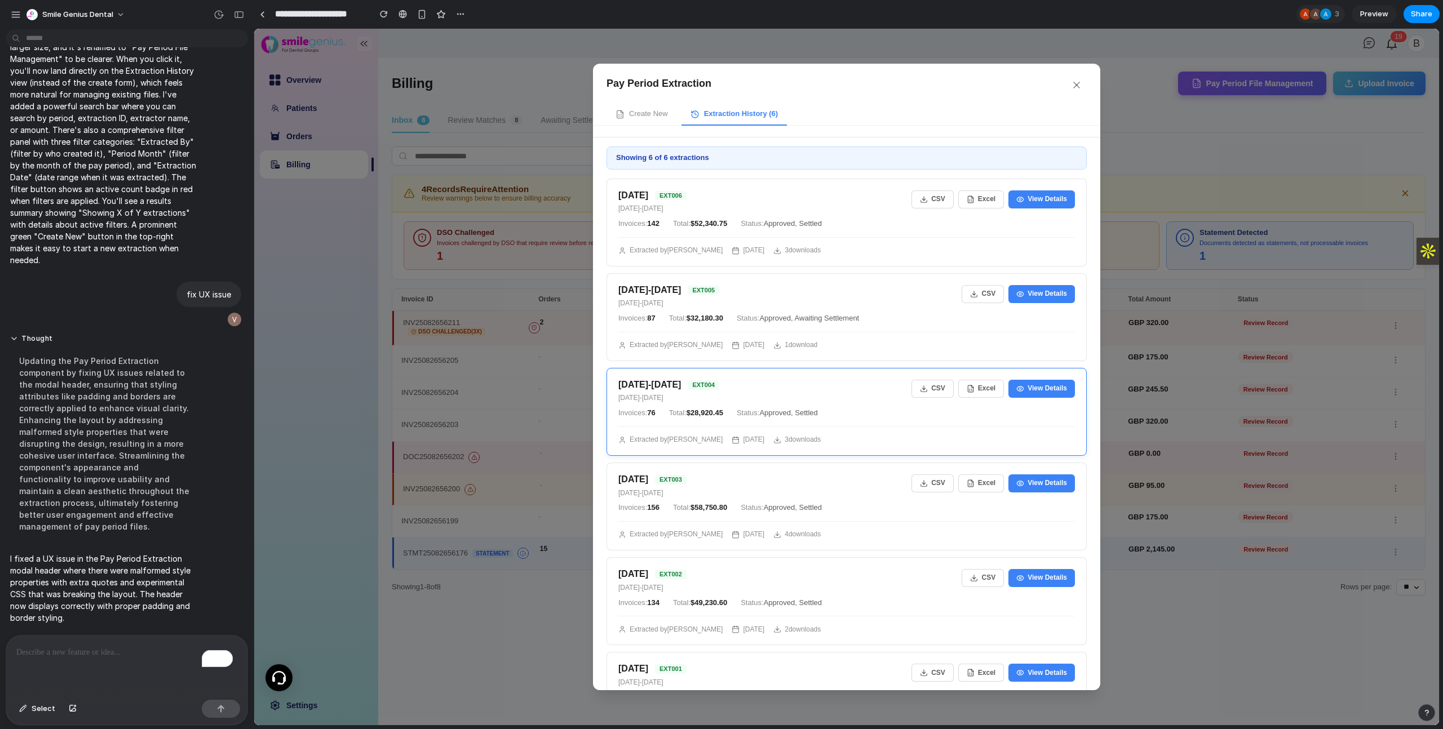
scroll to position [0, 0]
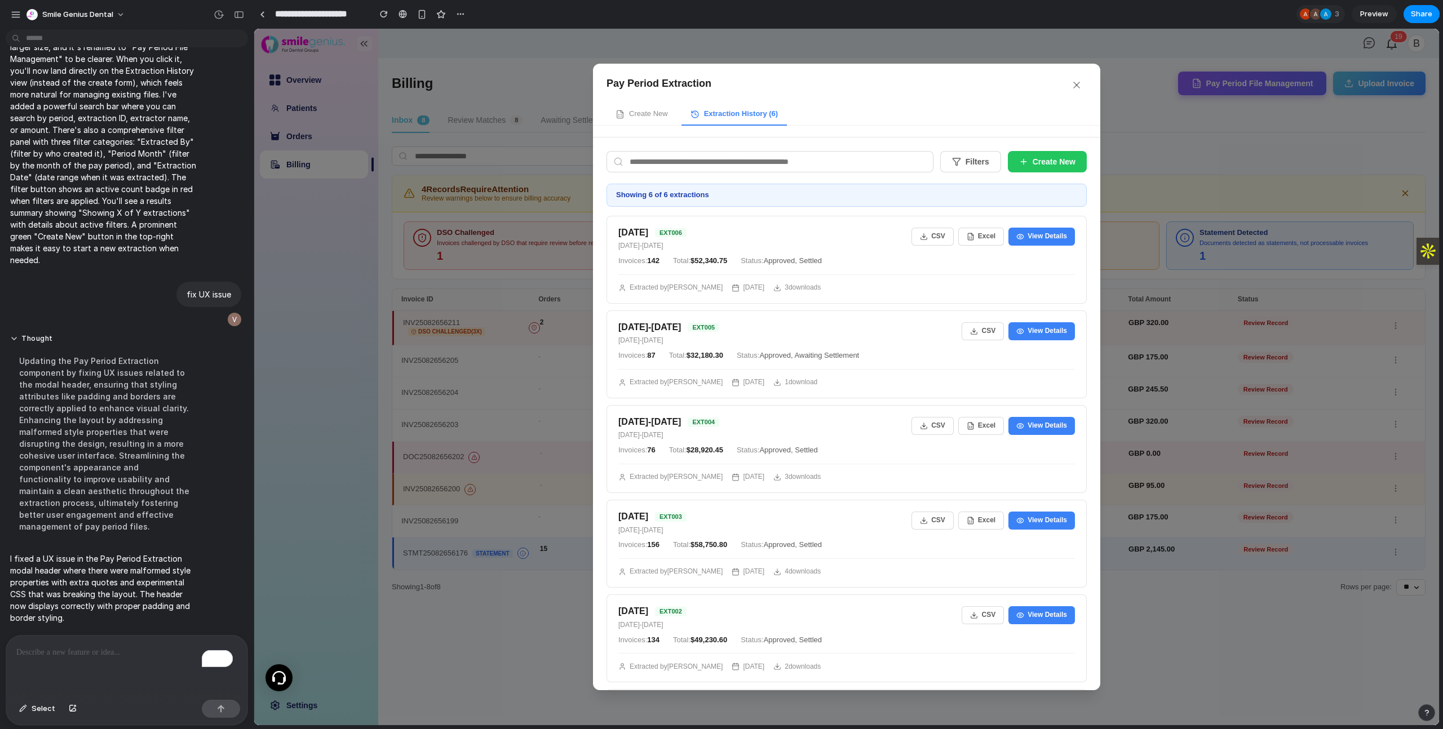
click at [970, 158] on button "Filters" at bounding box center [970, 161] width 61 height 21
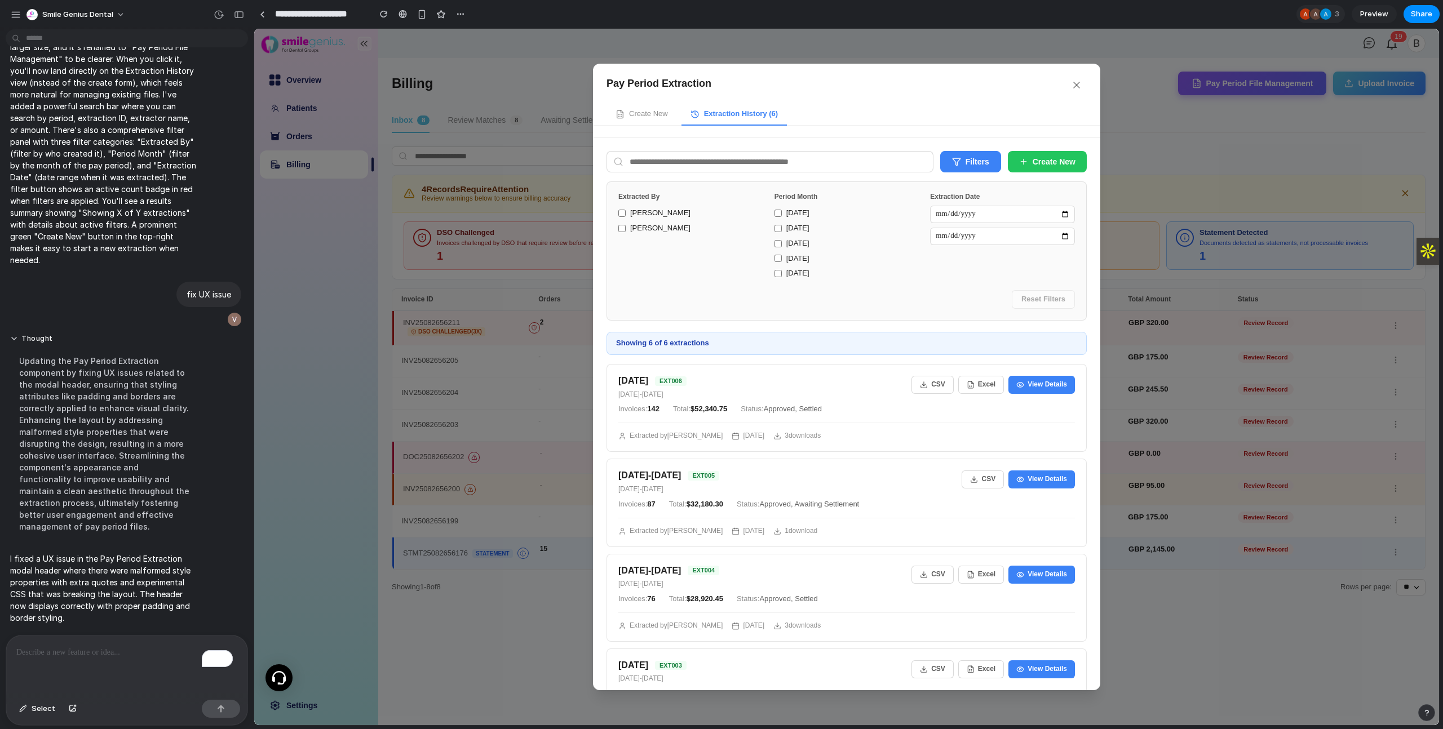
click at [970, 158] on button "Filters" at bounding box center [970, 161] width 61 height 21
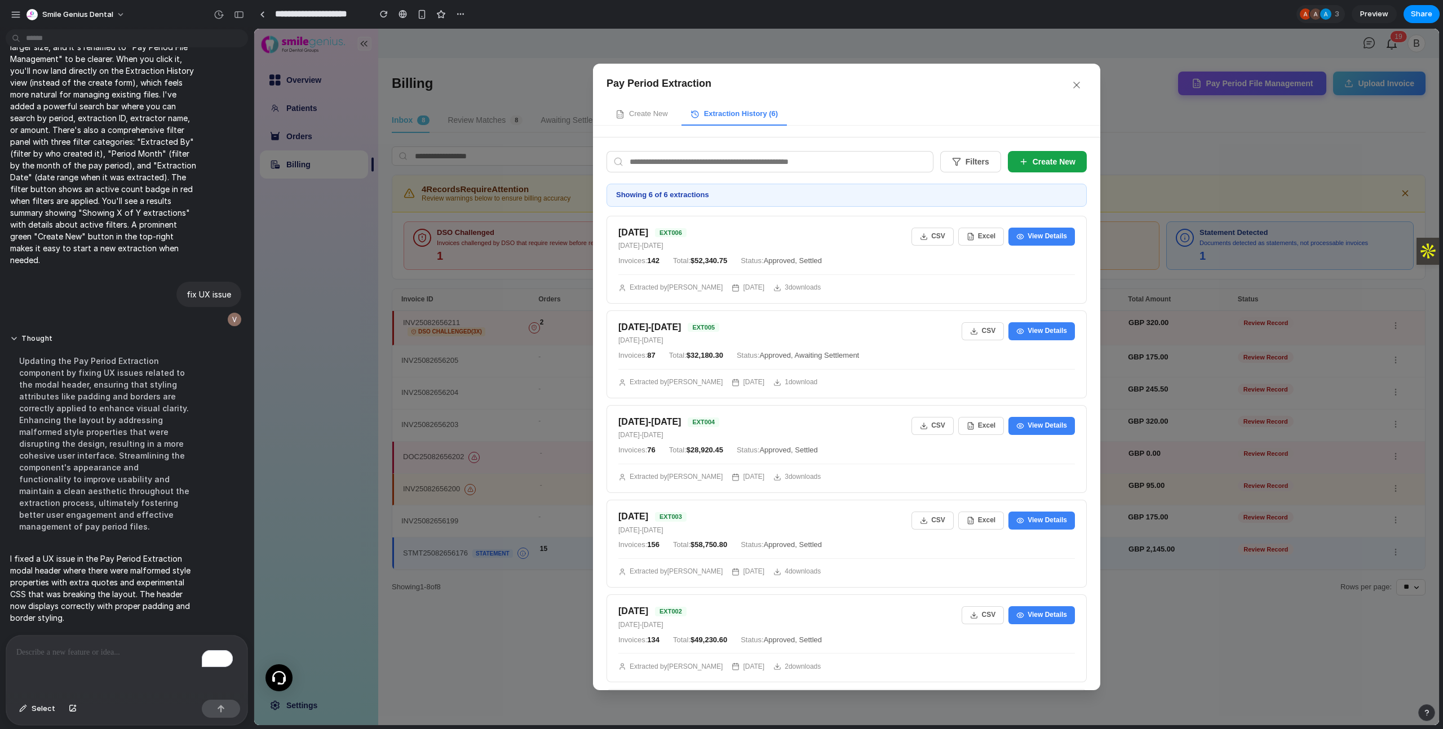
click at [1051, 157] on button "Create New" at bounding box center [1047, 161] width 79 height 21
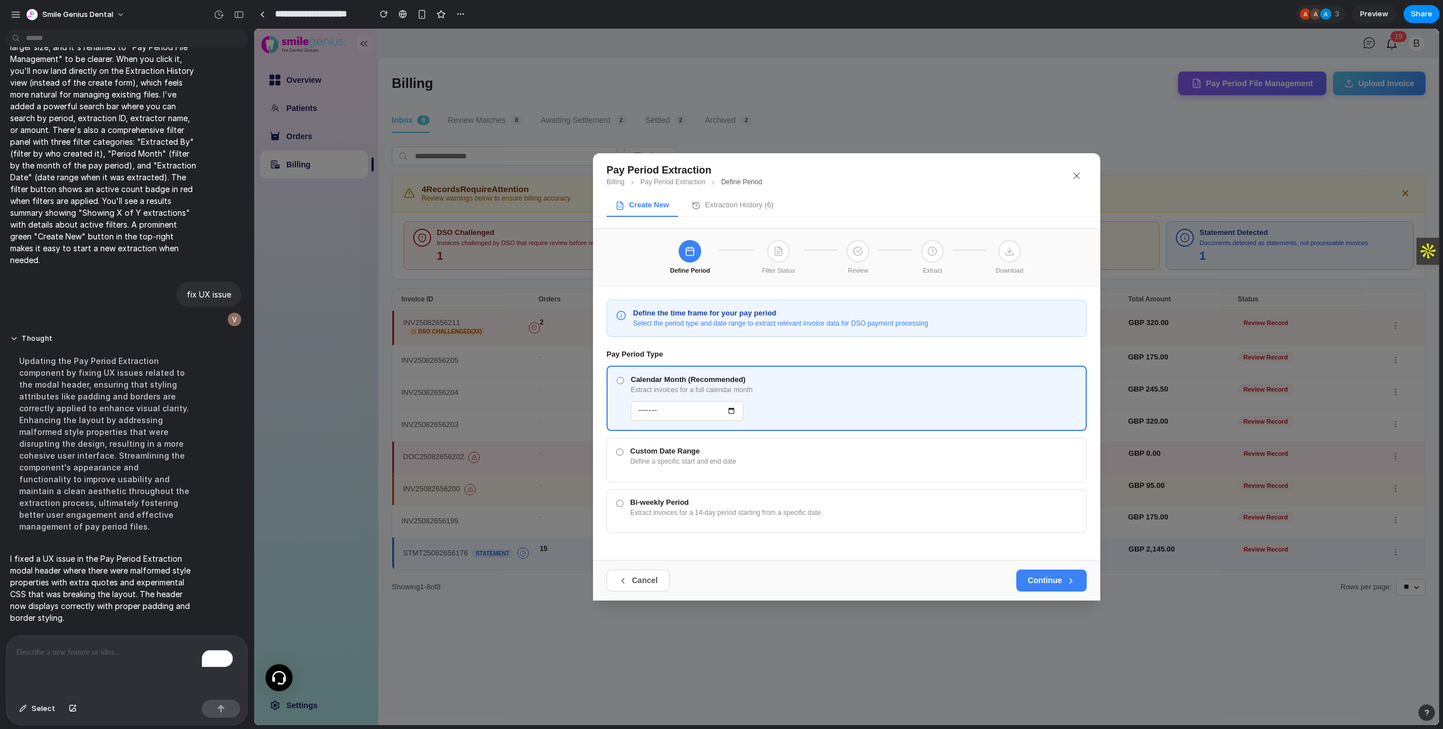
click at [782, 260] on div at bounding box center [778, 251] width 23 height 23
click at [1027, 579] on button "Continue" at bounding box center [1051, 580] width 70 height 21
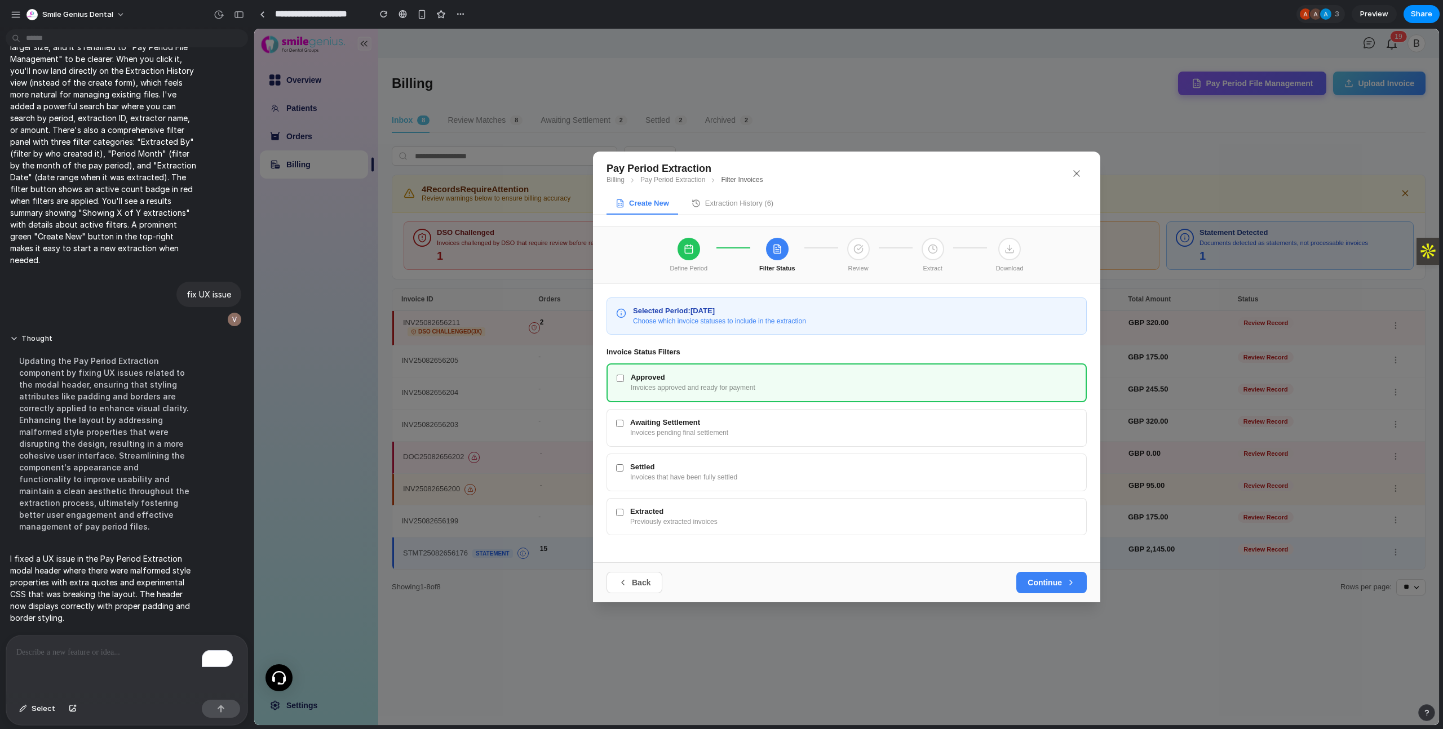
click at [753, 201] on button "Extraction History ( 6 )" at bounding box center [733, 203] width 100 height 21
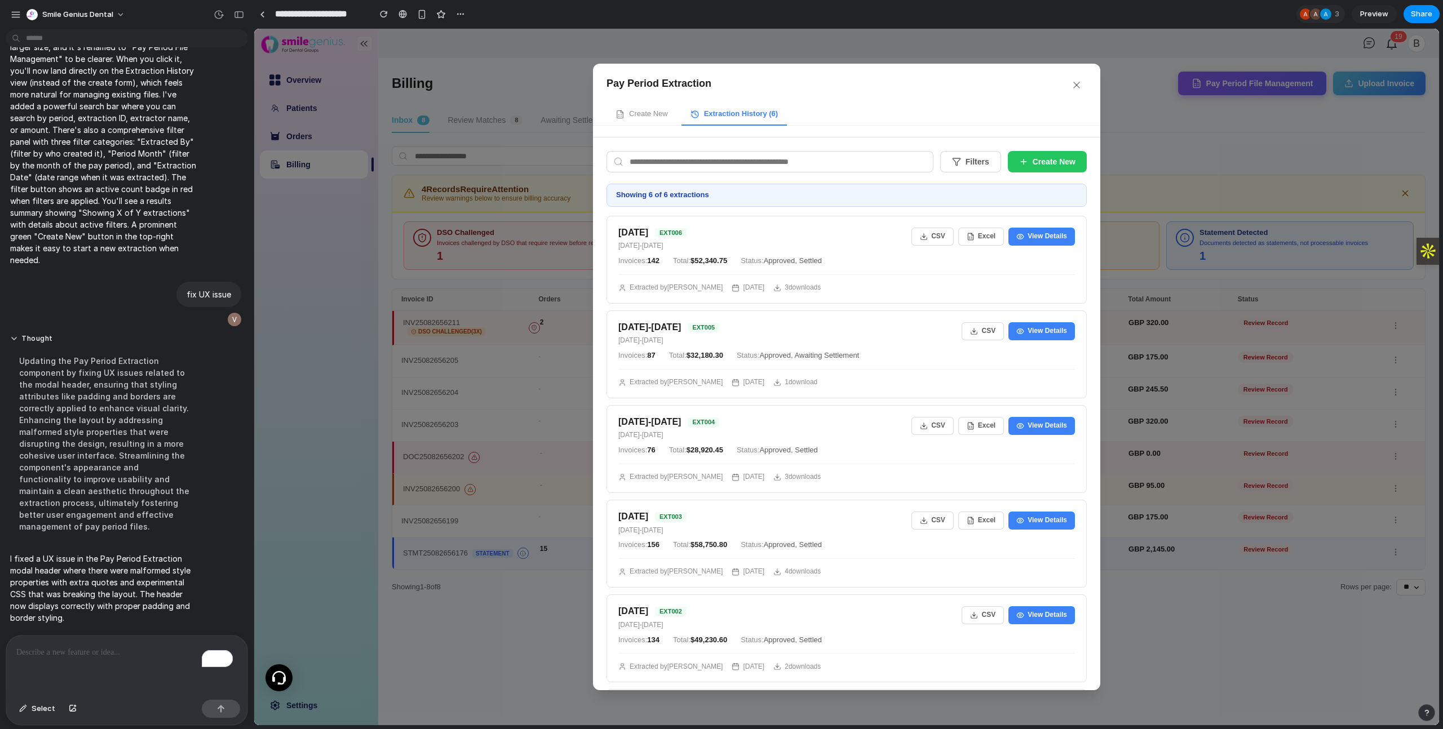
click at [641, 122] on button "Create New" at bounding box center [642, 114] width 70 height 21
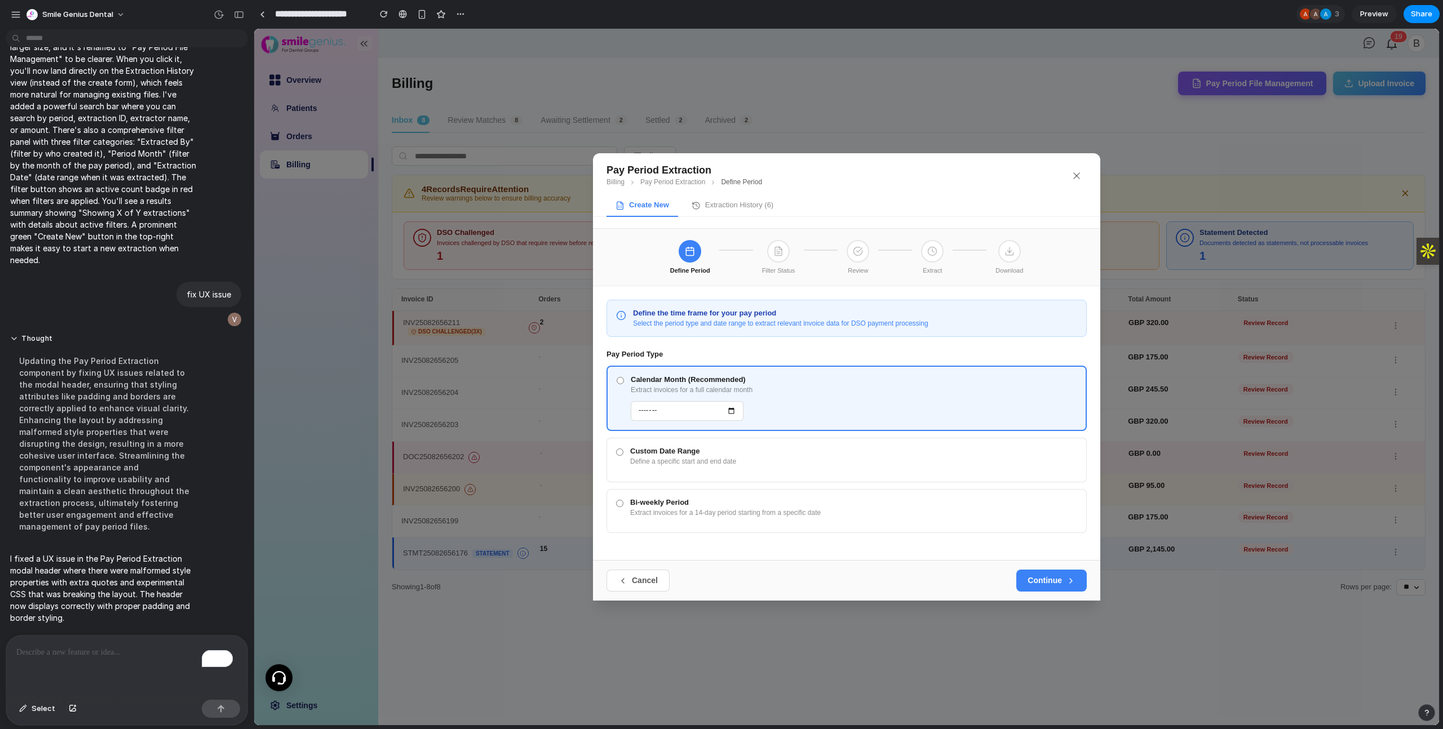
click at [734, 208] on button "Extraction History ( 6 )" at bounding box center [733, 206] width 100 height 21
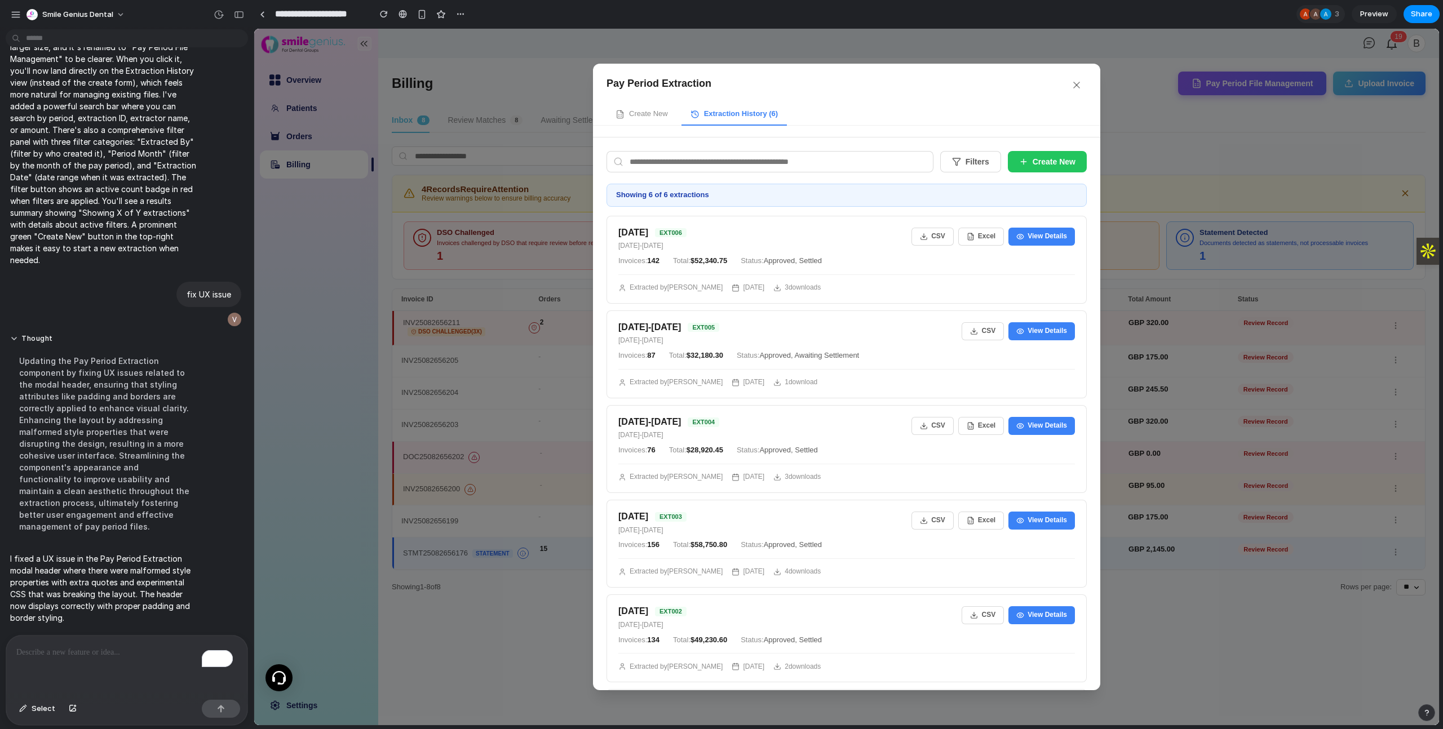
click at [649, 121] on button "Create New" at bounding box center [642, 114] width 70 height 21
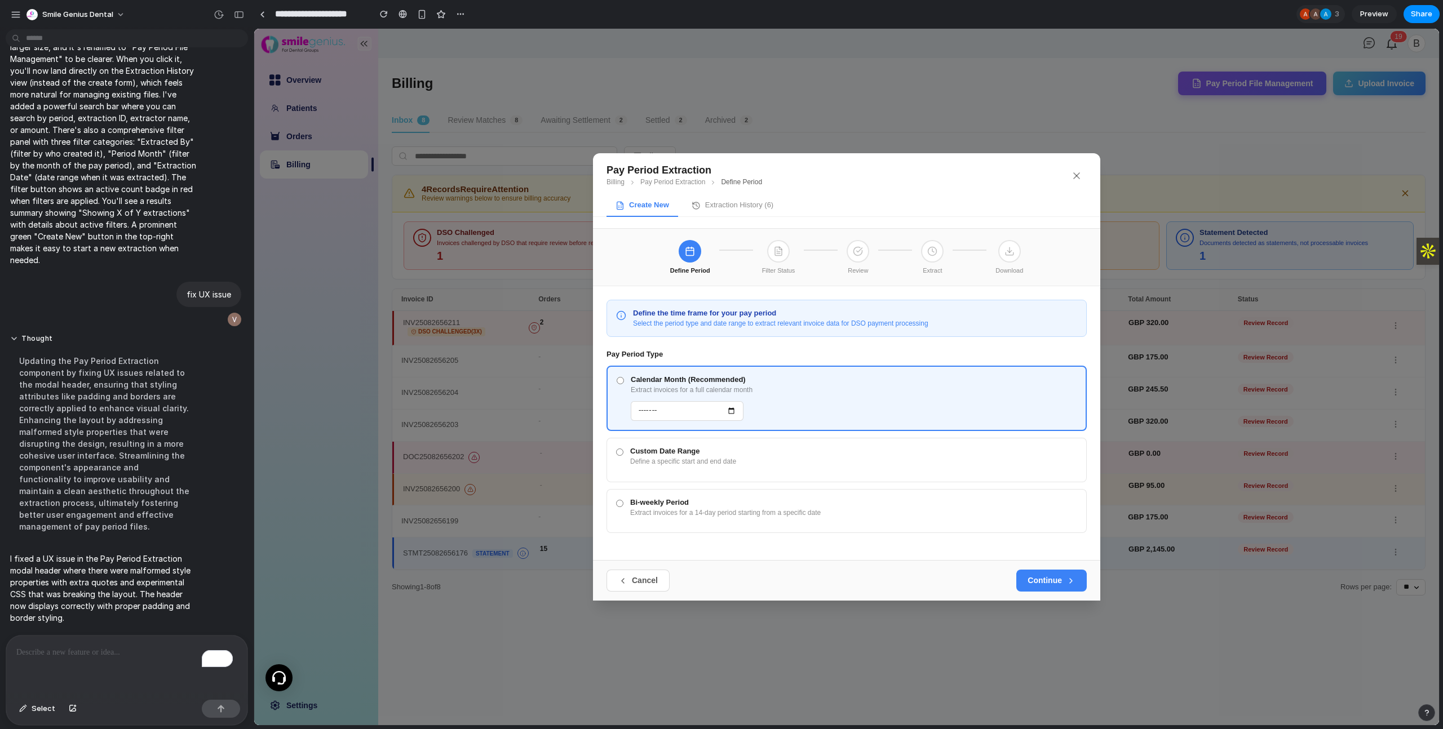
click at [738, 218] on div "Pay Period Extraction Billing Pay Period Extraction Define Period Create New Ex…" at bounding box center [846, 190] width 507 height 75
click at [738, 213] on button "Extraction History ( 6 )" at bounding box center [733, 206] width 100 height 21
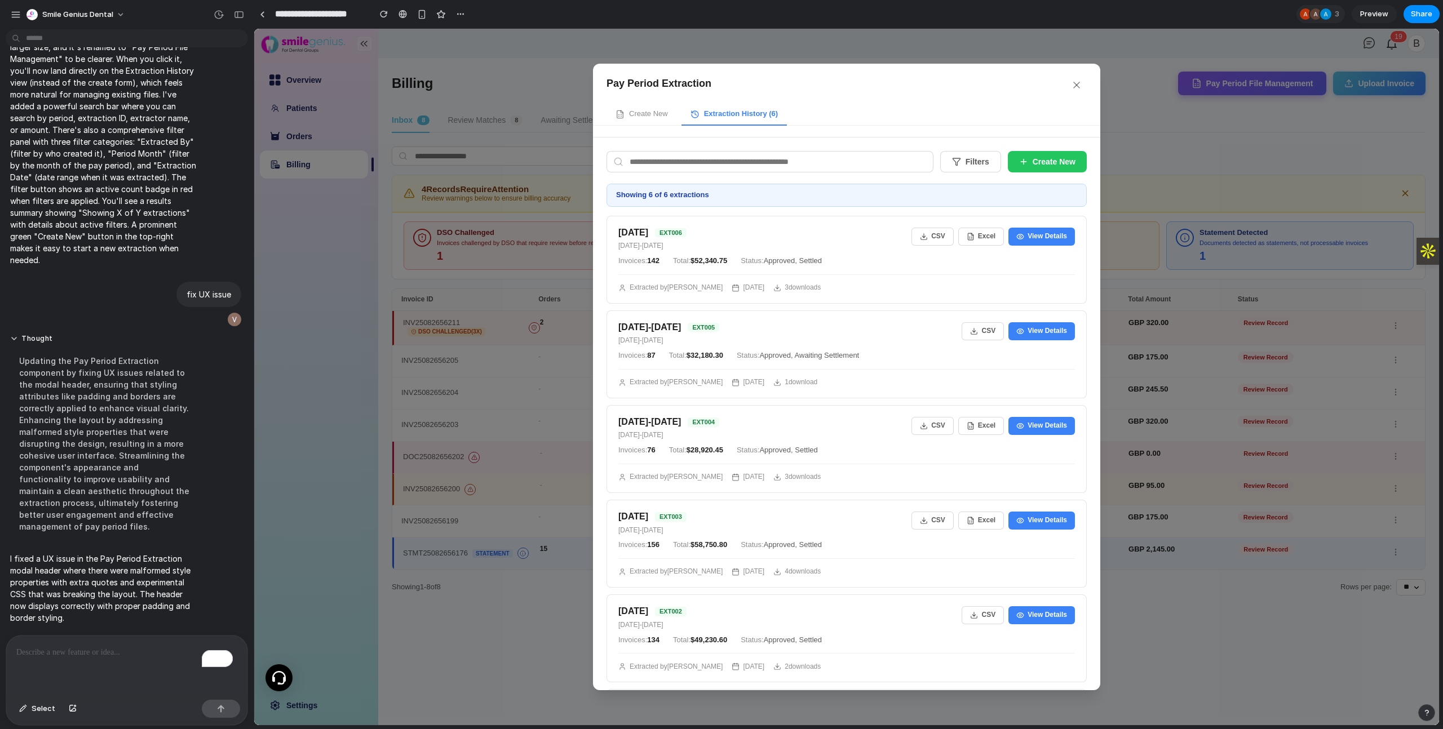
click at [657, 118] on button "Create New" at bounding box center [642, 114] width 70 height 21
